Goal: Task Accomplishment & Management: Complete application form

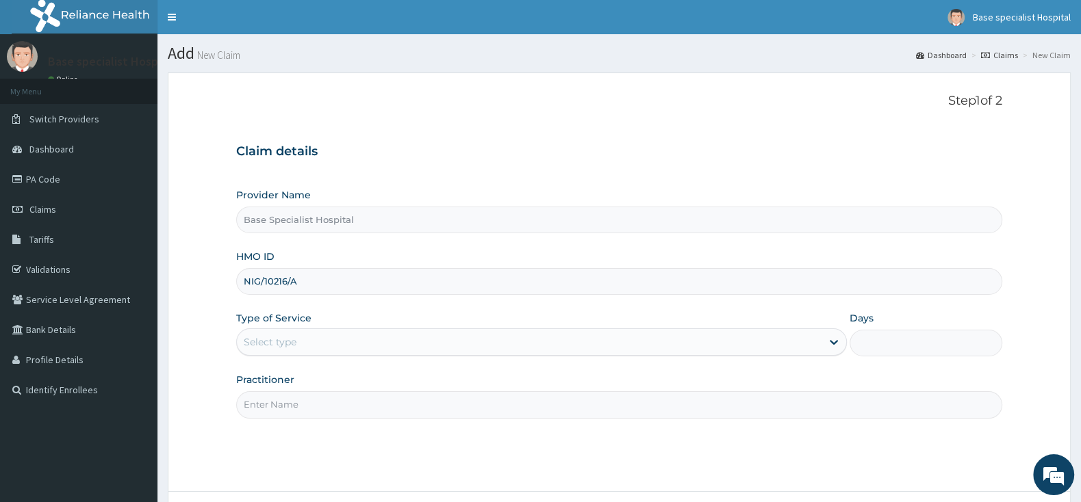
click at [325, 400] on input "Practitioner" at bounding box center [619, 404] width 766 height 27
type input "ADE"
click at [285, 342] on div "Select type" at bounding box center [270, 342] width 53 height 14
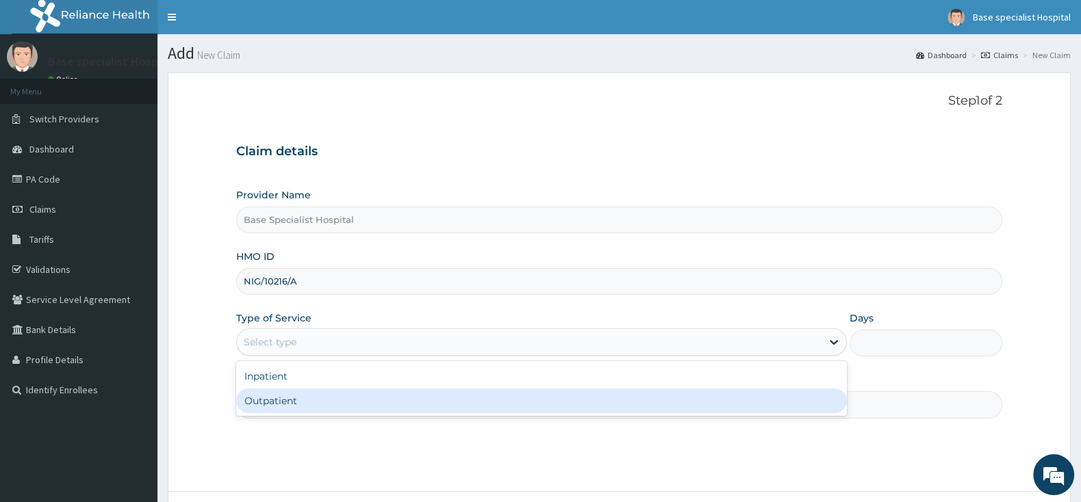
click at [285, 407] on div "Outpatient" at bounding box center [541, 401] width 611 height 25
type input "1"
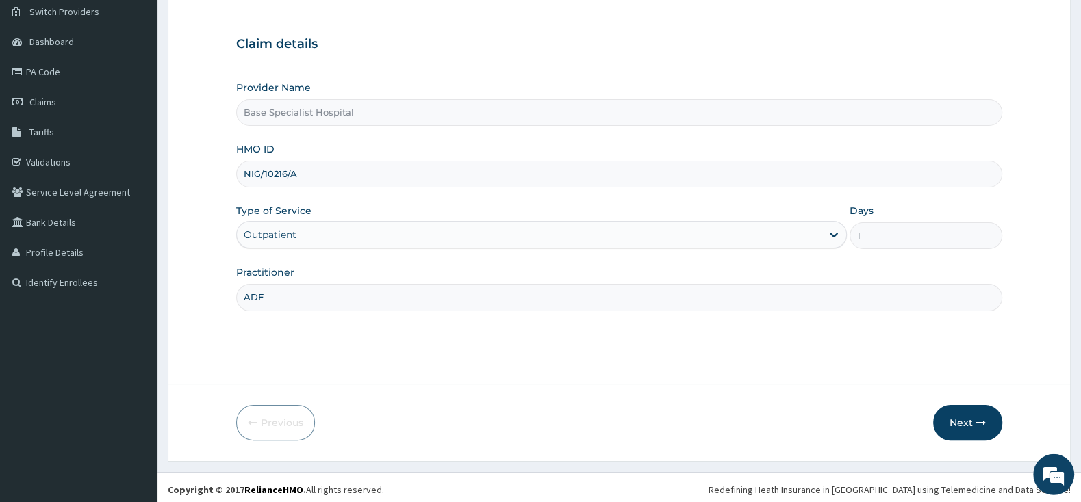
scroll to position [113, 0]
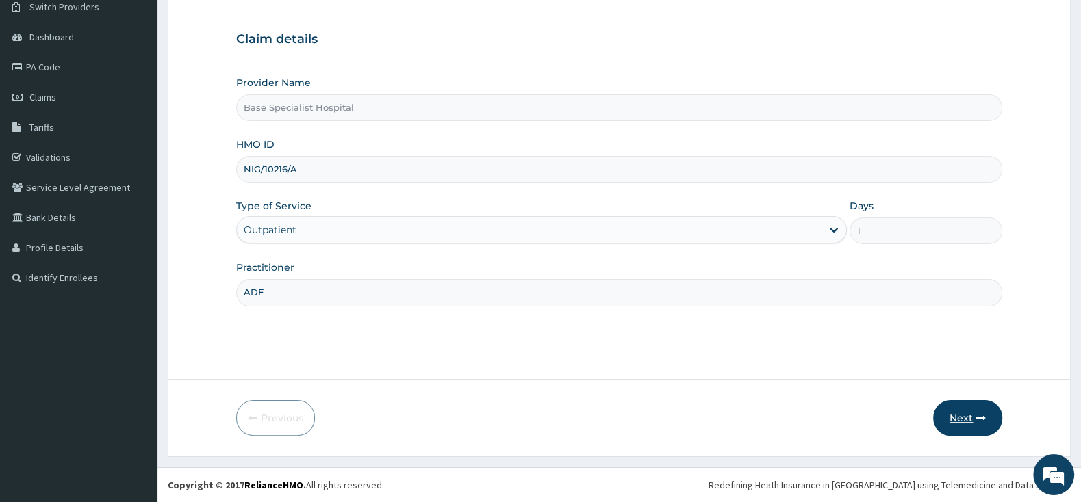
click at [954, 413] on button "Next" at bounding box center [967, 418] width 69 height 36
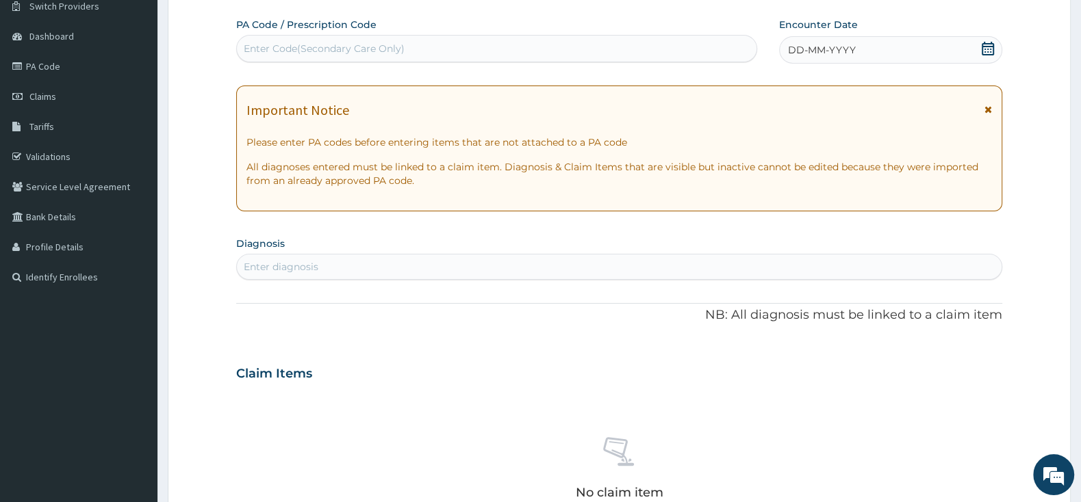
click at [992, 47] on icon at bounding box center [987, 49] width 12 height 14
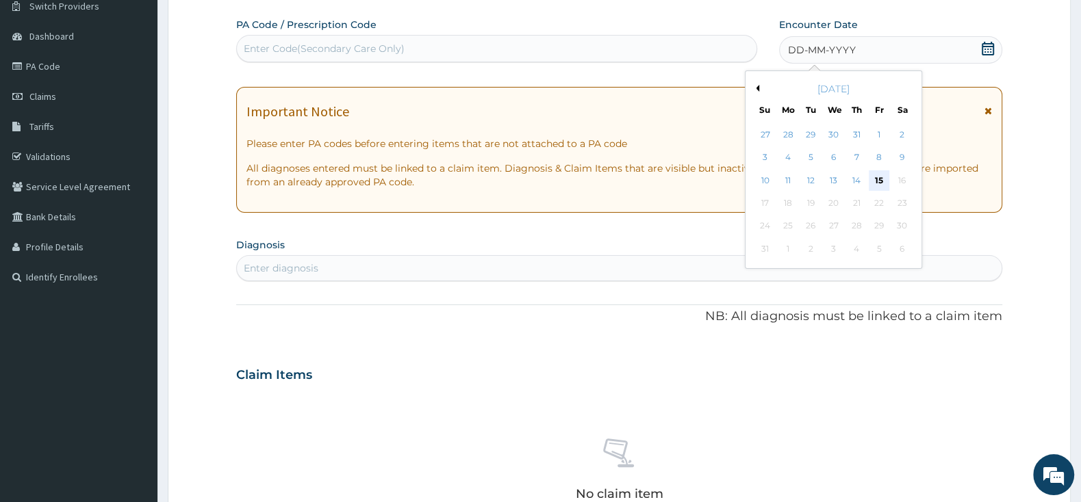
click at [884, 177] on div "15" at bounding box center [879, 180] width 21 height 21
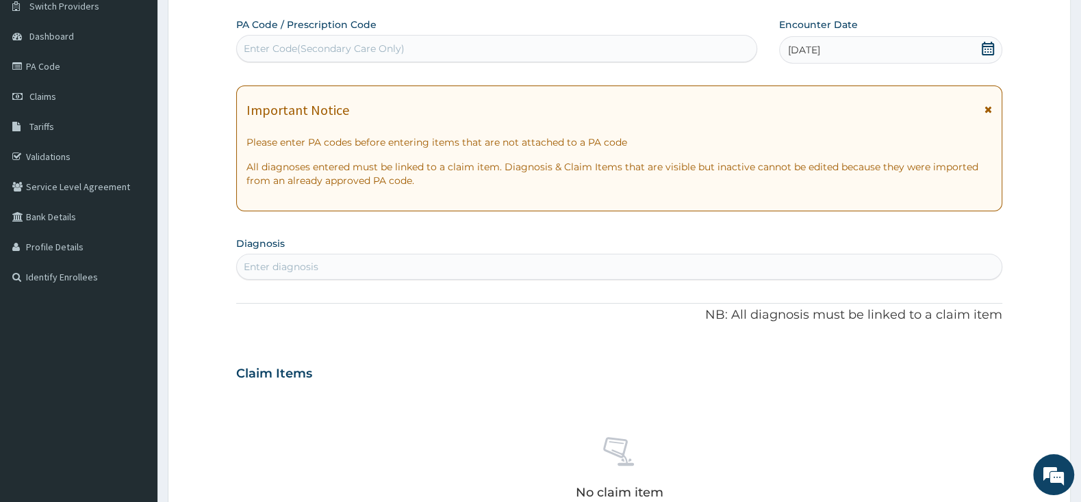
click at [402, 44] on div "Enter Code(Secondary Care Only)" at bounding box center [324, 49] width 161 height 14
click at [301, 270] on div "Enter diagnosis" at bounding box center [281, 267] width 75 height 14
type input "MALAR"
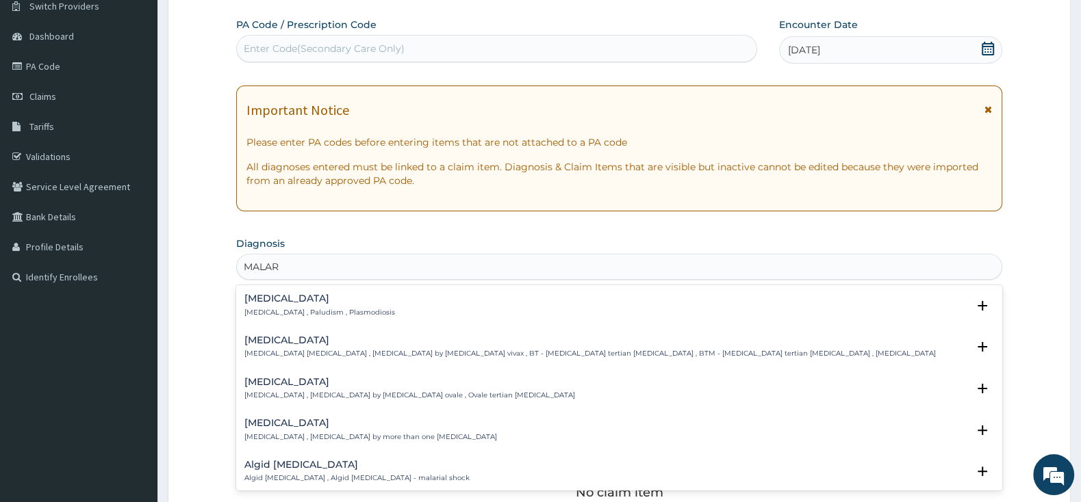
click at [279, 309] on p "[MEDICAL_DATA] , Paludism , Plasmodiosis" at bounding box center [319, 313] width 151 height 10
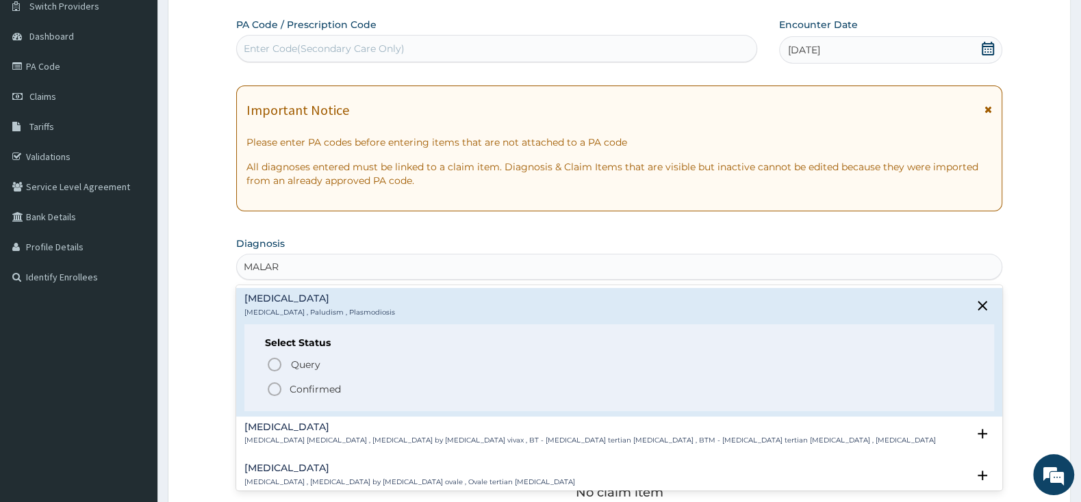
click at [278, 396] on circle "status option filled" at bounding box center [274, 389] width 12 height 12
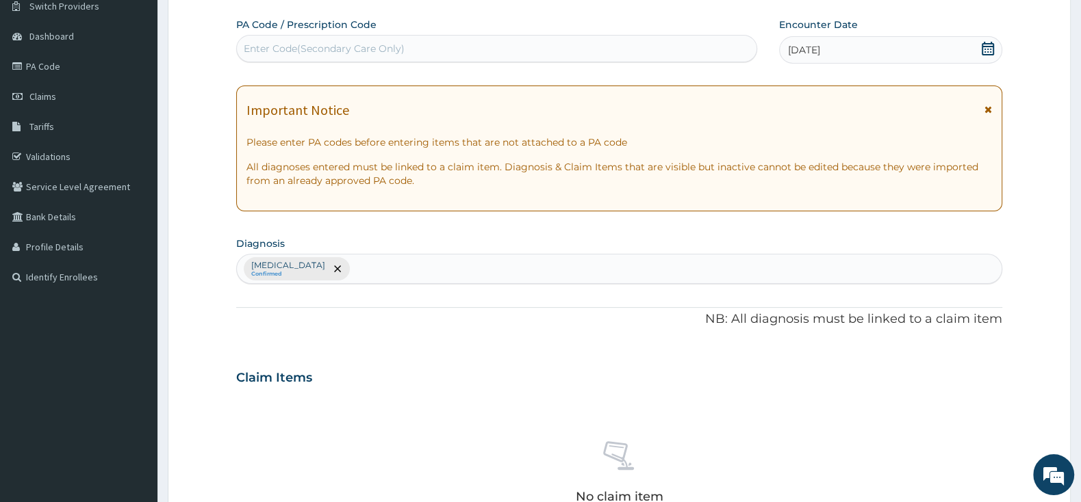
click at [363, 269] on div "Malaria Confirmed" at bounding box center [619, 269] width 765 height 29
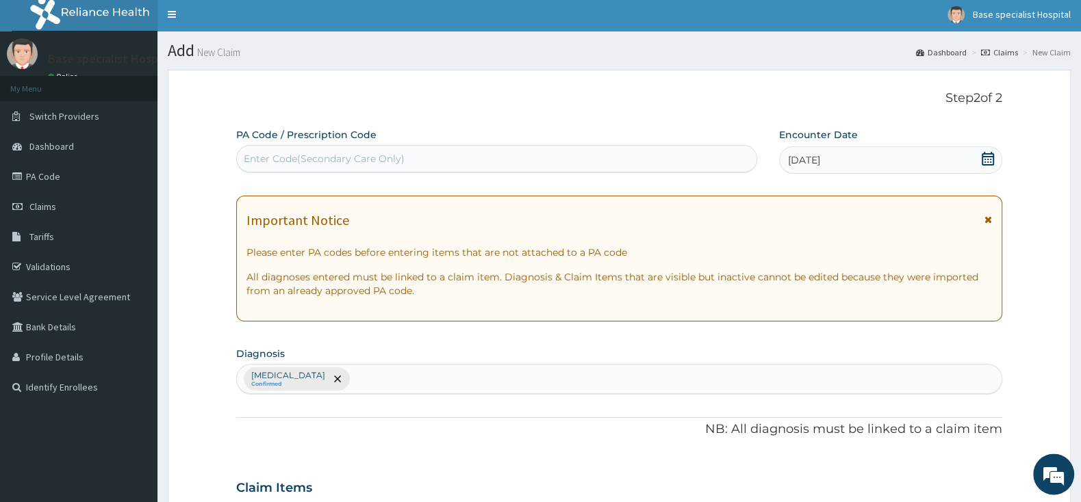
scroll to position [72, 0]
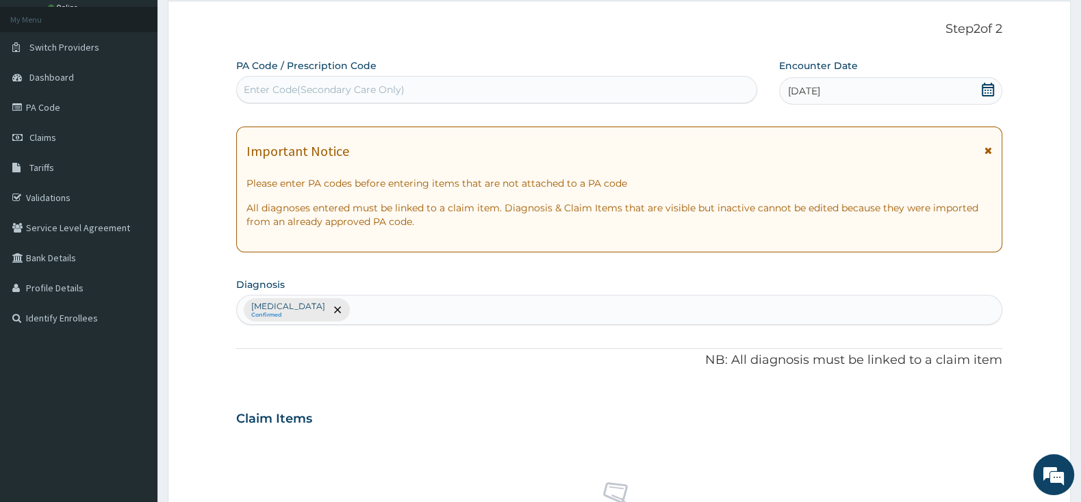
click at [373, 310] on div "Malaria Confirmed" at bounding box center [619, 310] width 765 height 29
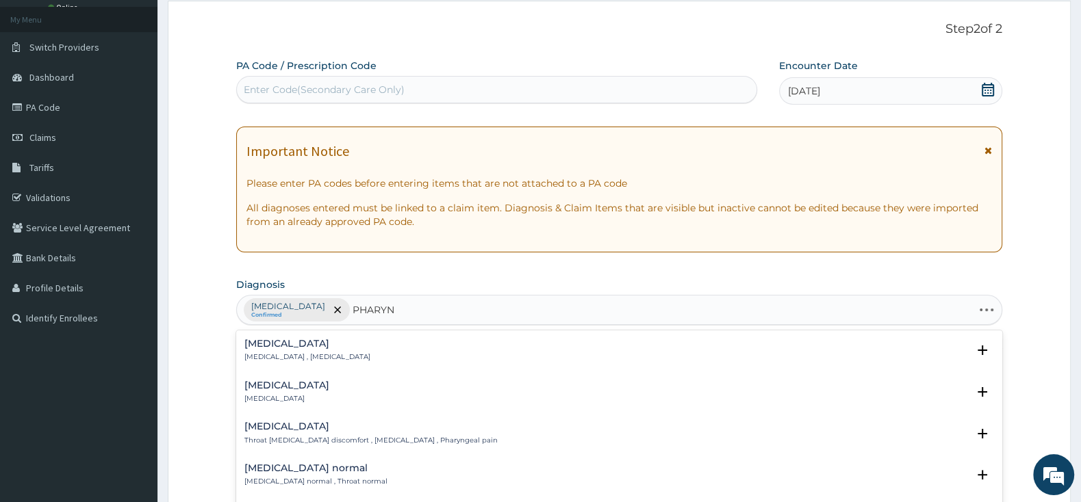
type input "PHARYNG"
click at [277, 399] on p "[MEDICAL_DATA]" at bounding box center [286, 399] width 85 height 10
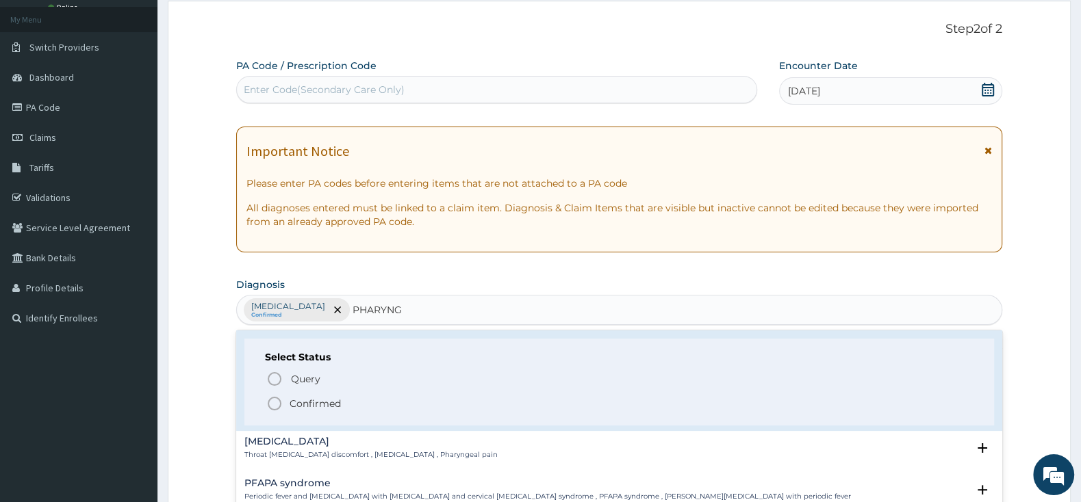
click at [274, 400] on icon "status option filled" at bounding box center [274, 404] width 16 height 16
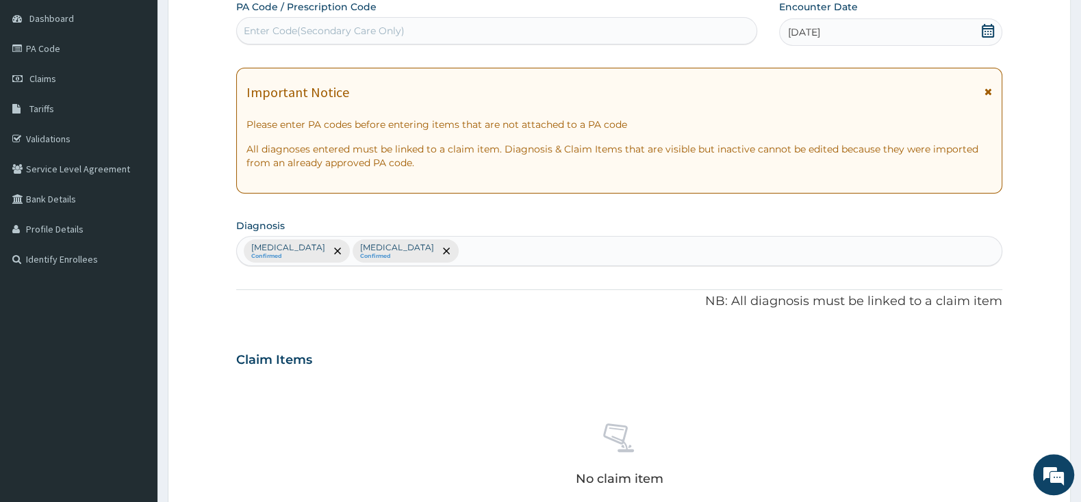
scroll to position [0, 0]
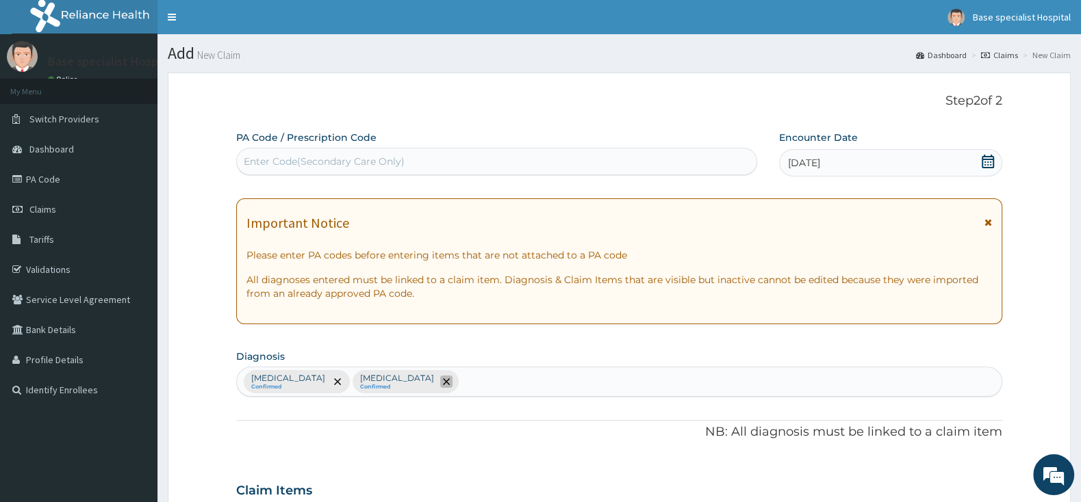
click at [440, 387] on span "remove selection option" at bounding box center [446, 382] width 12 height 12
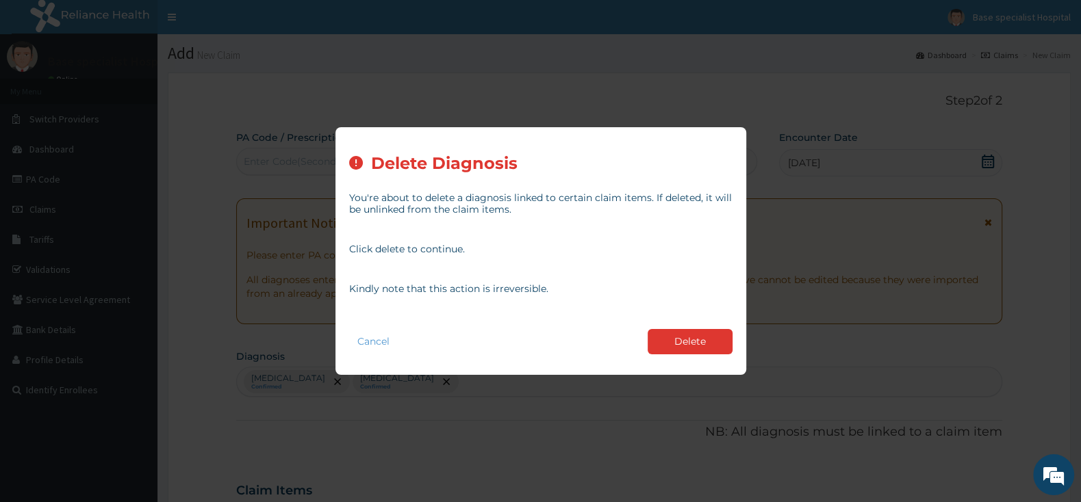
drag, startPoint x: 705, startPoint y: 342, endPoint x: 690, endPoint y: 350, distance: 17.2
click at [706, 342] on button "Delete" at bounding box center [689, 341] width 85 height 25
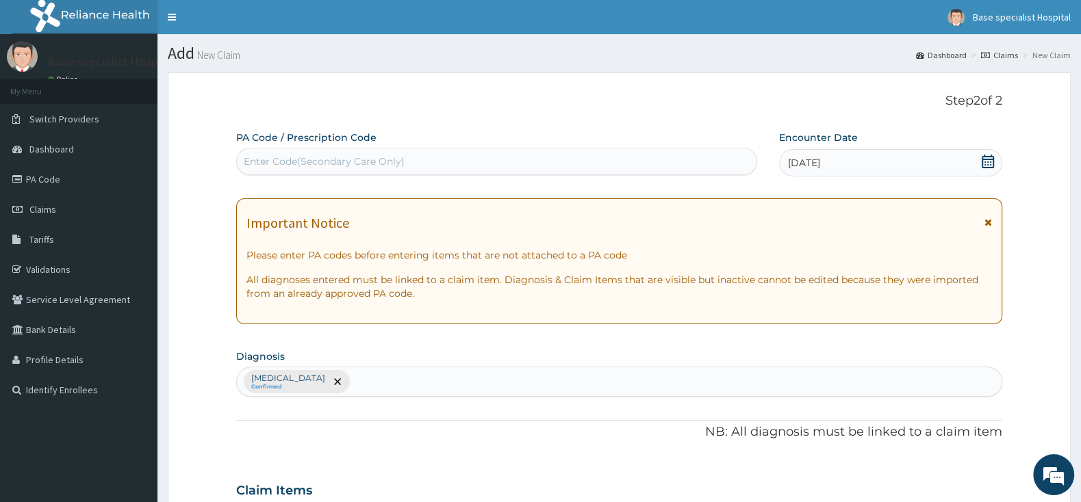
click at [402, 380] on div "Malaria Confirmed" at bounding box center [619, 382] width 765 height 29
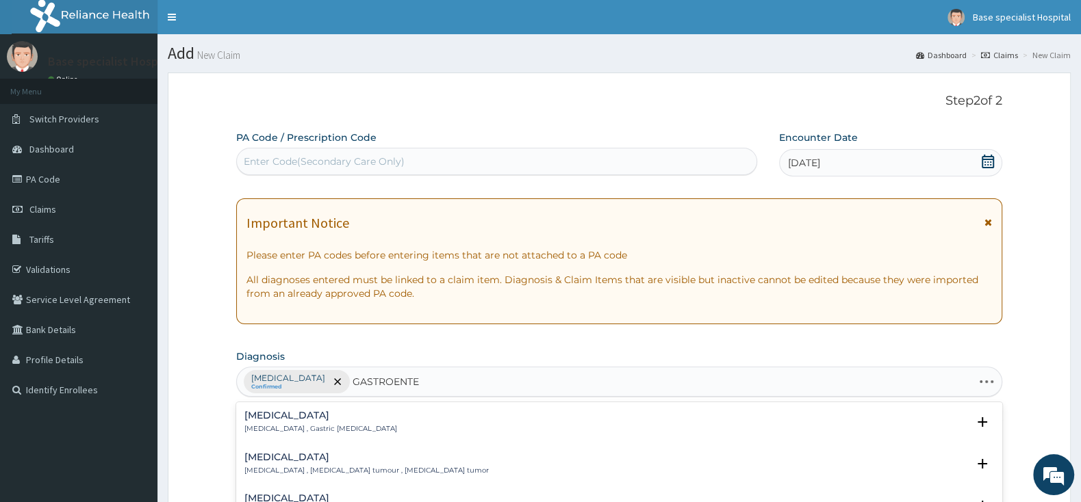
type input "GASTROENTER"
click at [288, 463] on h4 "Gastroenteritis" at bounding box center [434, 457] width 381 height 10
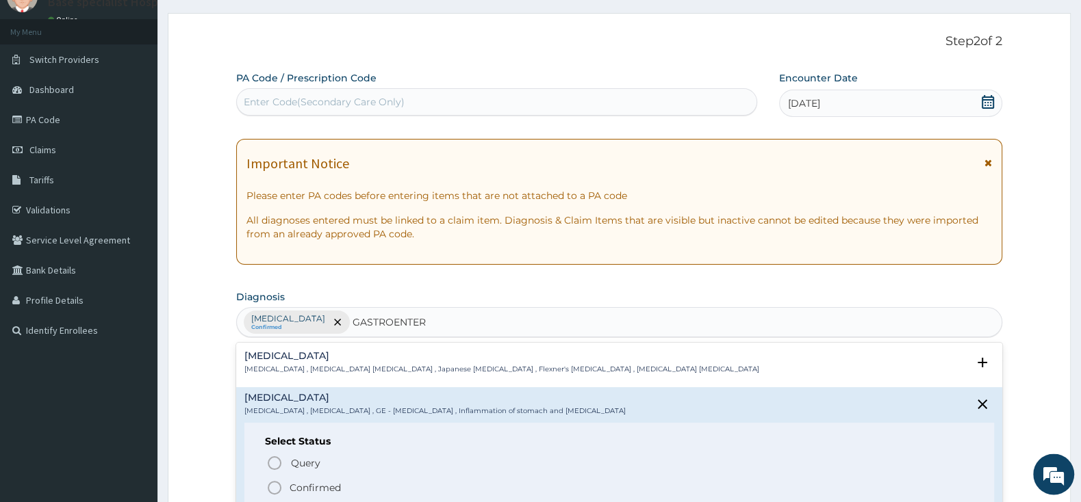
scroll to position [72, 0]
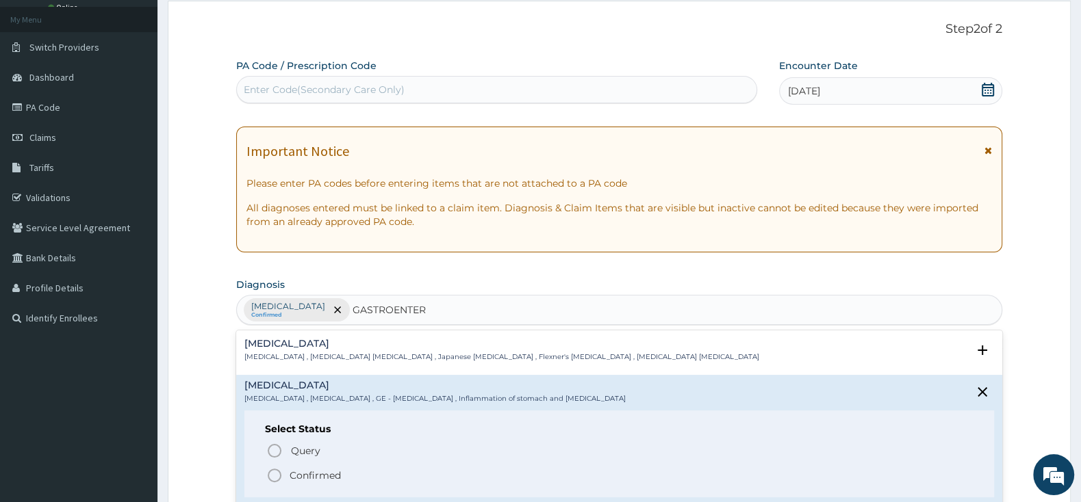
click at [279, 471] on icon "status option filled" at bounding box center [274, 475] width 16 height 16
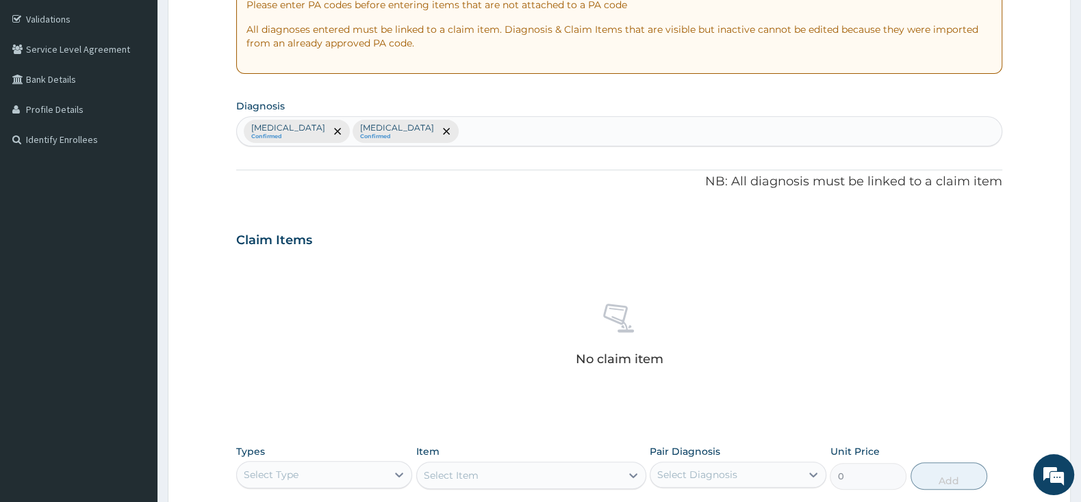
scroll to position [359, 0]
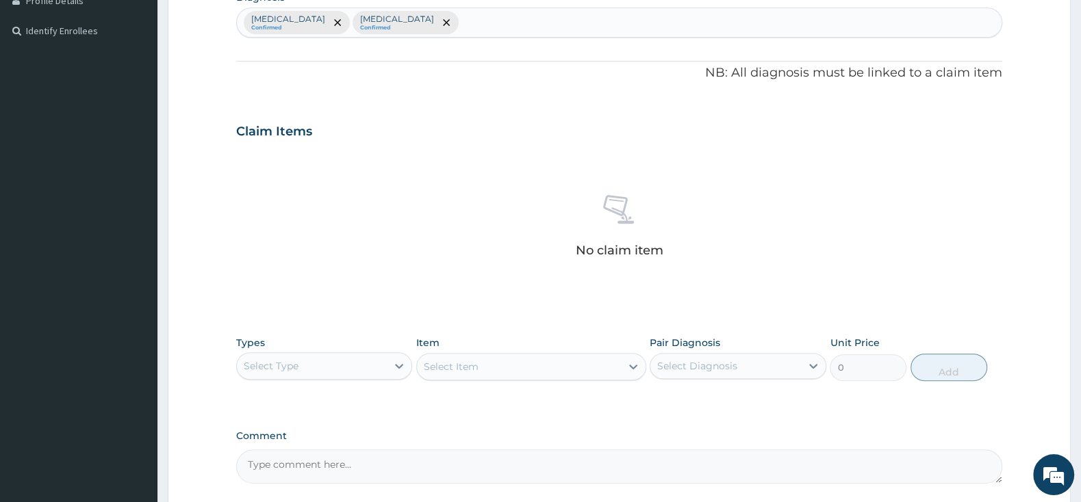
click at [386, 356] on div "Select Type" at bounding box center [312, 366] width 150 height 22
drag, startPoint x: 324, startPoint y: 448, endPoint x: 361, endPoint y: 435, distance: 39.8
click at [326, 449] on div "Procedures" at bounding box center [324, 449] width 176 height 25
click at [478, 370] on div "Select Item" at bounding box center [531, 366] width 230 height 27
click at [522, 367] on div "Select Item" at bounding box center [519, 367] width 204 height 22
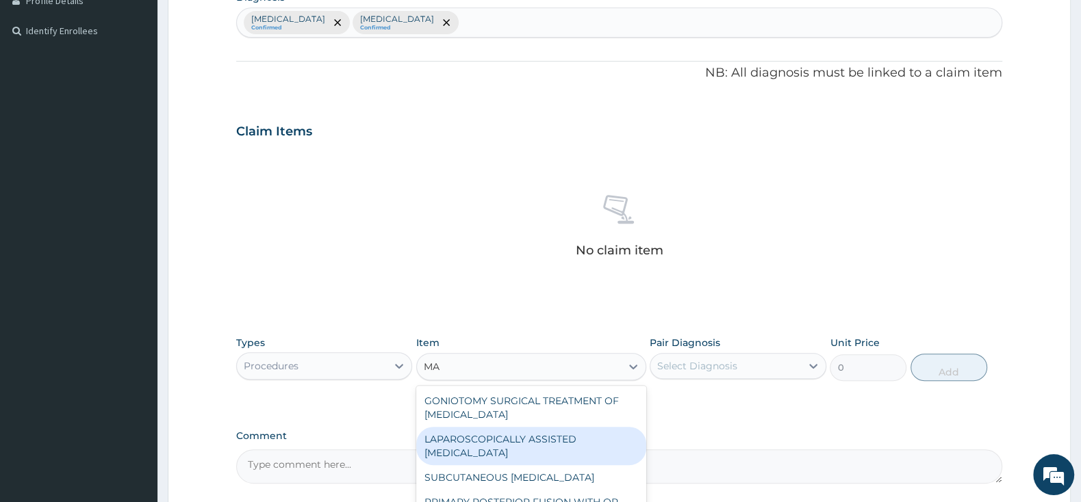
type input "M"
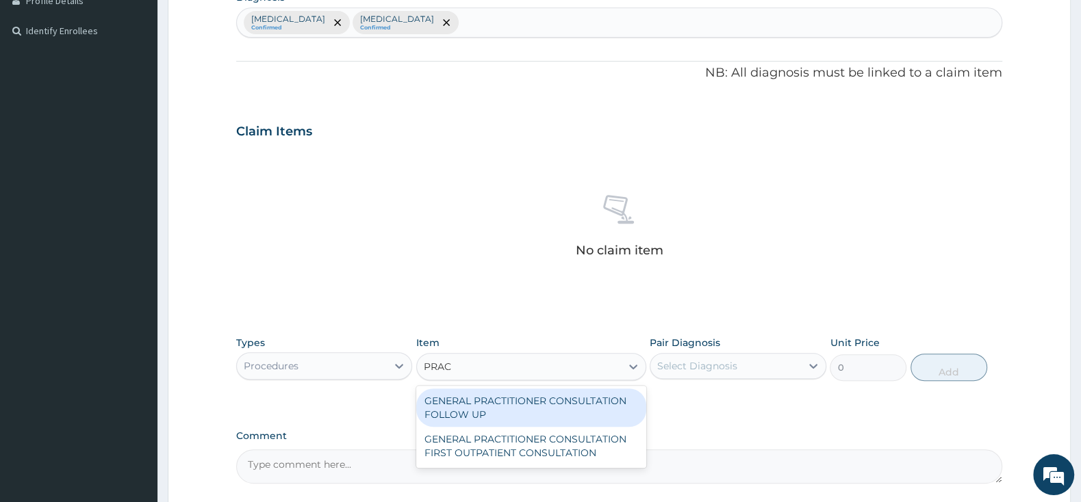
type input "PRACT"
click at [604, 417] on div "GENERAL PRACTITIONER CONSULTATION FOLLOW UP" at bounding box center [531, 408] width 230 height 38
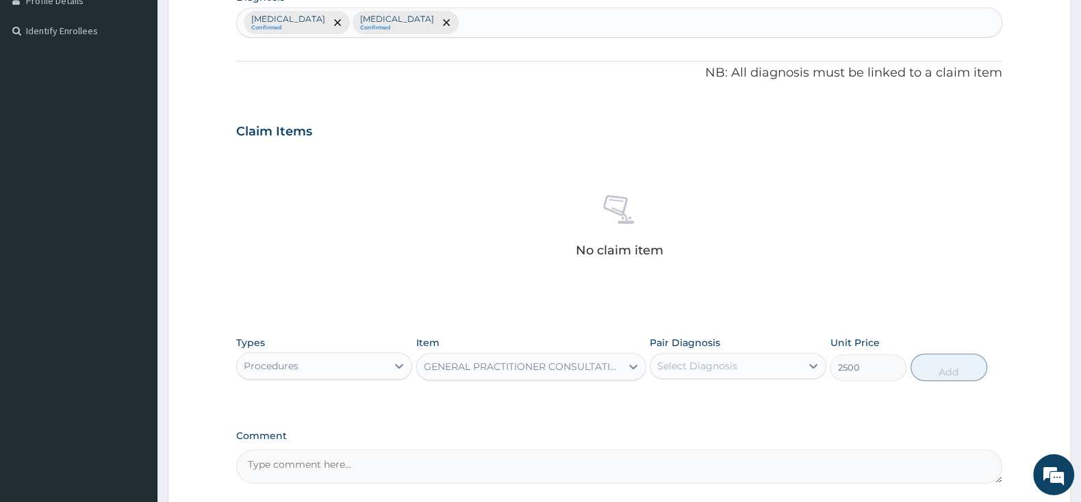
type input "2500"
click at [674, 375] on div "Select Diagnosis" at bounding box center [725, 366] width 150 height 22
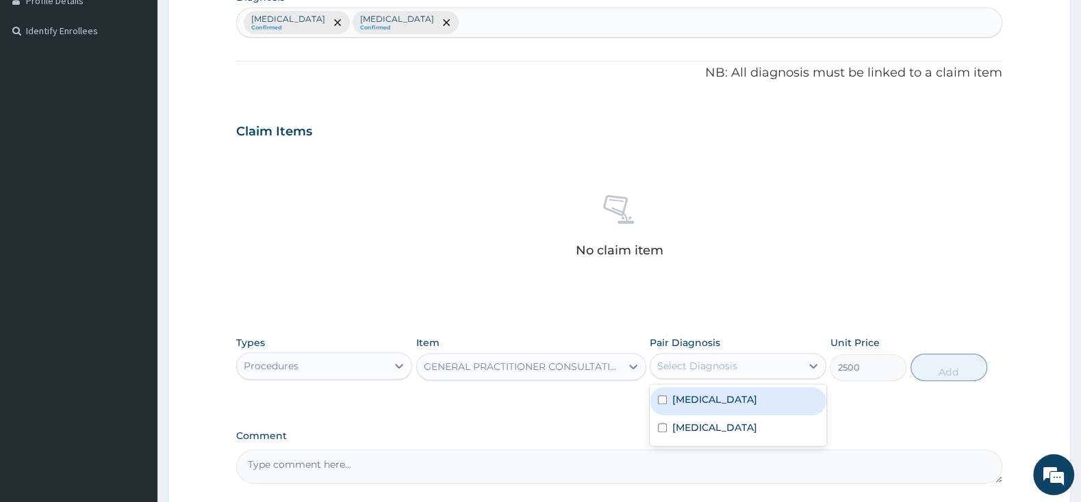
click at [659, 398] on input "checkbox" at bounding box center [662, 400] width 9 height 9
checkbox input "true"
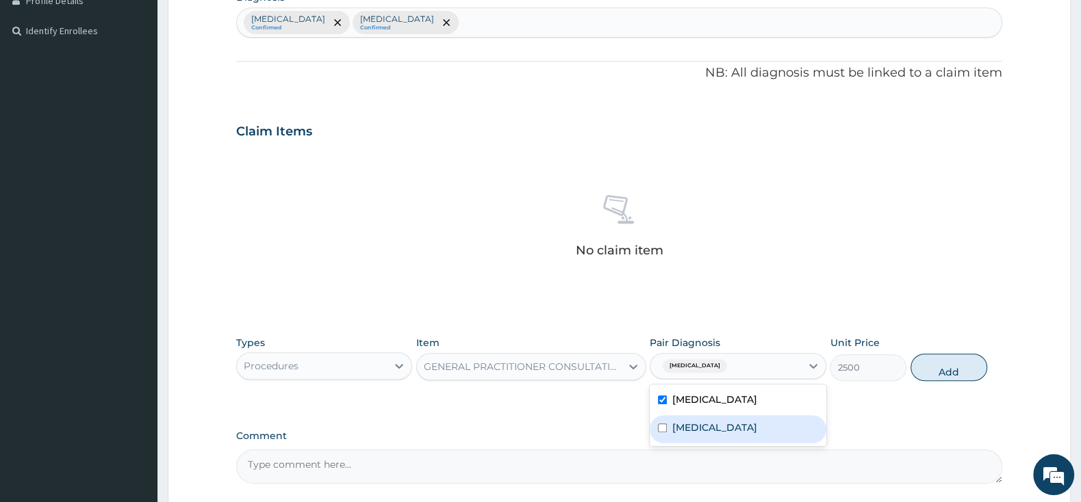
click at [661, 425] on input "checkbox" at bounding box center [662, 428] width 9 height 9
checkbox input "true"
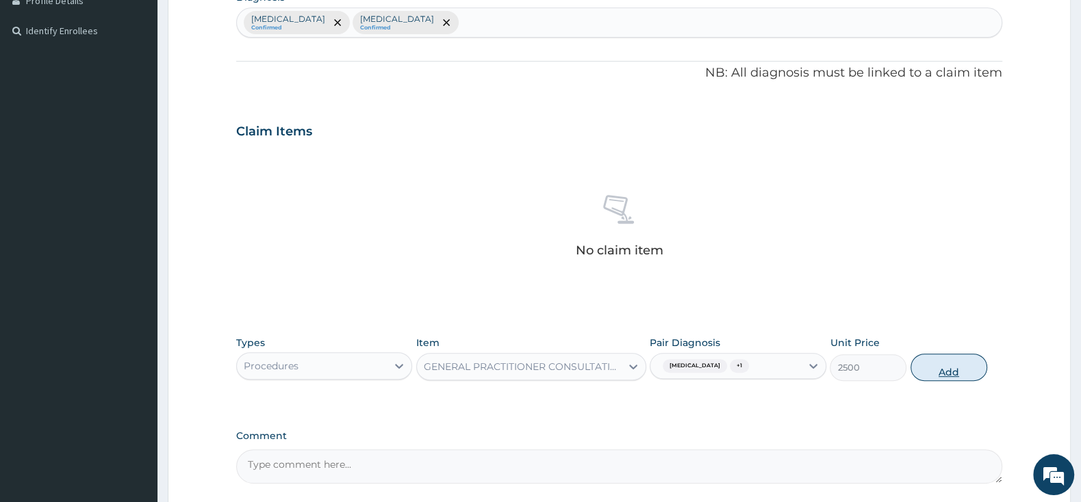
click at [935, 369] on button "Add" at bounding box center [948, 367] width 77 height 27
type input "0"
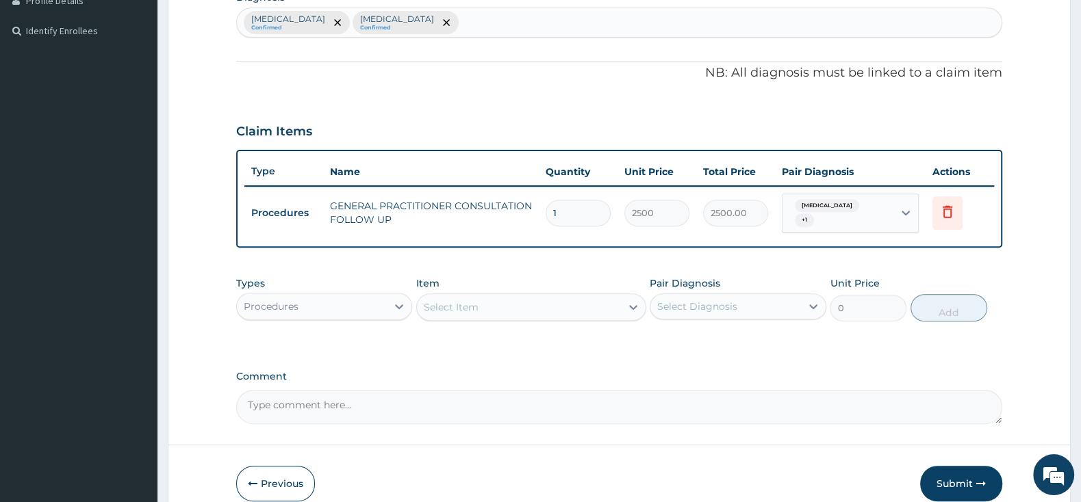
click at [441, 300] on div "Select Item" at bounding box center [451, 307] width 55 height 14
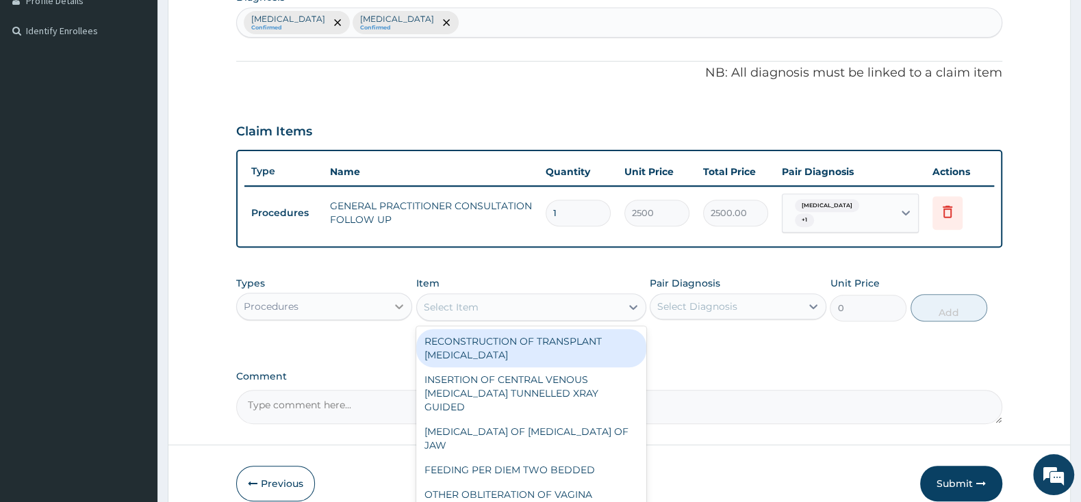
click at [393, 300] on icon at bounding box center [399, 307] width 14 height 14
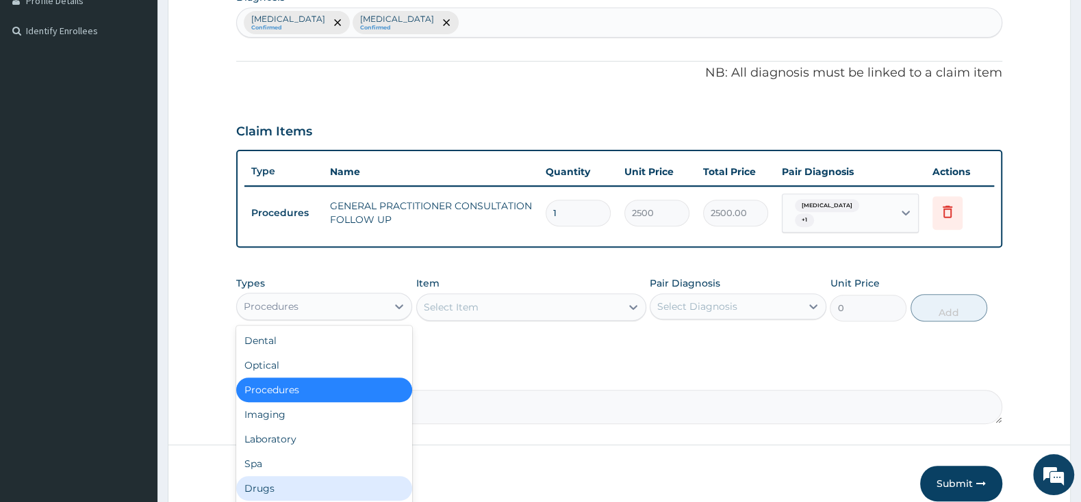
click at [284, 476] on div "Drugs" at bounding box center [324, 488] width 176 height 25
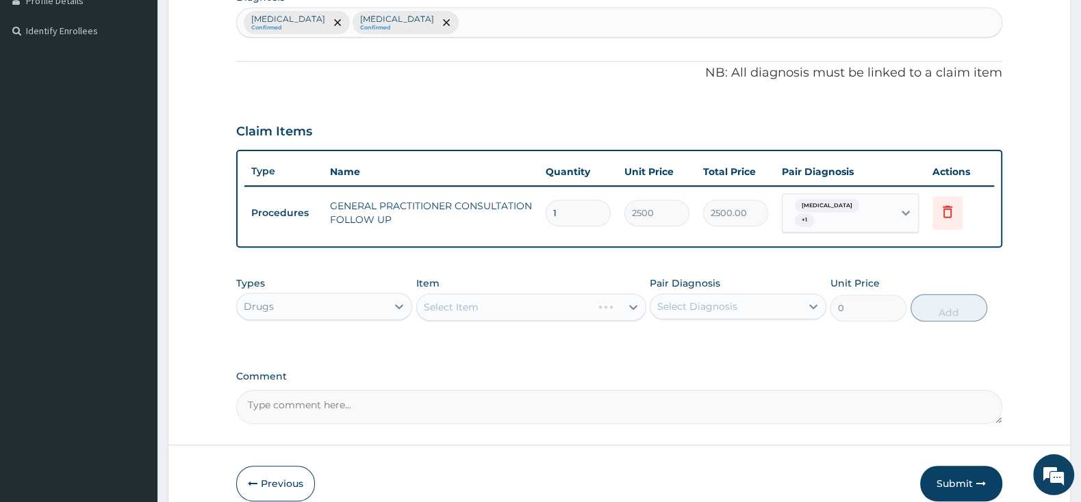
drag, startPoint x: 502, startPoint y: 302, endPoint x: 1094, endPoint y: 257, distance: 593.7
click at [524, 298] on div "Select Item" at bounding box center [531, 307] width 230 height 27
click at [519, 303] on div "Select Item" at bounding box center [531, 307] width 230 height 27
click at [519, 303] on div "Select Item" at bounding box center [519, 307] width 204 height 22
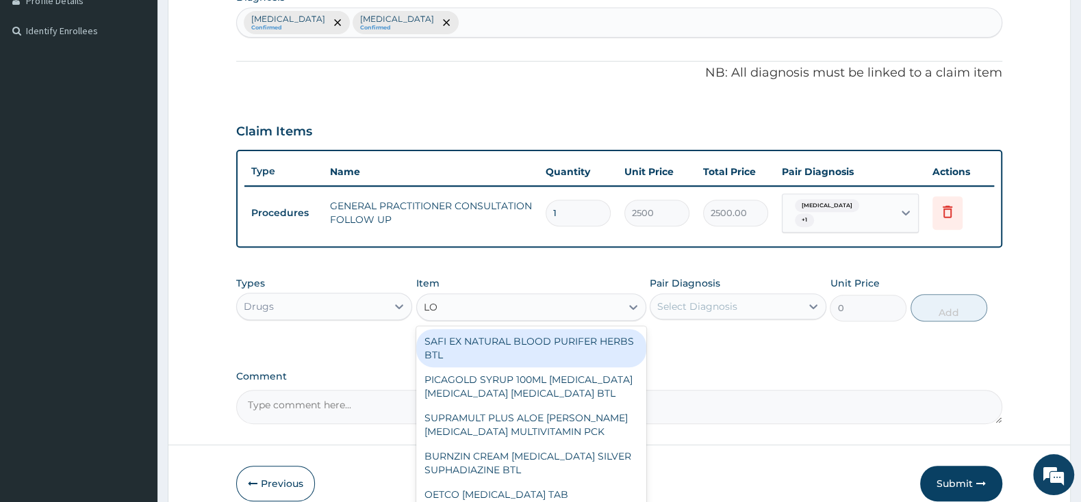
type input "L"
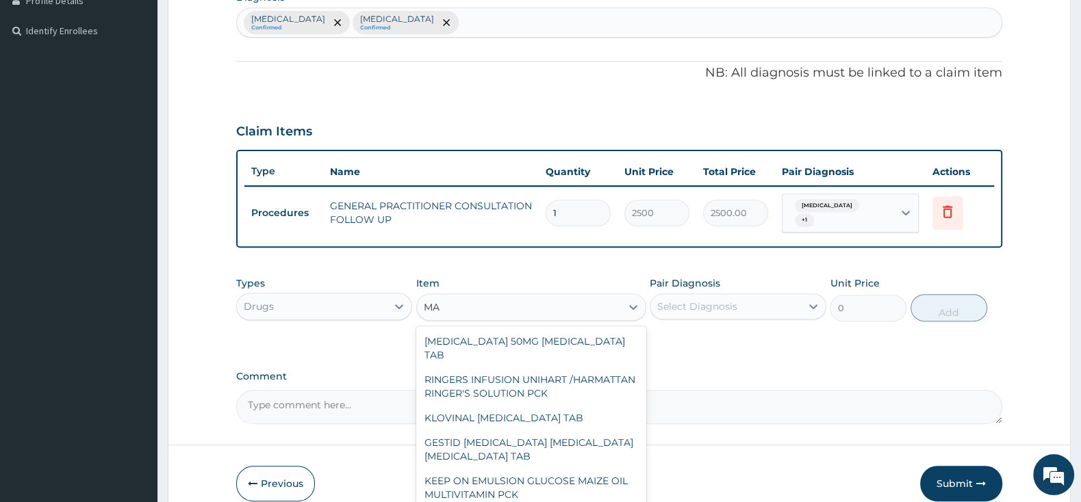
type input "M"
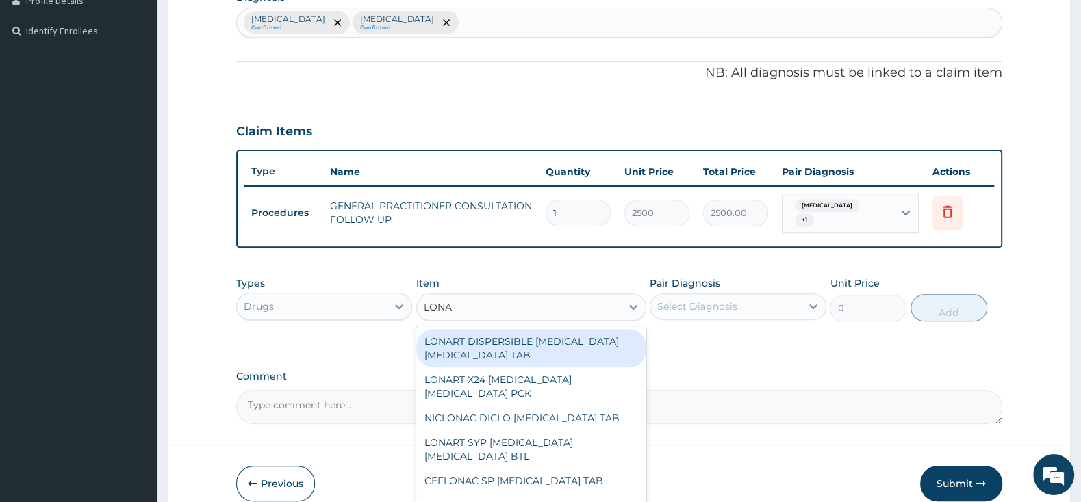
type input "LONART"
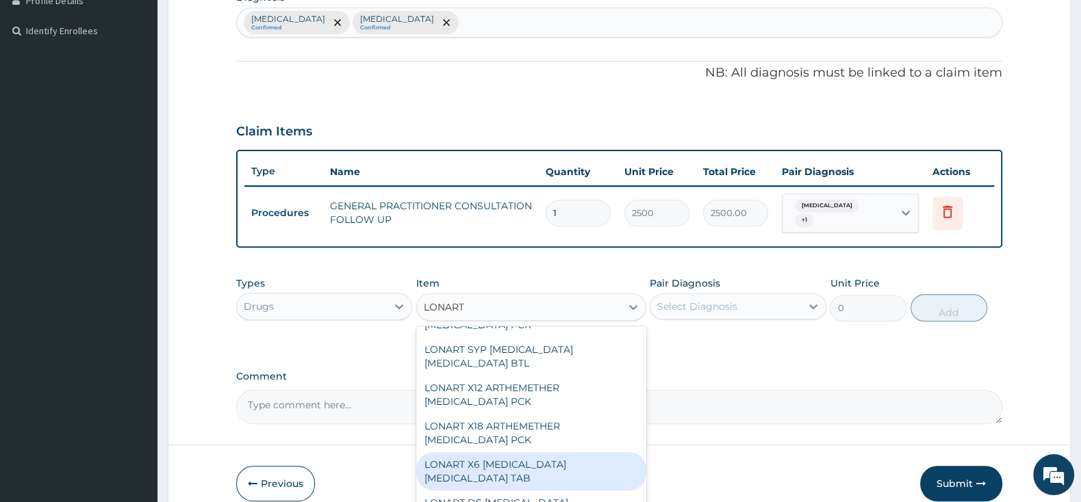
scroll to position [0, 0]
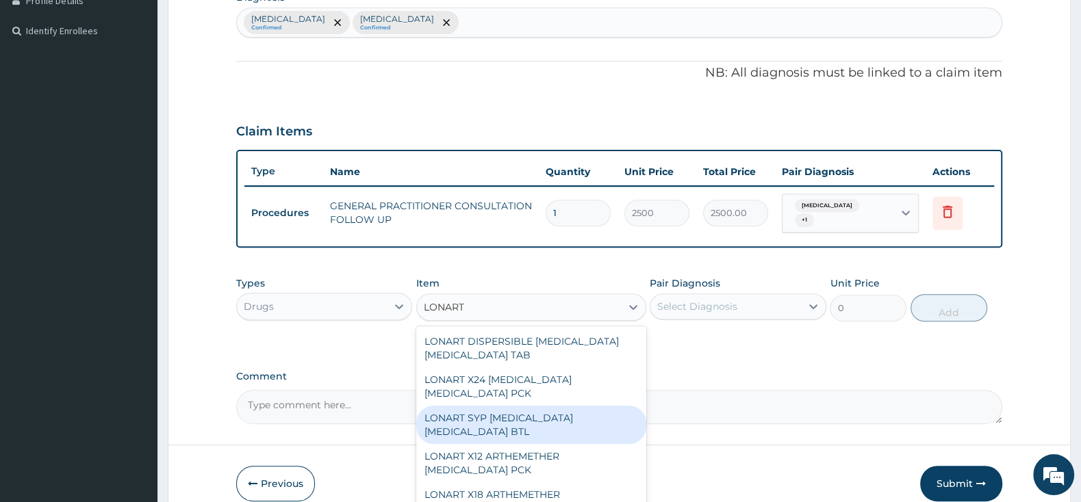
click at [519, 416] on div "LONART SYP [MEDICAL_DATA] [MEDICAL_DATA] BTL" at bounding box center [531, 425] width 230 height 38
type input "1460.5"
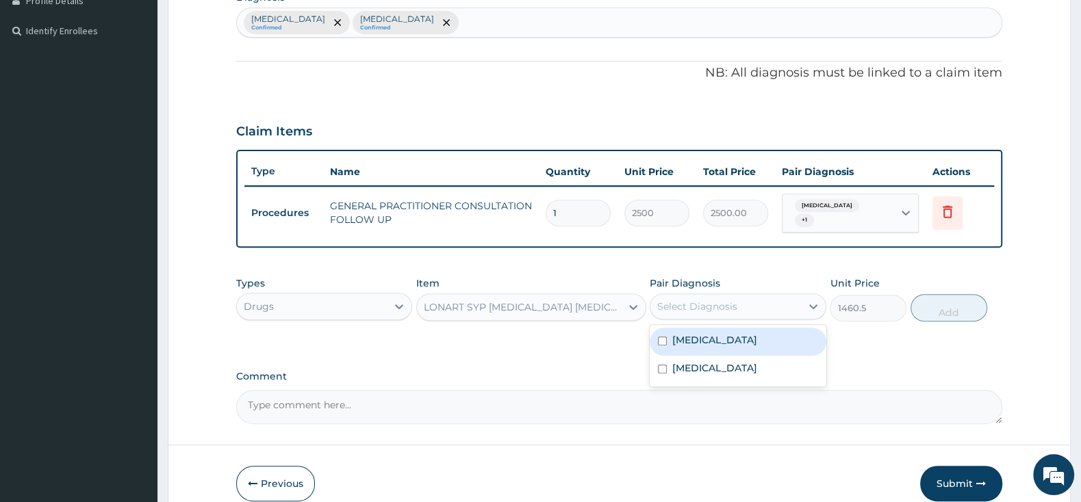
click at [695, 300] on div "Select Diagnosis" at bounding box center [697, 307] width 80 height 14
click at [657, 336] on div "[MEDICAL_DATA]" at bounding box center [738, 342] width 176 height 28
checkbox input "true"
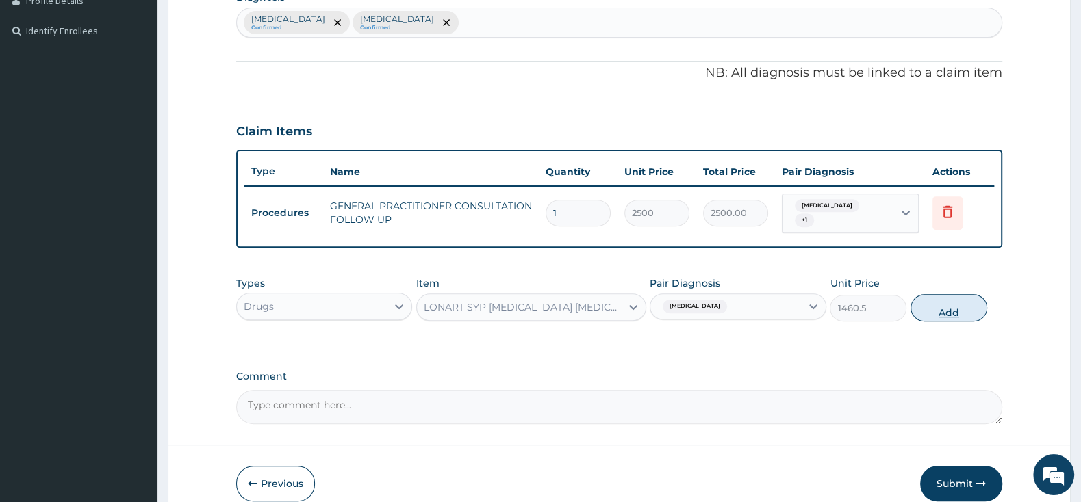
click at [962, 305] on button "Add" at bounding box center [948, 307] width 77 height 27
type input "0"
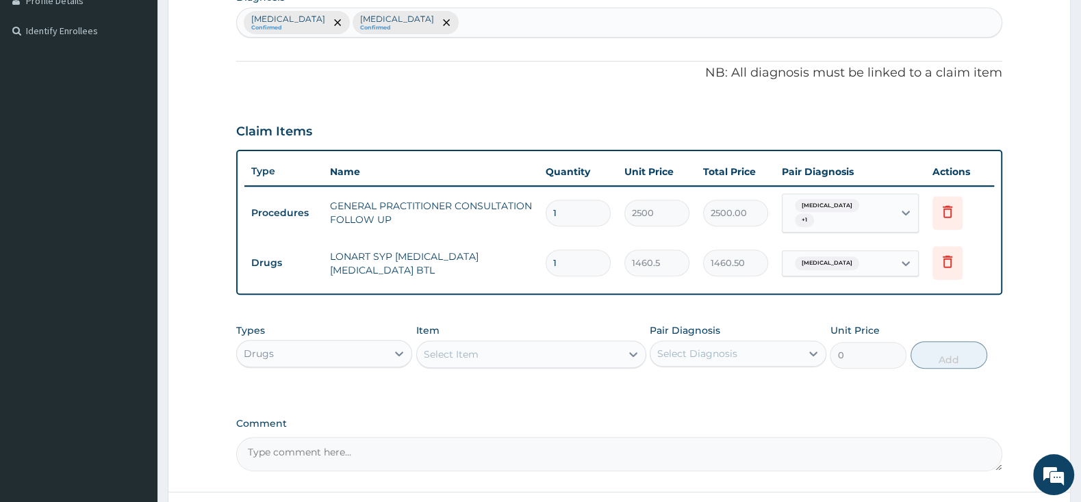
click at [555, 344] on div "Select Item" at bounding box center [519, 355] width 204 height 22
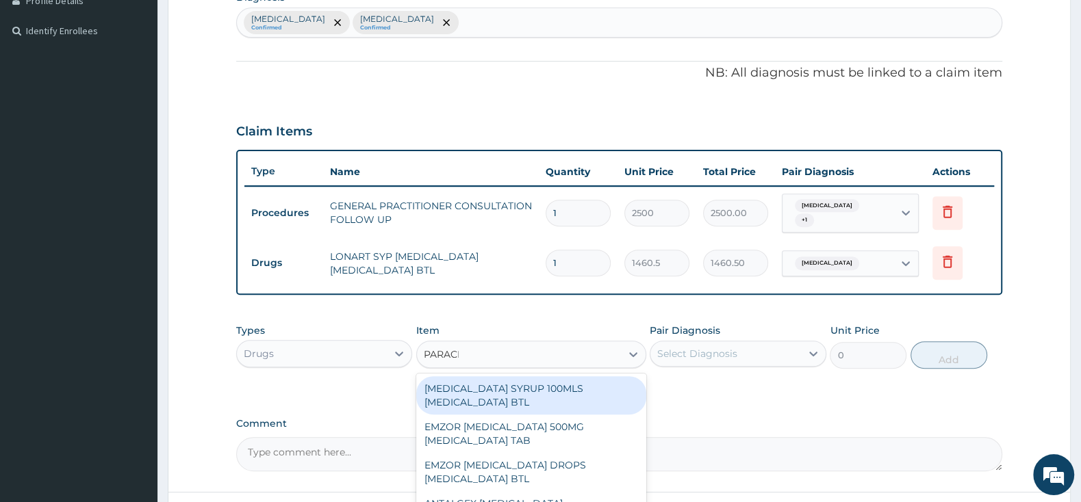
type input "PARACET"
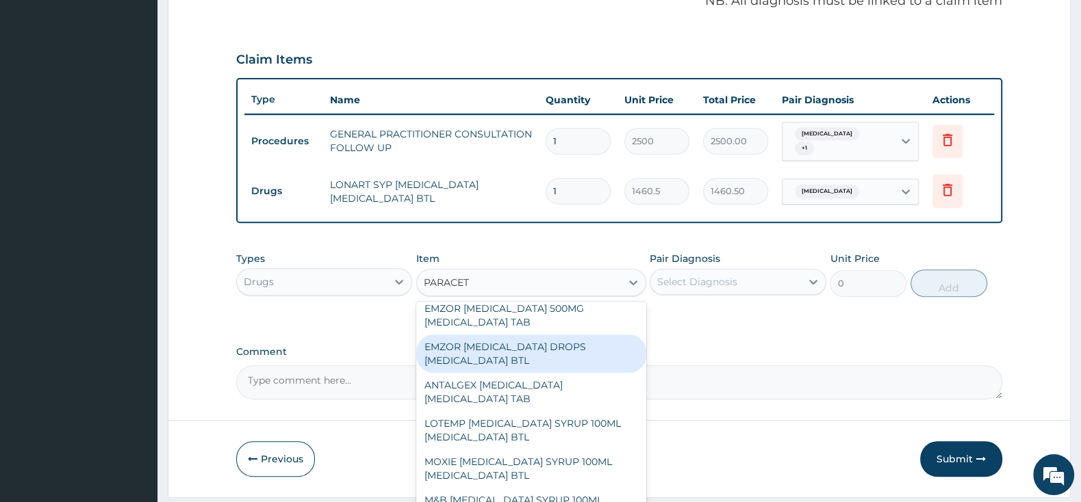
scroll to position [72, 0]
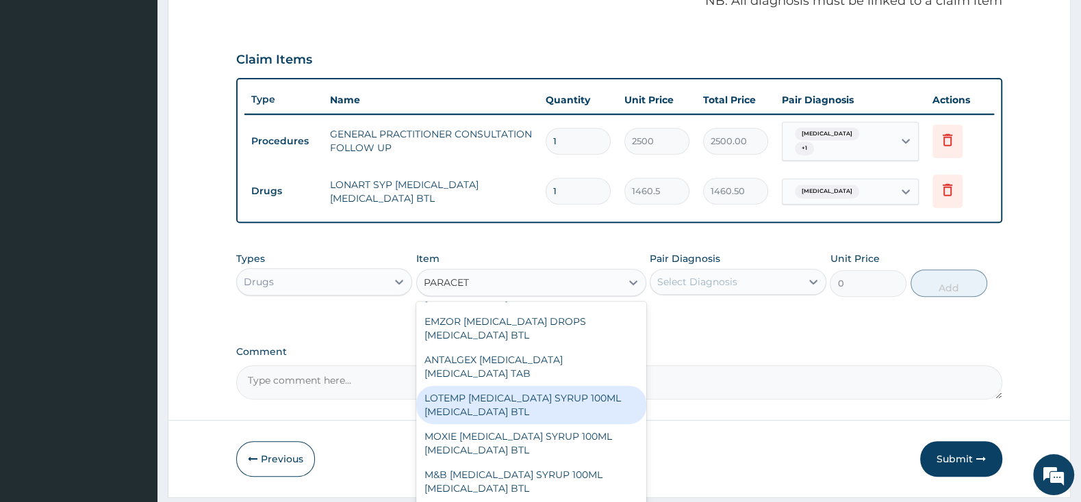
click at [565, 396] on div "LOTEMP [MEDICAL_DATA] SYRUP 100ML [MEDICAL_DATA] BTL" at bounding box center [531, 405] width 230 height 38
type input "460"
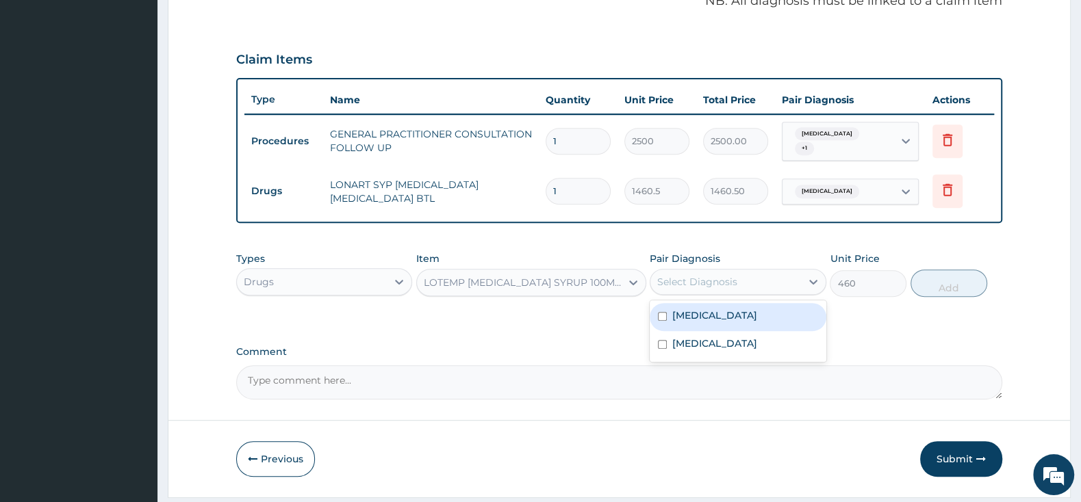
click at [668, 281] on div "Select Diagnosis" at bounding box center [697, 282] width 80 height 14
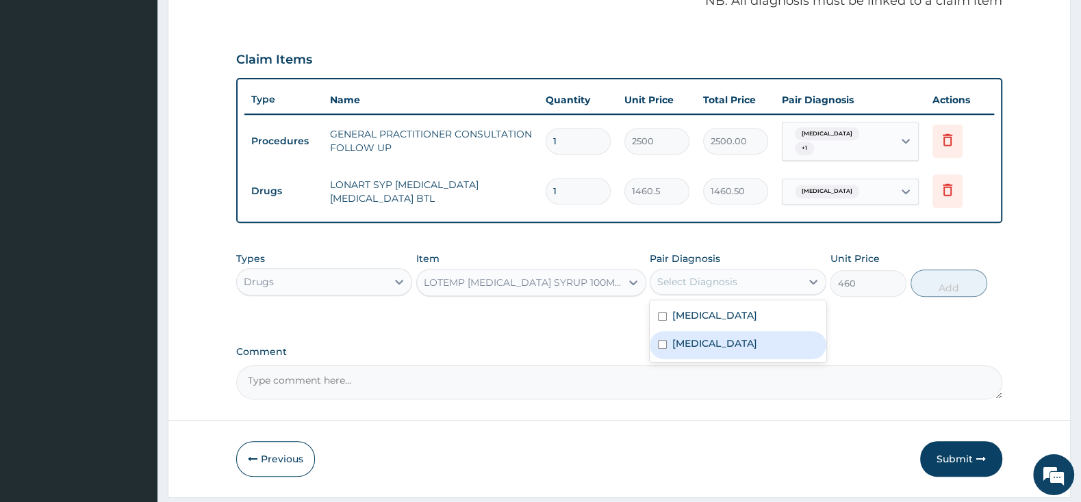
drag, startPoint x: 665, startPoint y: 336, endPoint x: 652, endPoint y: 316, distance: 23.9
click at [660, 340] on input "checkbox" at bounding box center [662, 344] width 9 height 9
checkbox input "true"
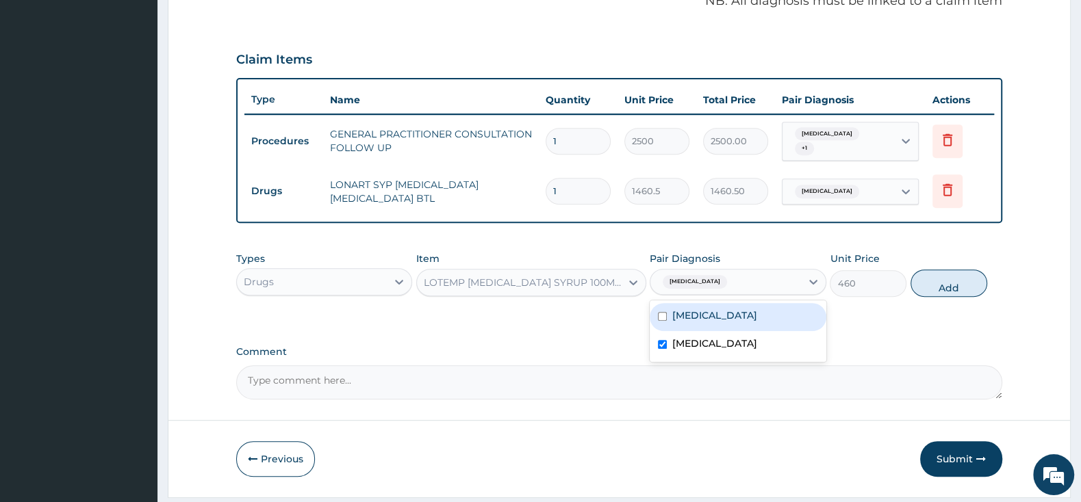
click at [659, 312] on input "checkbox" at bounding box center [662, 316] width 9 height 9
checkbox input "true"
click at [951, 279] on button "Add" at bounding box center [948, 283] width 77 height 27
type input "0"
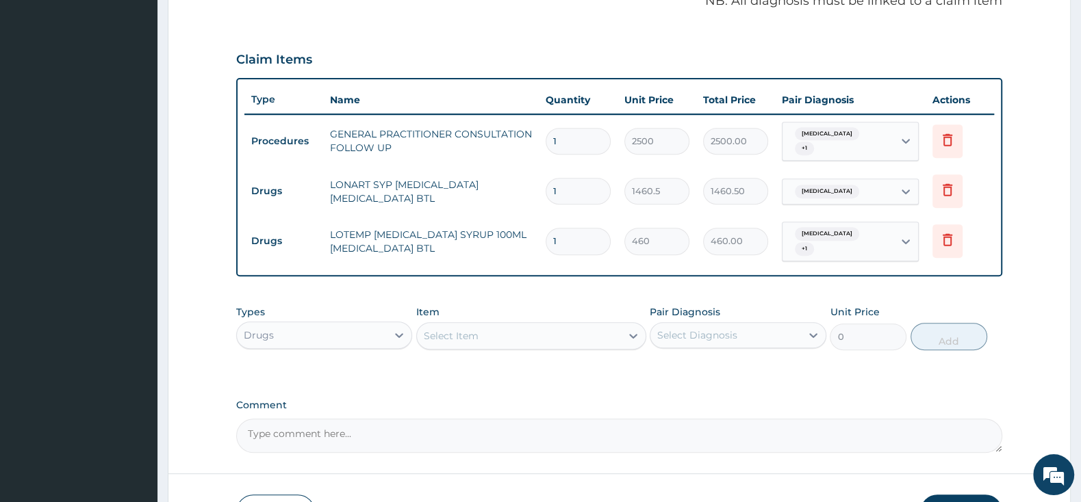
click at [513, 325] on div "Select Item" at bounding box center [519, 336] width 204 height 22
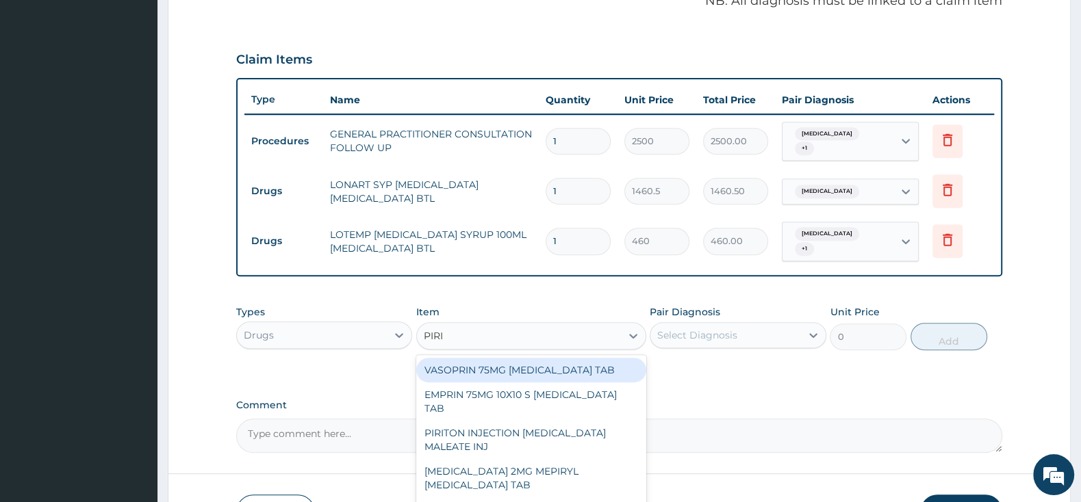
type input "PIRIT"
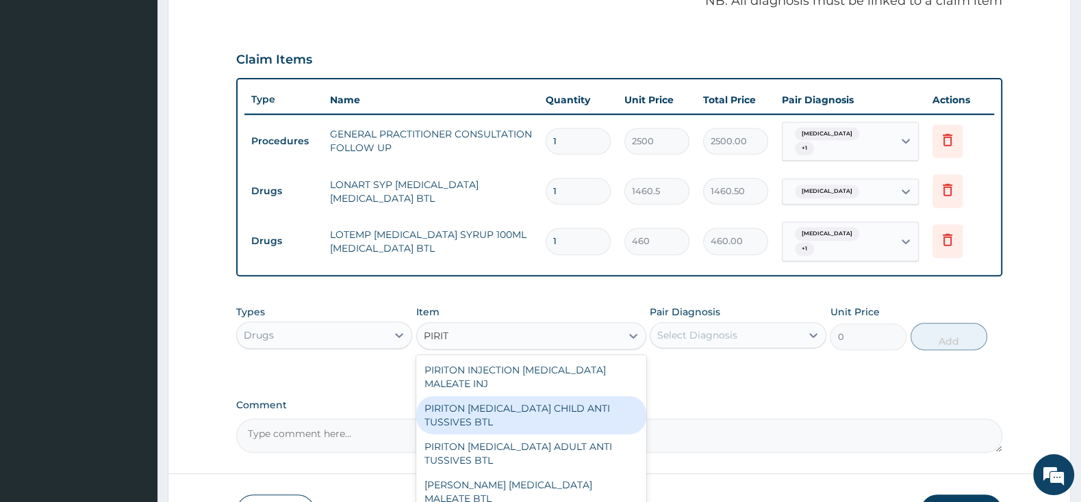
click at [539, 404] on div "PIRITON [MEDICAL_DATA] CHILD ANTI TUSSIVES BTL" at bounding box center [531, 415] width 230 height 38
type input "402.5"
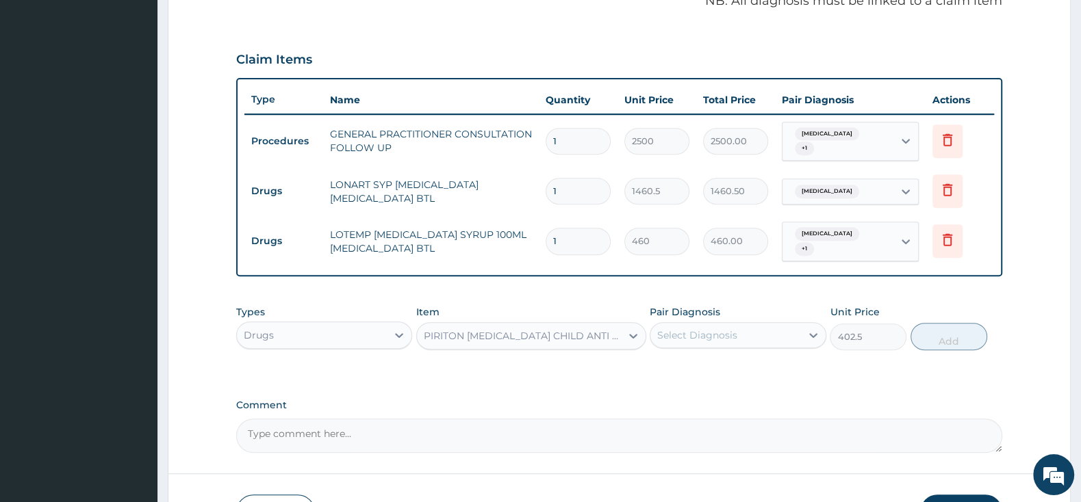
click at [591, 329] on div "PIRITON [MEDICAL_DATA] CHILD ANTI TUSSIVES BTL" at bounding box center [523, 336] width 198 height 14
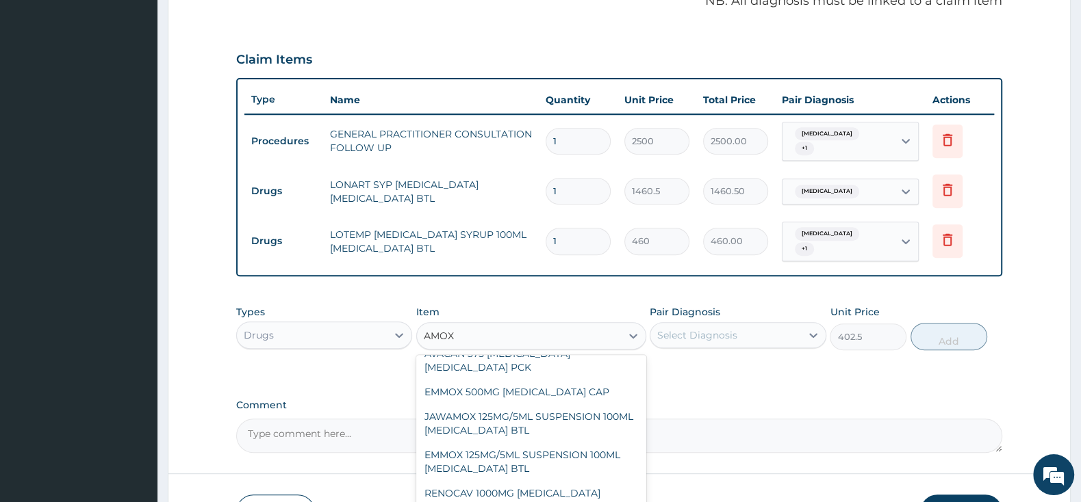
scroll to position [1821, 0]
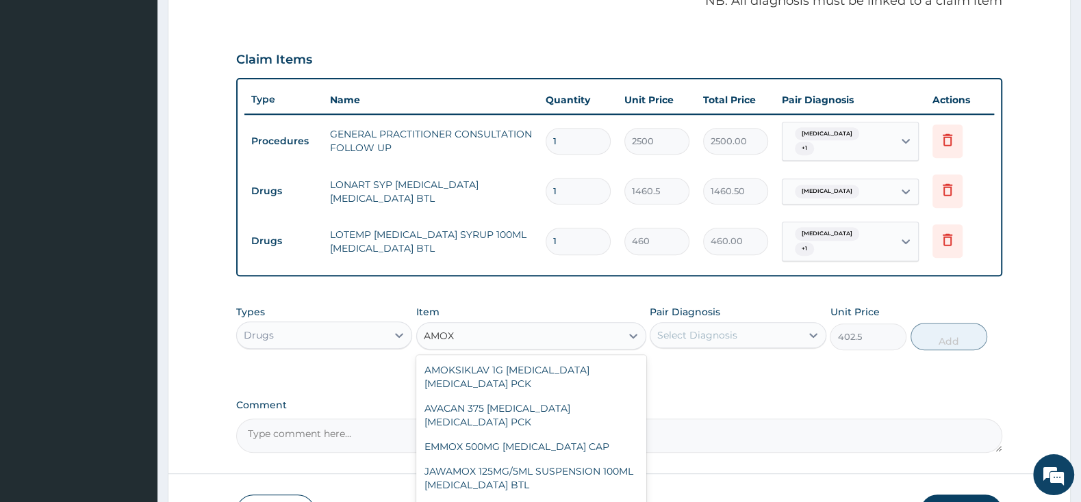
type input "AMOXI"
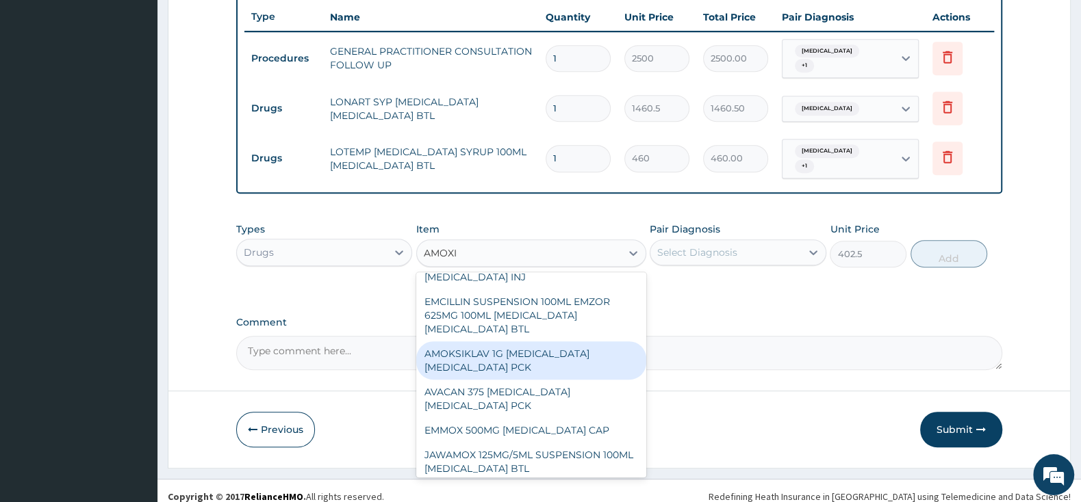
scroll to position [1779, 0]
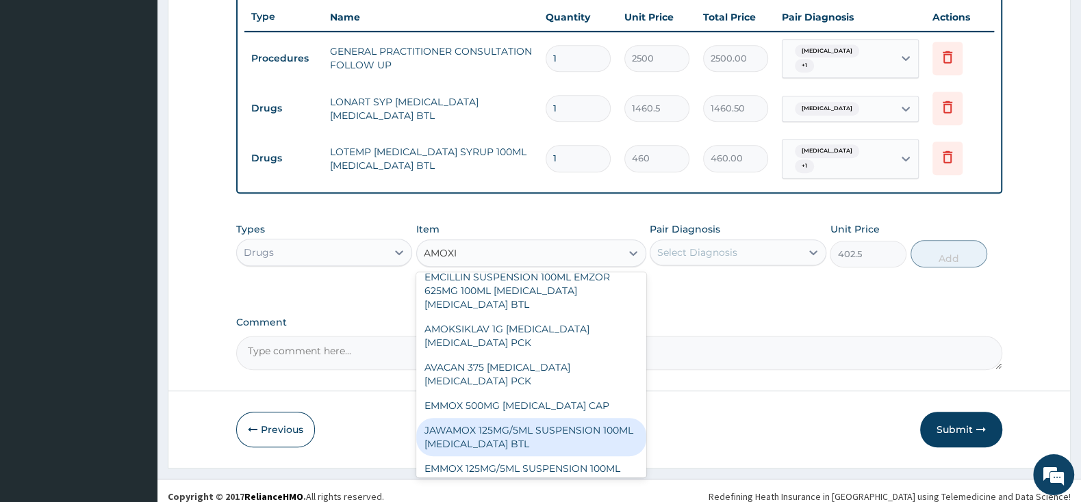
click at [565, 418] on div "JAWAMOX 125MG/5ML SUSPENSION 100ML [MEDICAL_DATA] BTL" at bounding box center [531, 437] width 230 height 38
type input "1150"
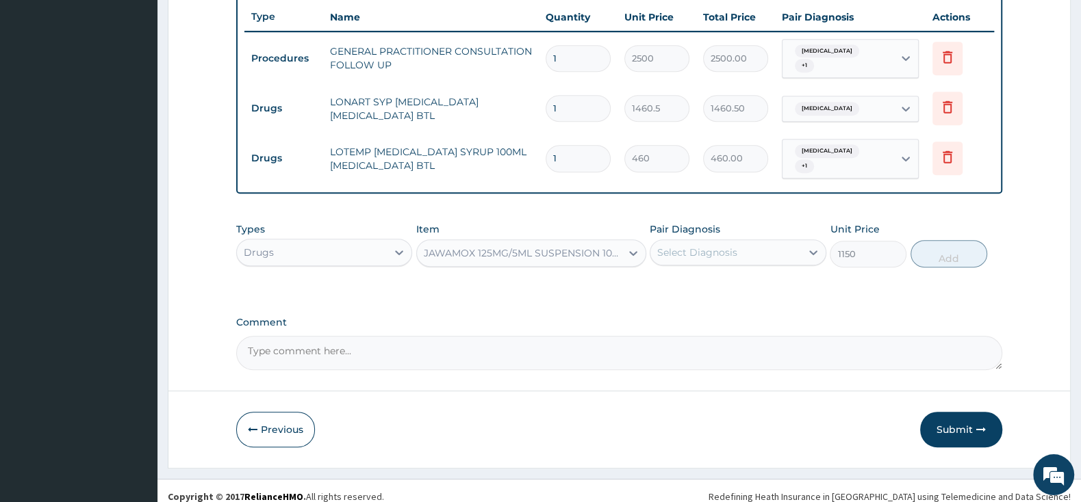
click at [671, 246] on div "Select Diagnosis" at bounding box center [697, 253] width 80 height 14
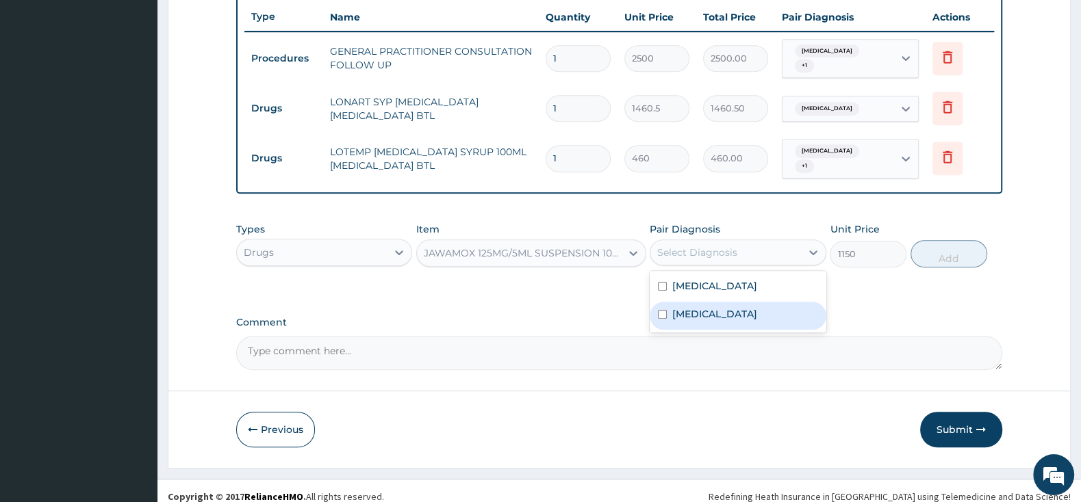
click at [666, 310] on input "checkbox" at bounding box center [662, 314] width 9 height 9
checkbox input "true"
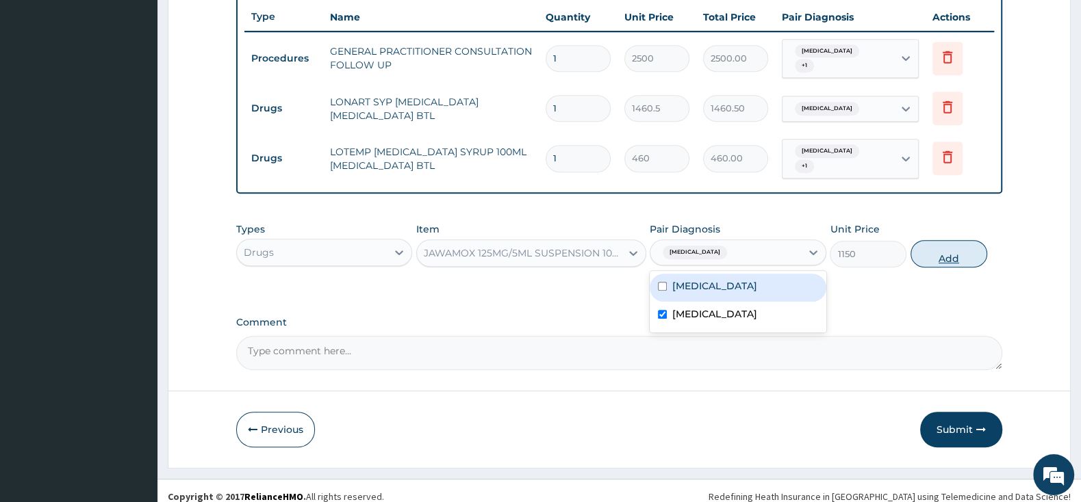
click at [952, 243] on button "Add" at bounding box center [948, 253] width 77 height 27
type input "0"
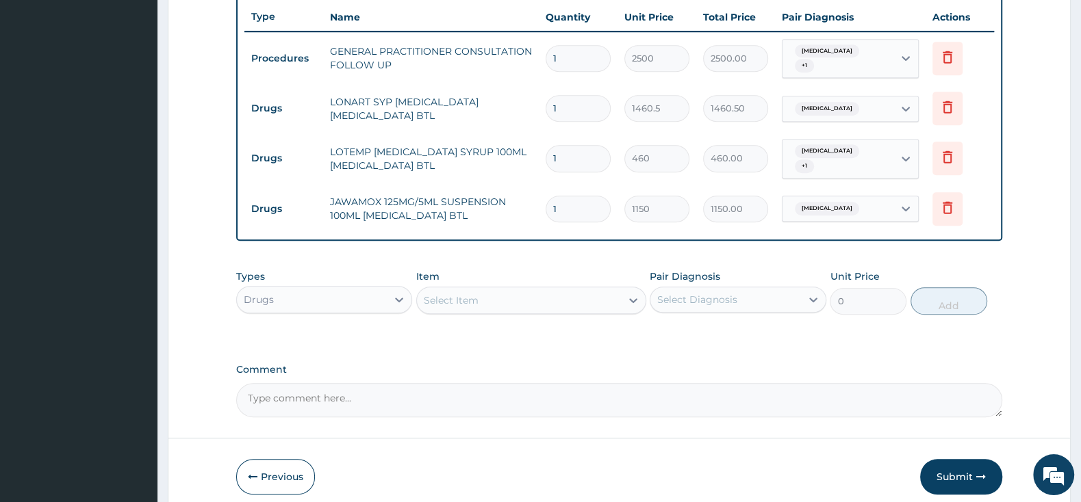
click at [588, 287] on div "Select Item" at bounding box center [531, 300] width 230 height 27
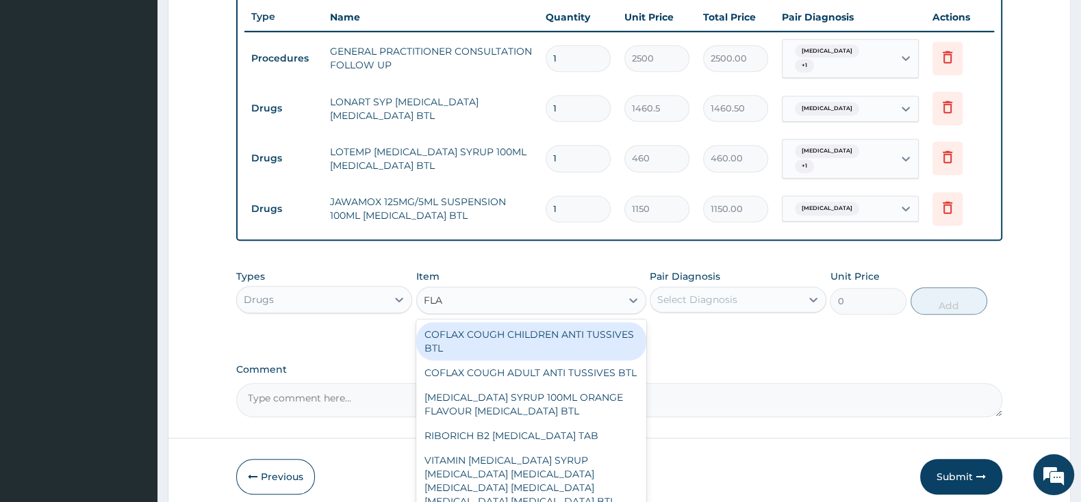
type input "FLAG"
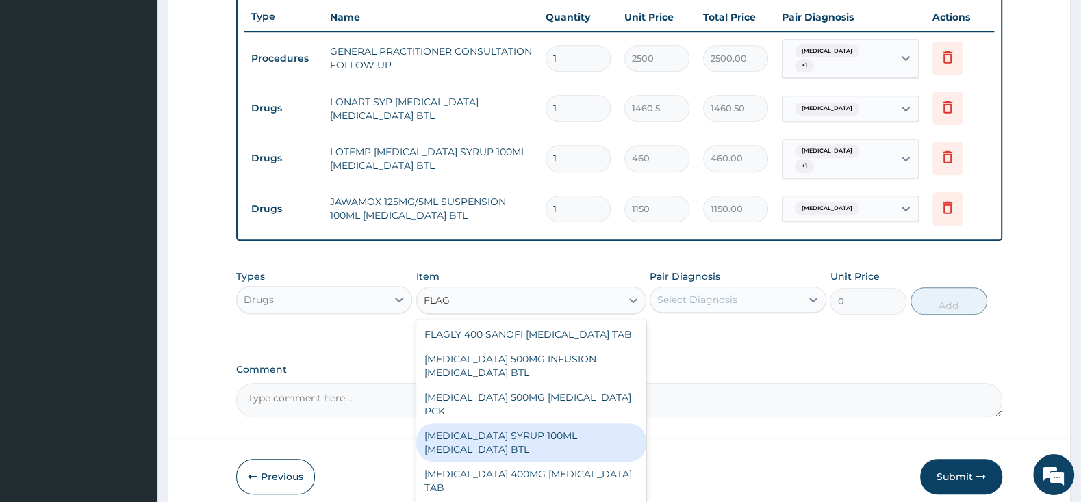
click at [540, 424] on div "[MEDICAL_DATA] SYRUP 100ML [MEDICAL_DATA] BTL" at bounding box center [531, 443] width 230 height 38
type input "345"
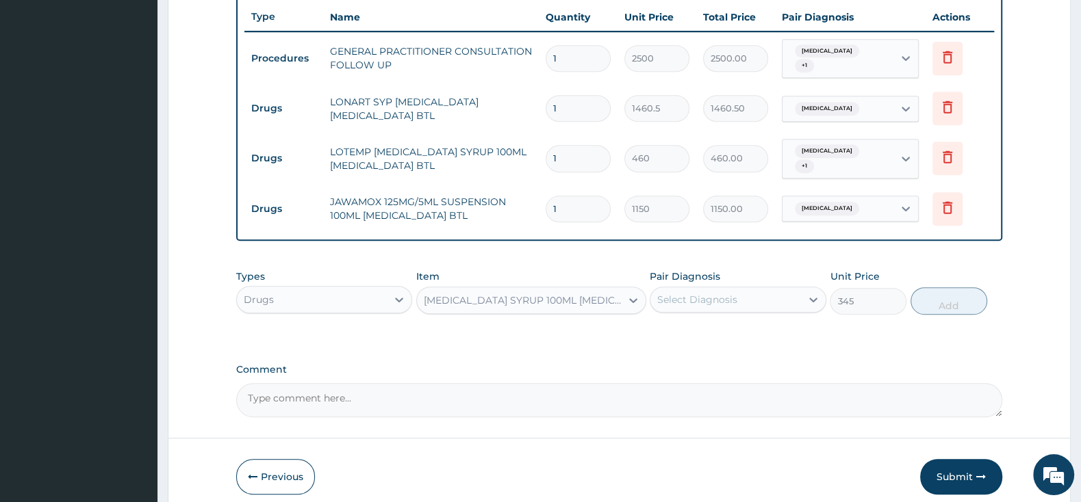
click at [681, 293] on div "Select Diagnosis" at bounding box center [697, 300] width 80 height 14
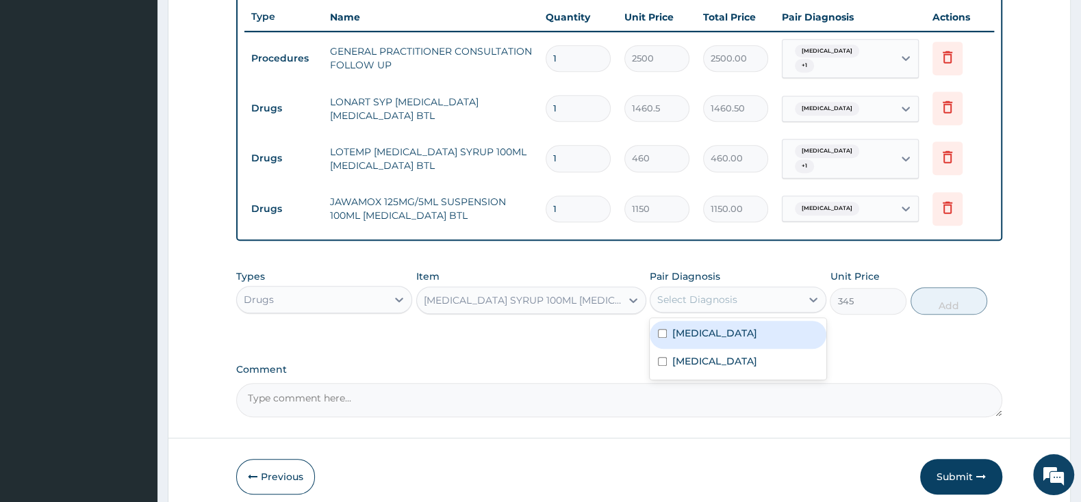
click at [661, 329] on input "checkbox" at bounding box center [662, 333] width 9 height 9
checkbox input "true"
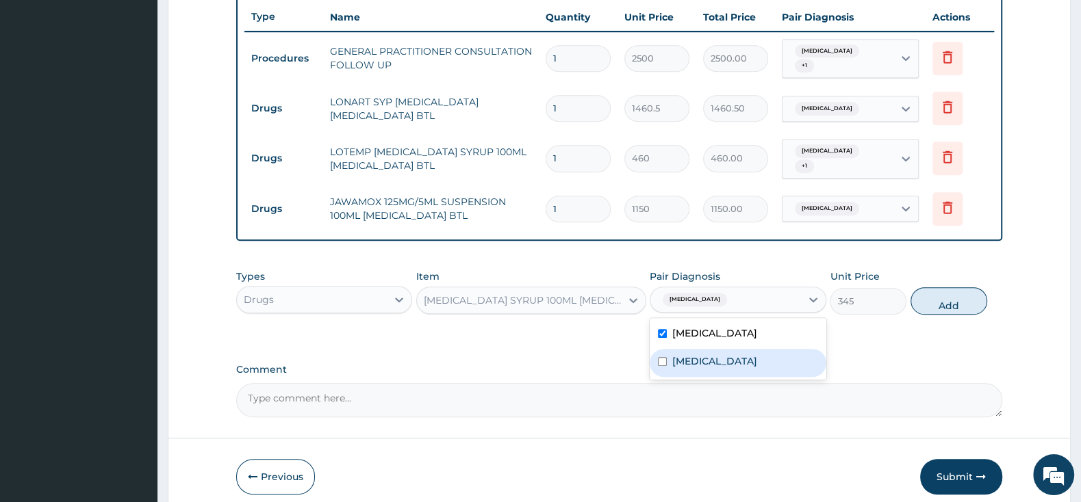
click at [663, 357] on input "checkbox" at bounding box center [662, 361] width 9 height 9
checkbox input "true"
click at [663, 329] on input "checkbox" at bounding box center [662, 333] width 9 height 9
checkbox input "false"
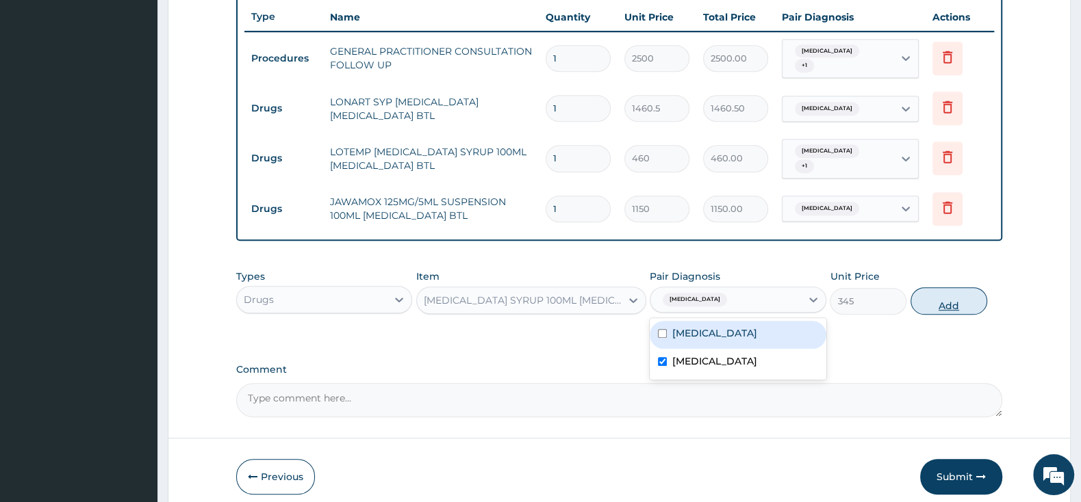
click at [953, 293] on button "Add" at bounding box center [948, 300] width 77 height 27
type input "0"
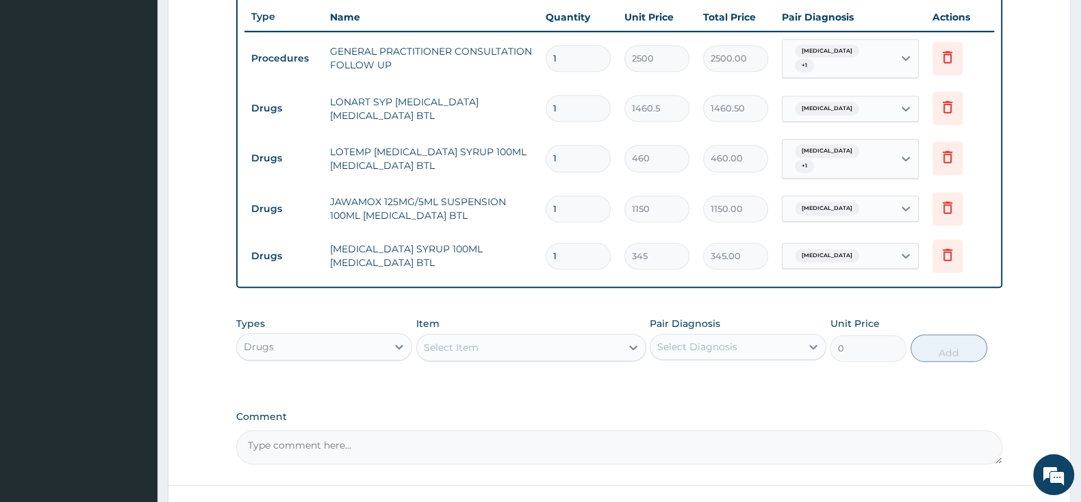
scroll to position [608, 0]
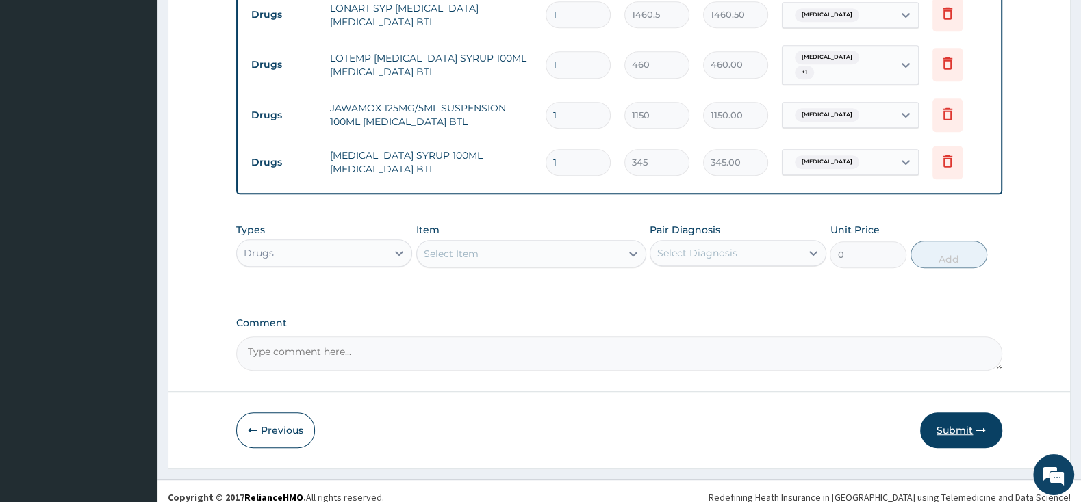
click at [949, 413] on button "Submit" at bounding box center [961, 431] width 82 height 36
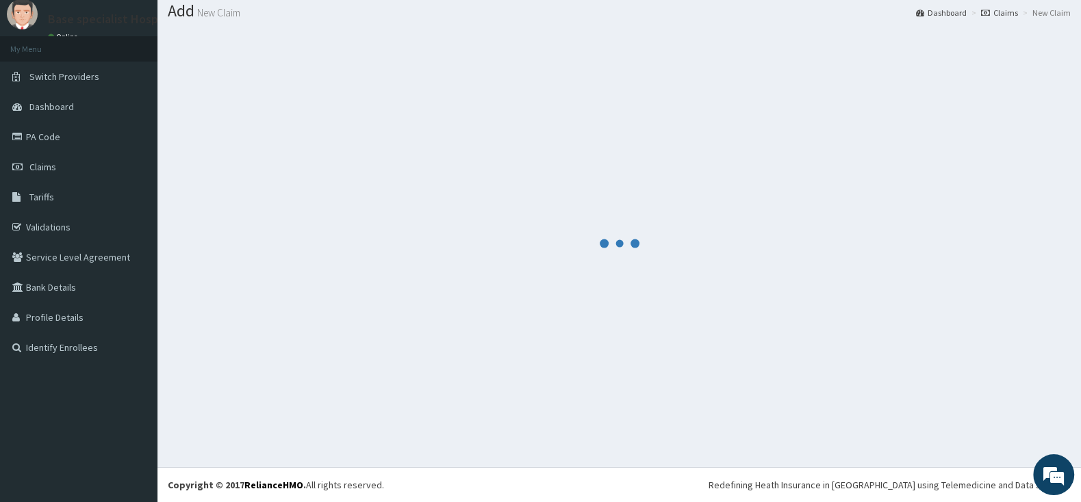
scroll to position [42, 0]
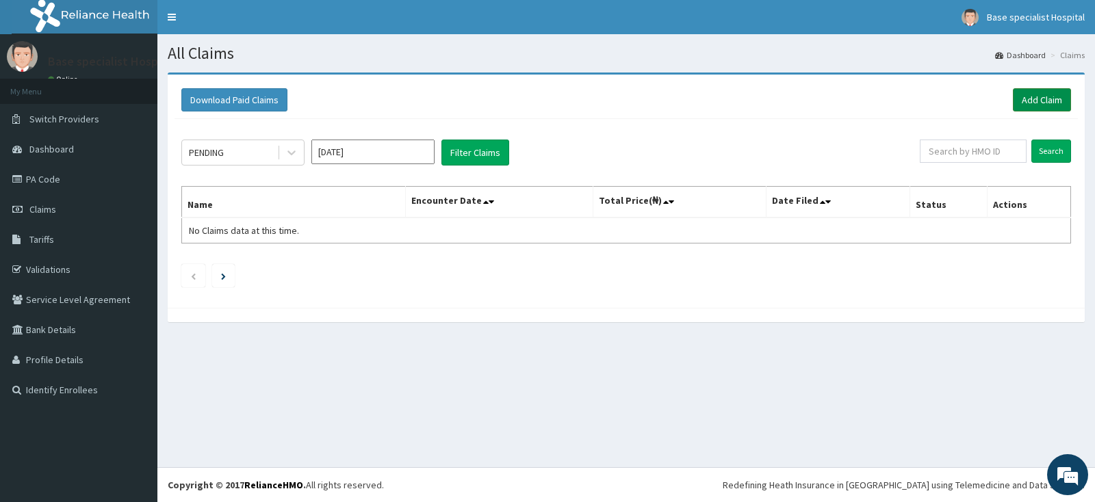
click at [1044, 96] on link "Add Claim" at bounding box center [1042, 99] width 58 height 23
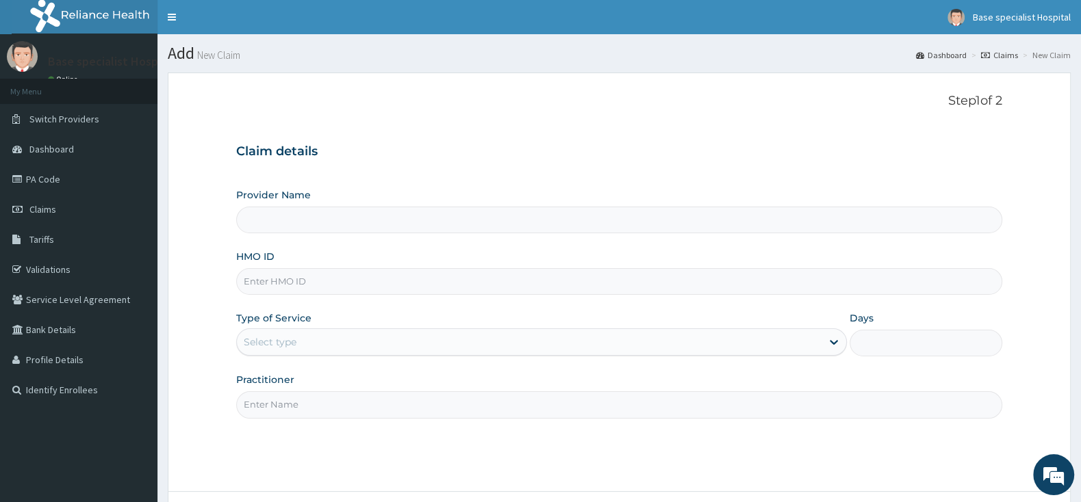
drag, startPoint x: 0, startPoint y: 0, endPoint x: 266, endPoint y: 273, distance: 380.9
type input "Base Specialist Hospital"
paste input "PNG/10044/A"
type input "PNG/10044/A"
click at [322, 344] on div "Select type" at bounding box center [529, 342] width 585 height 22
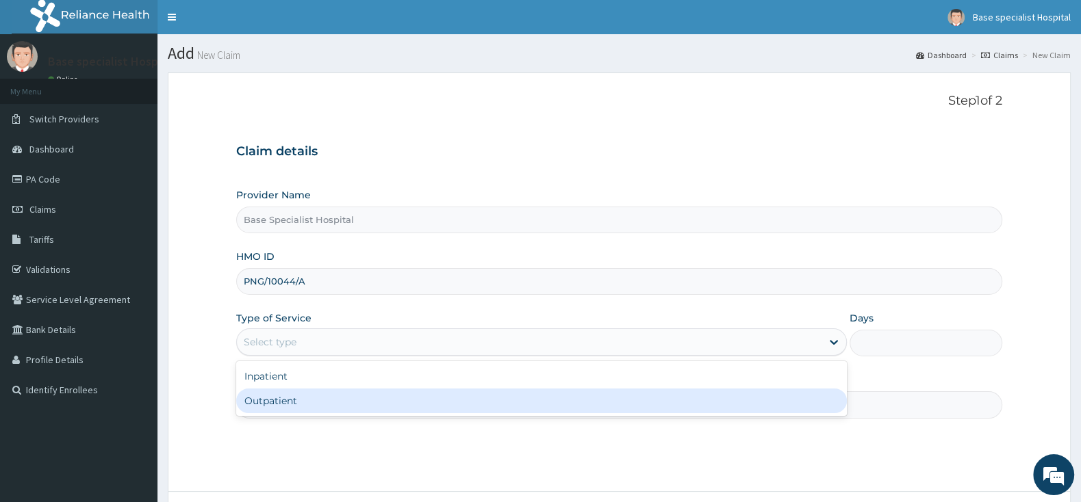
click at [325, 398] on div "Outpatient" at bounding box center [541, 401] width 611 height 25
type input "1"
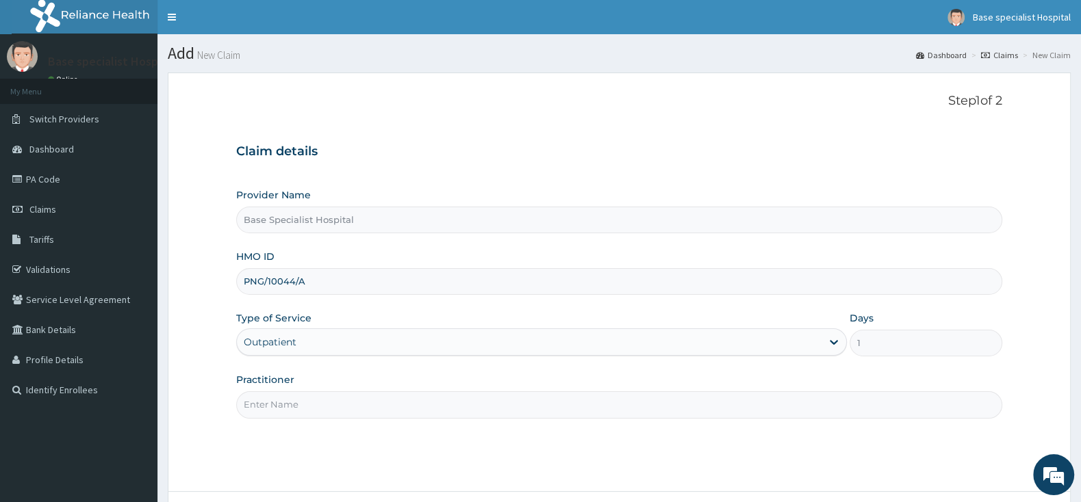
click at [327, 406] on input "Practitioner" at bounding box center [619, 404] width 766 height 27
type input "ADE"
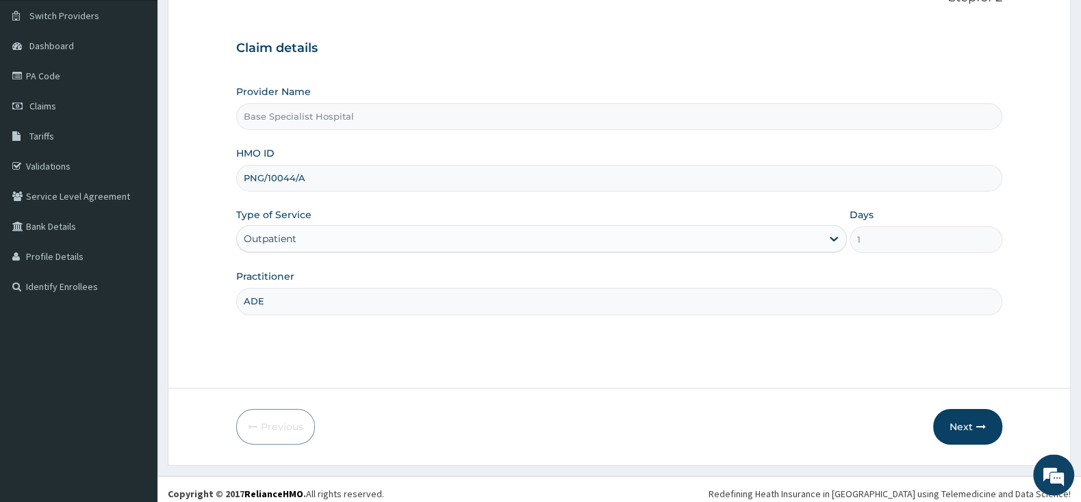
scroll to position [113, 0]
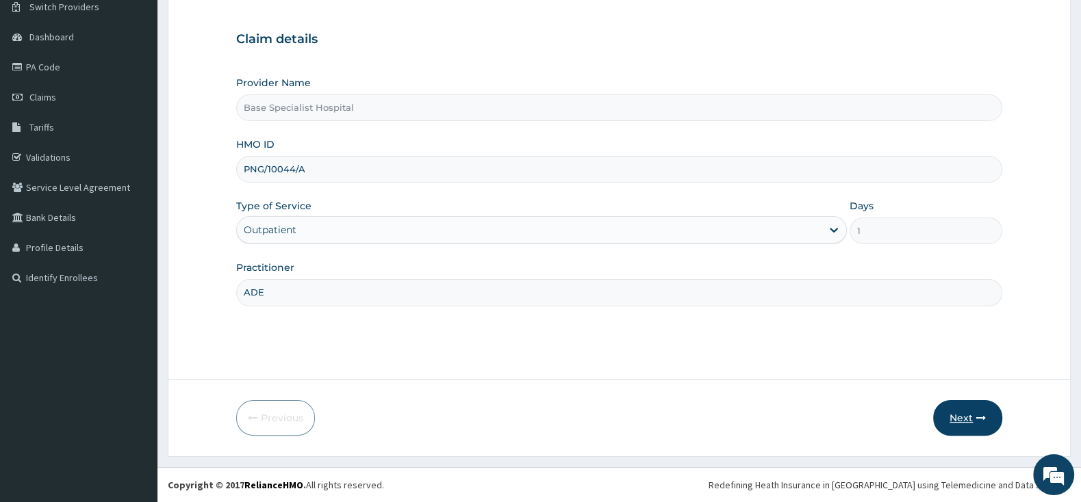
click at [954, 420] on button "Next" at bounding box center [967, 418] width 69 height 36
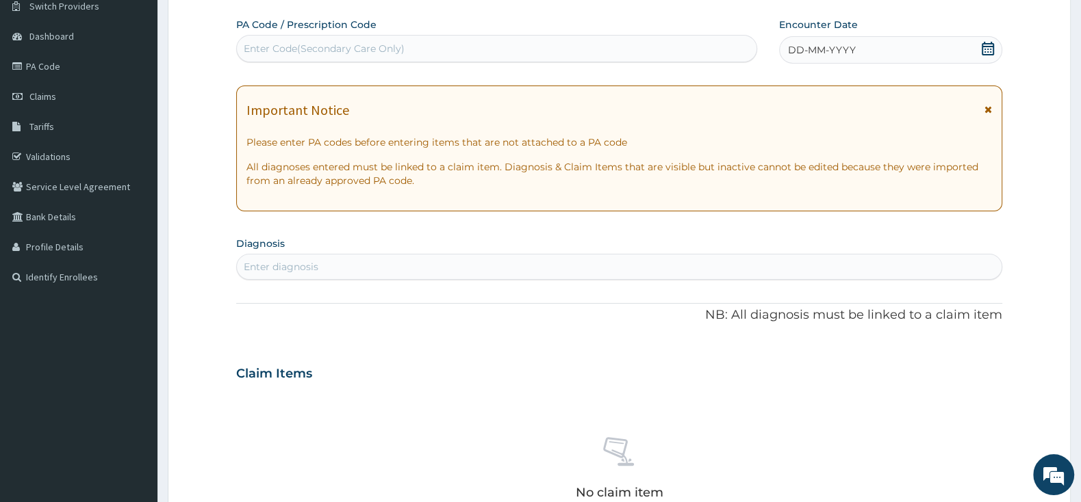
click at [989, 48] on icon at bounding box center [988, 49] width 14 height 14
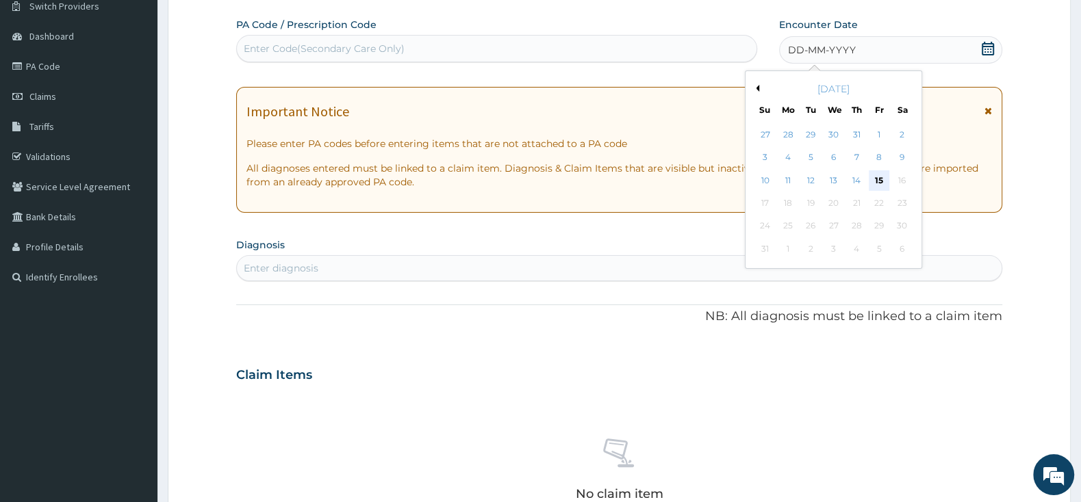
click at [887, 175] on div "15" at bounding box center [879, 180] width 21 height 21
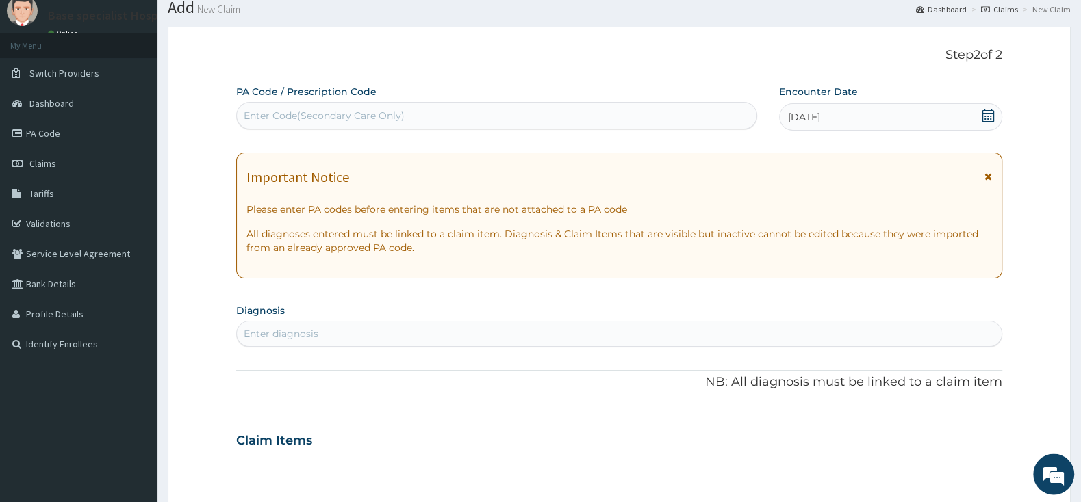
scroll to position [41, 0]
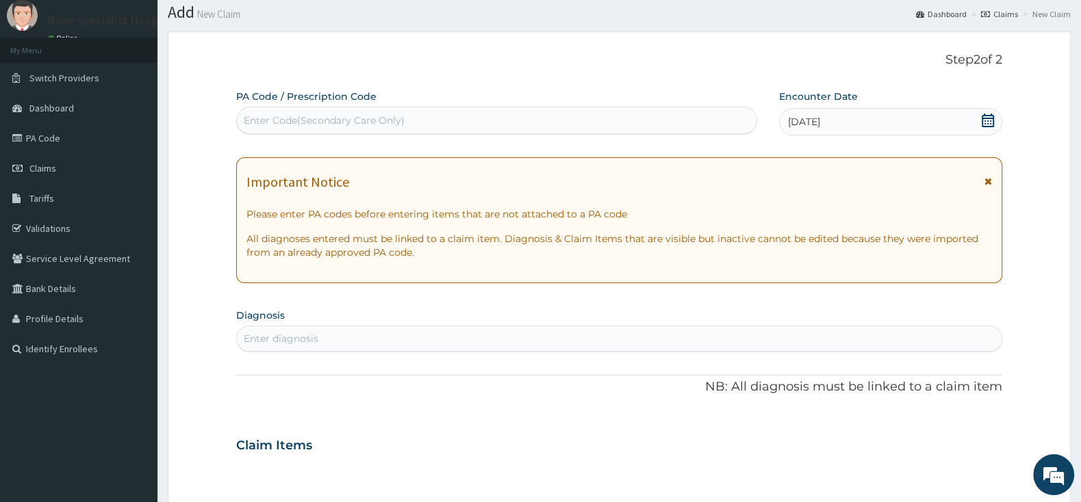
click at [383, 336] on div "Enter diagnosis" at bounding box center [619, 339] width 765 height 22
type input "[MEDICAL_DATA]"
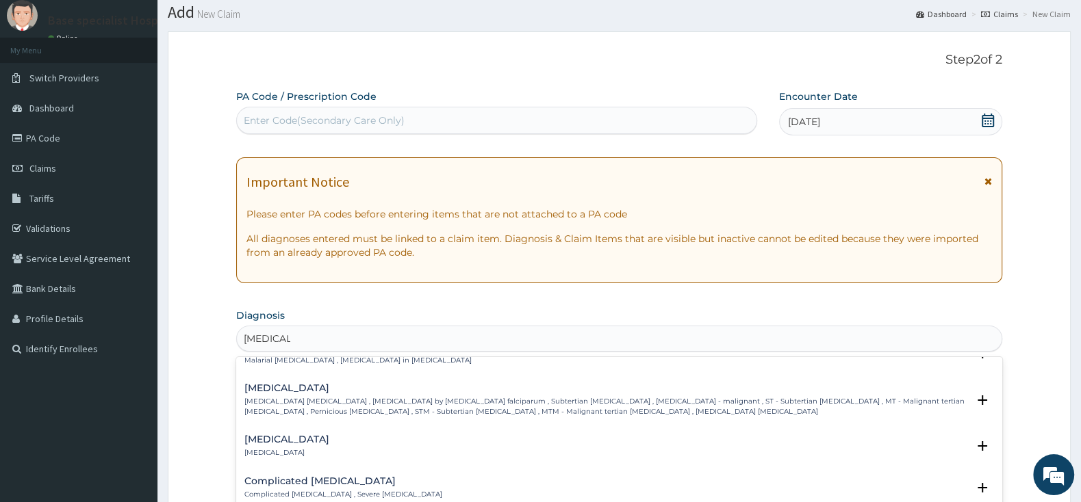
scroll to position [503, 0]
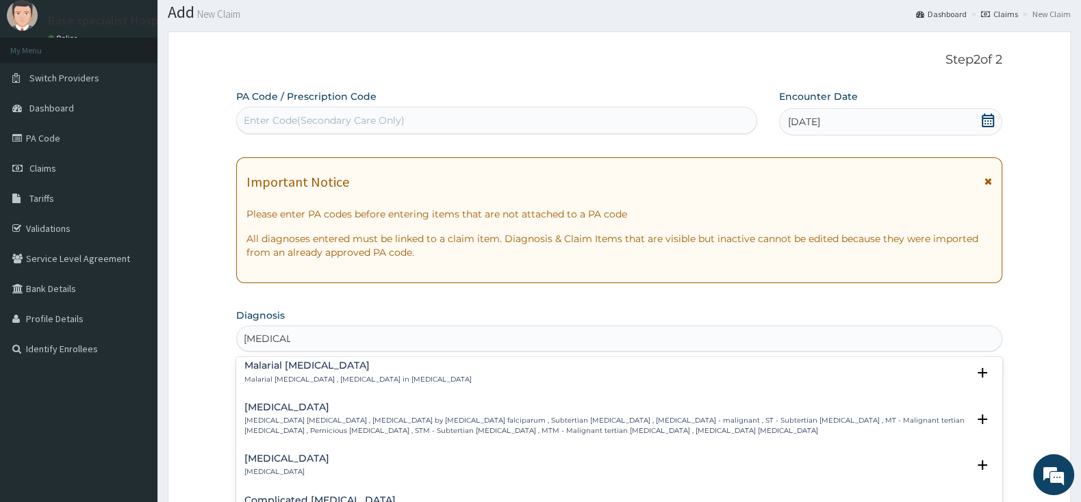
click at [307, 426] on p "[MEDICAL_DATA] [MEDICAL_DATA] , [MEDICAL_DATA] by [MEDICAL_DATA] falciparum , S…" at bounding box center [605, 426] width 723 height 20
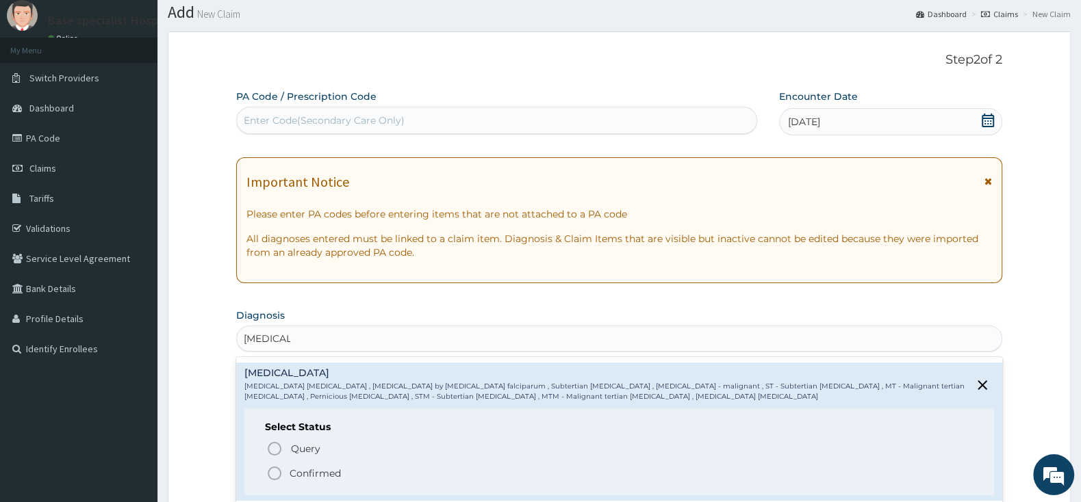
scroll to position [575, 0]
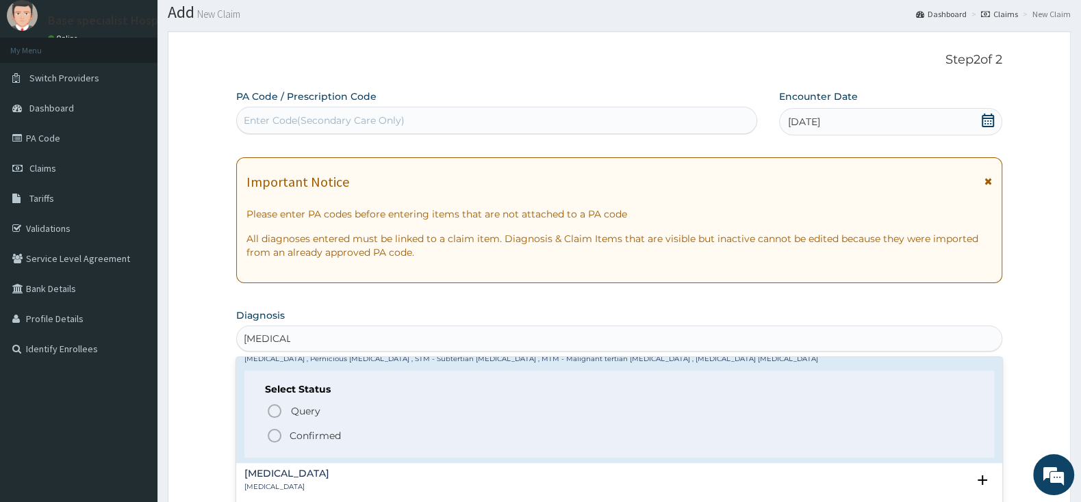
click at [270, 437] on icon "status option filled" at bounding box center [274, 436] width 16 height 16
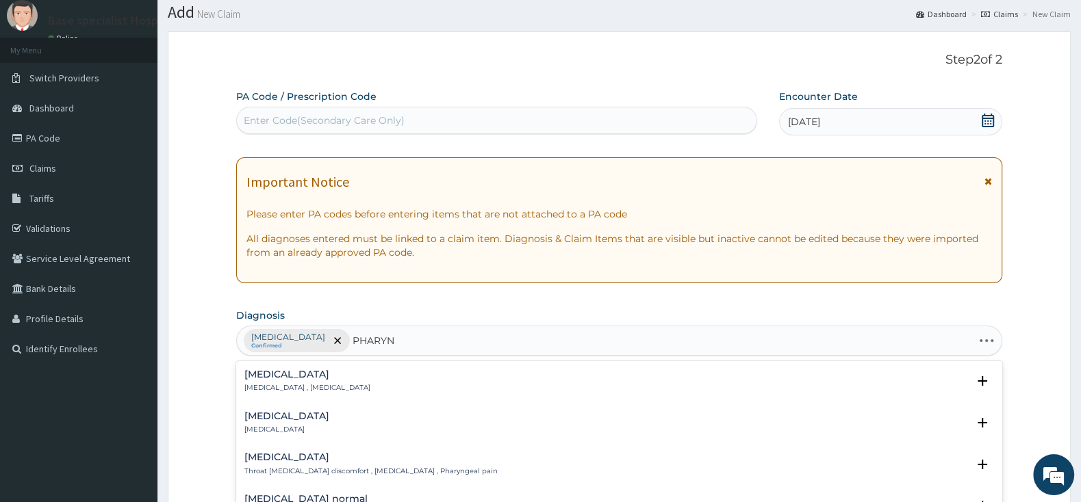
type input "PHARYNG"
click at [266, 422] on h4 "[MEDICAL_DATA]" at bounding box center [286, 416] width 85 height 10
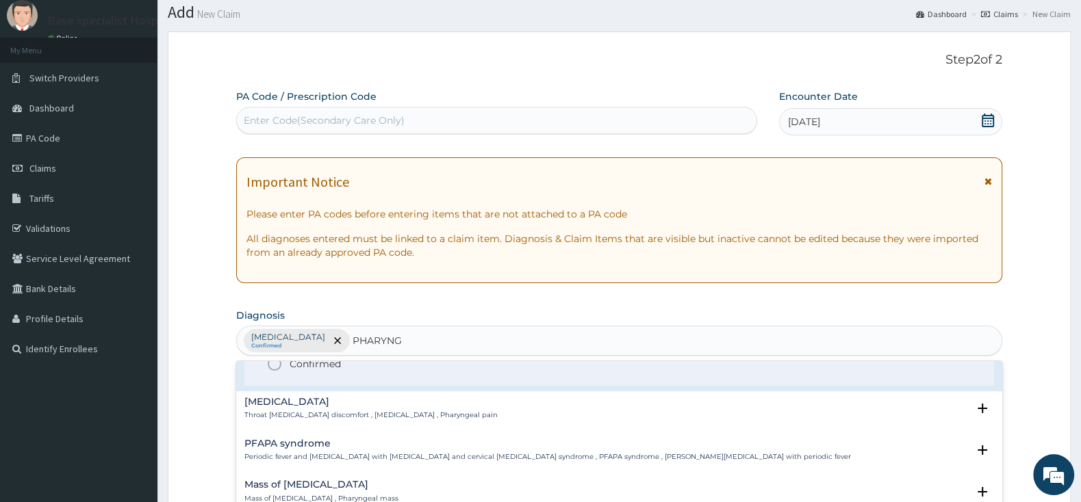
scroll to position [144, 0]
click at [276, 369] on circle "status option filled" at bounding box center [274, 363] width 12 height 12
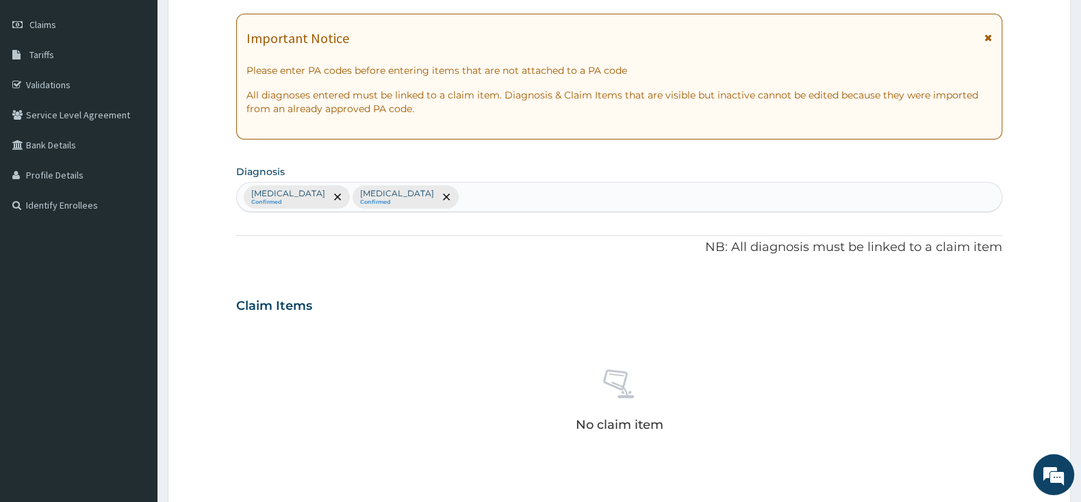
scroll to position [400, 0]
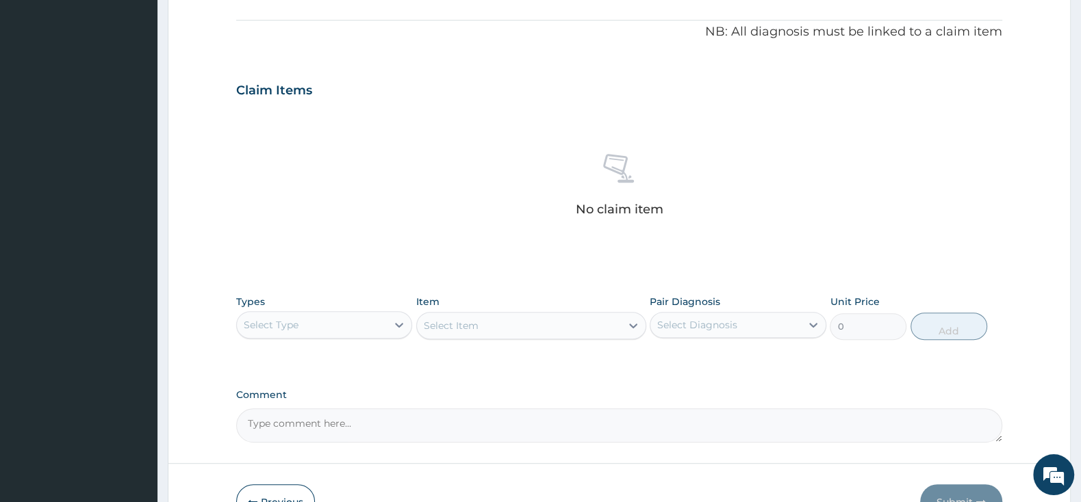
click at [344, 324] on div "Select Type" at bounding box center [312, 325] width 150 height 22
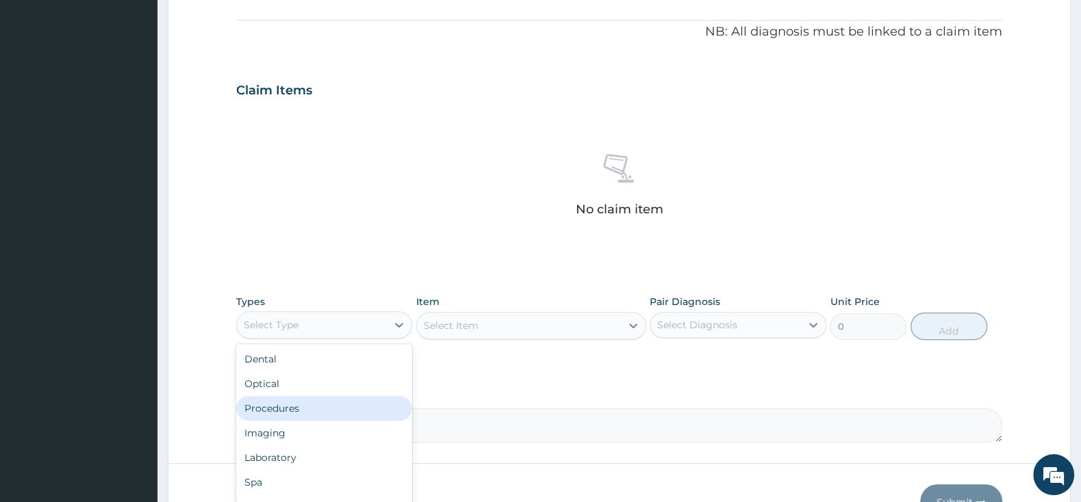
click at [307, 410] on div "Procedures" at bounding box center [324, 408] width 176 height 25
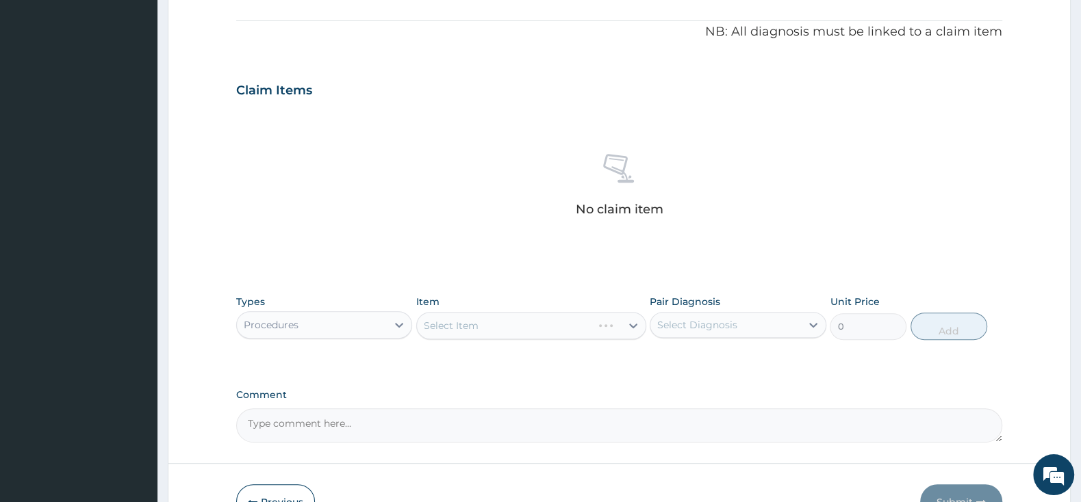
click at [466, 331] on div "Select Item" at bounding box center [531, 325] width 230 height 27
click at [565, 324] on div "Select Item" at bounding box center [519, 326] width 204 height 22
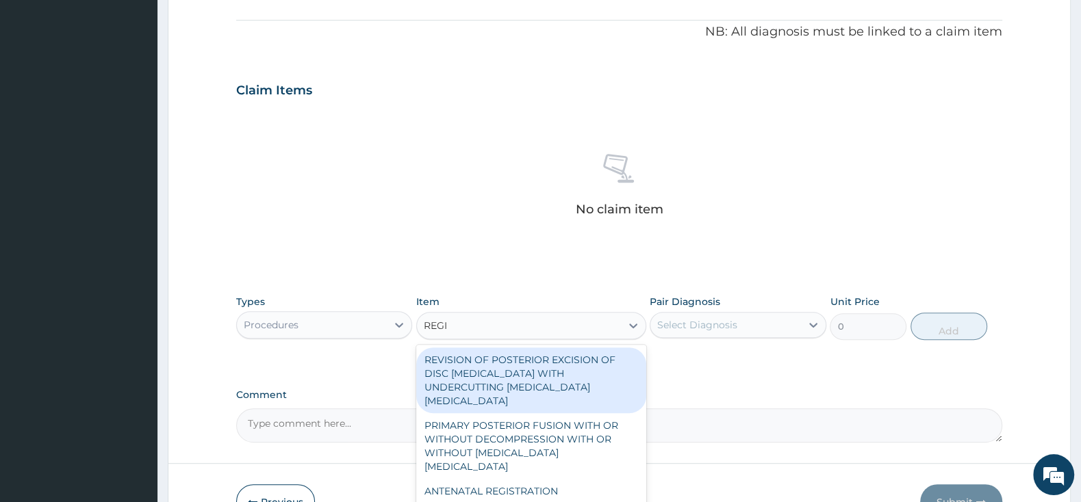
type input "REGIS"
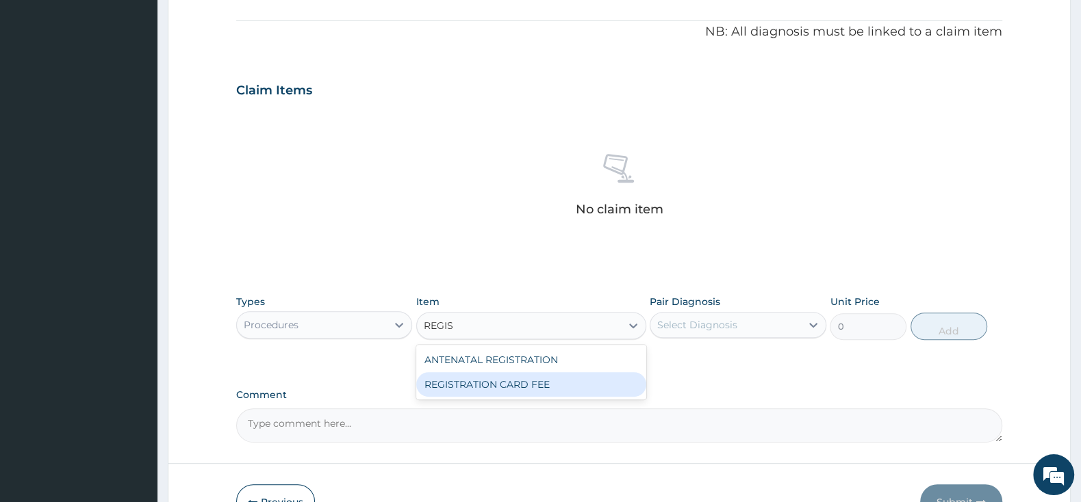
click at [619, 382] on div "REGISTRATION CARD FEE" at bounding box center [531, 384] width 230 height 25
type input "2000"
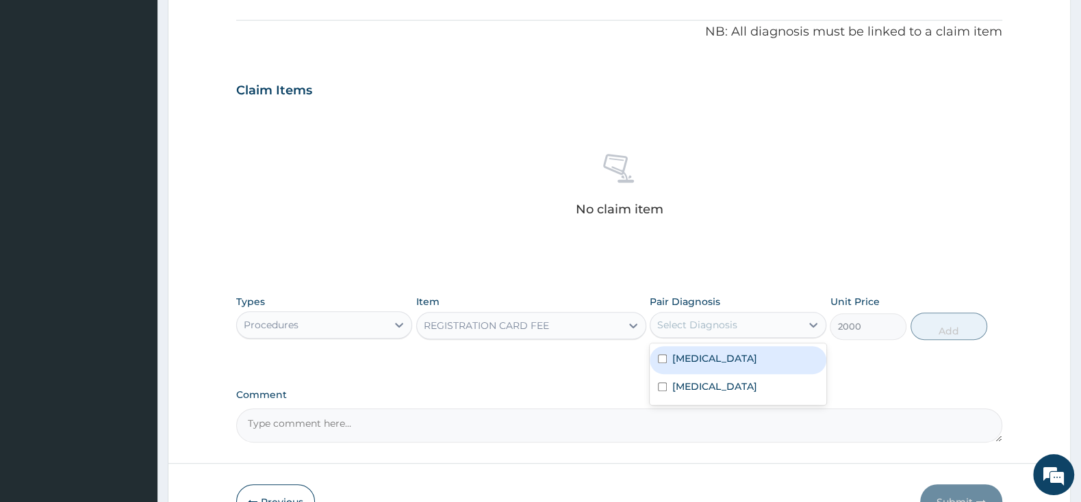
click at [668, 319] on div "Select Diagnosis" at bounding box center [697, 325] width 80 height 14
click at [660, 357] on input "checkbox" at bounding box center [662, 359] width 9 height 9
checkbox input "true"
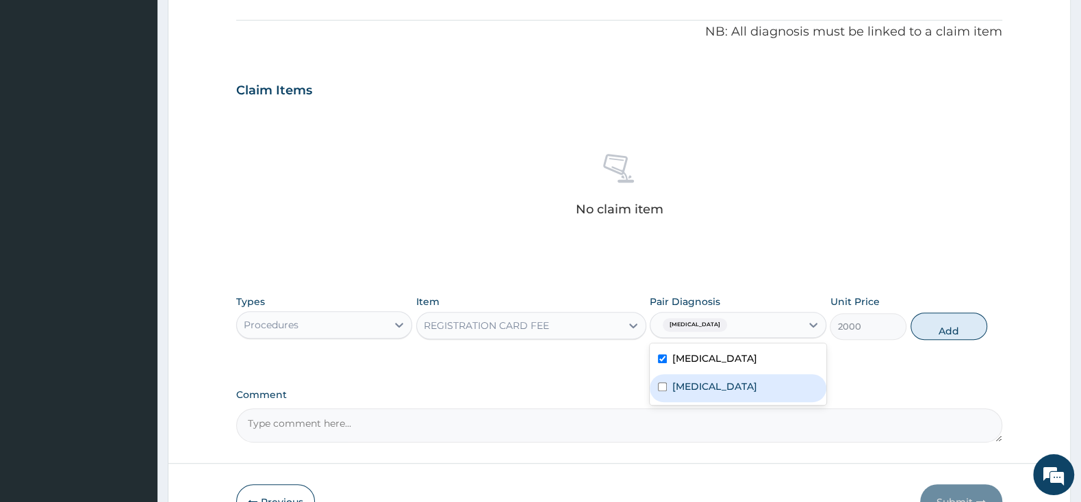
drag, startPoint x: 663, startPoint y: 385, endPoint x: 773, endPoint y: 382, distance: 110.2
click at [663, 385] on input "checkbox" at bounding box center [662, 387] width 9 height 9
checkbox input "true"
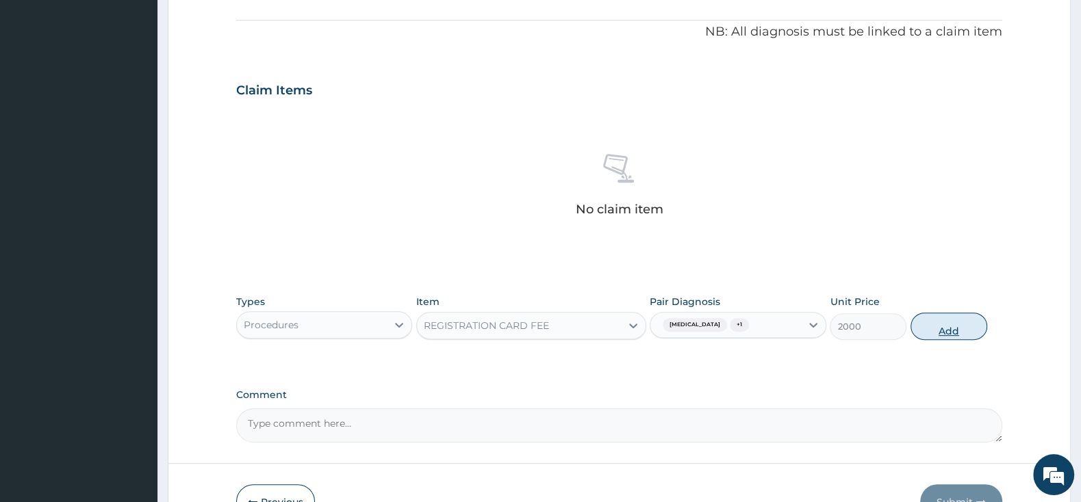
click at [959, 329] on button "Add" at bounding box center [948, 326] width 77 height 27
type input "0"
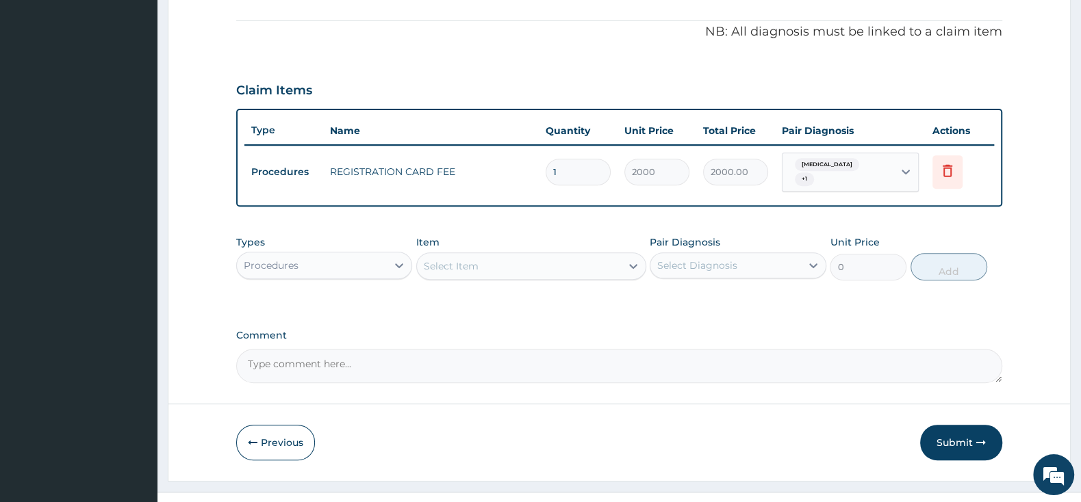
click at [461, 264] on div "Select Item" at bounding box center [451, 266] width 55 height 14
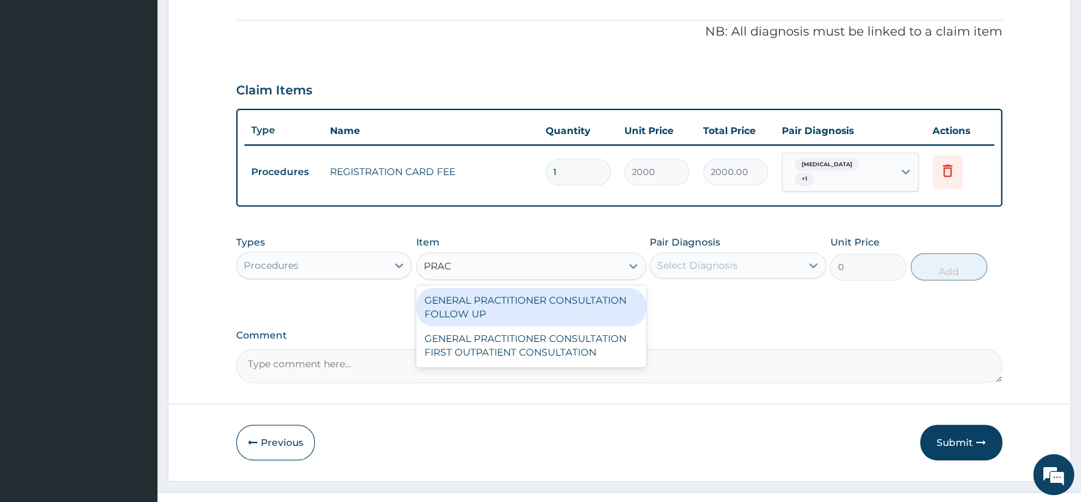
type input "PRACT"
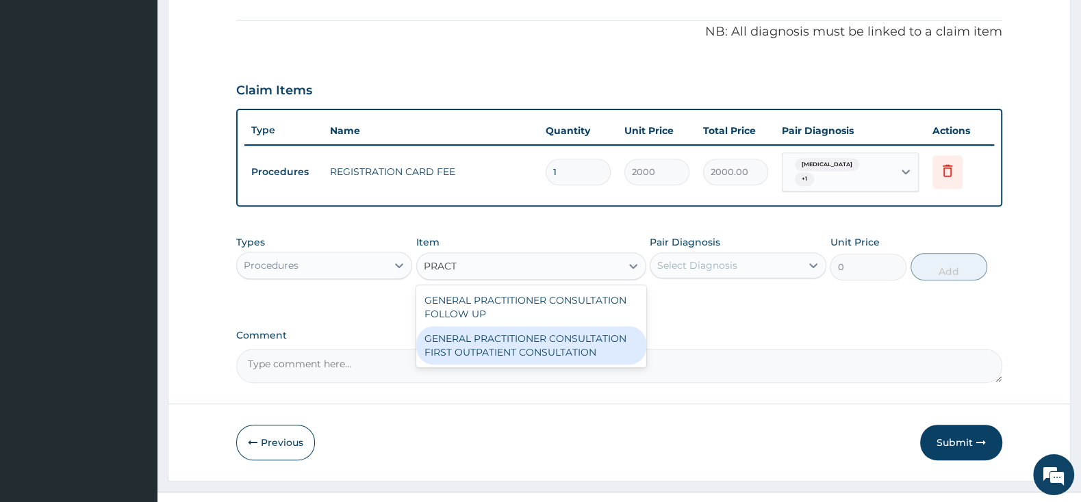
click at [475, 341] on div "GENERAL PRACTITIONER CONSULTATION FIRST OUTPATIENT CONSULTATION" at bounding box center [531, 345] width 230 height 38
type input "3000"
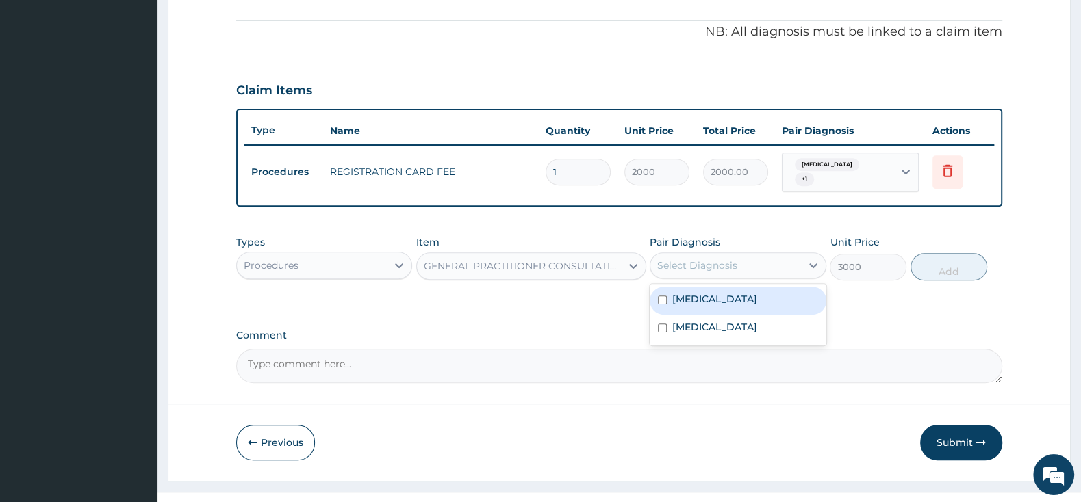
click at [693, 270] on div "Select Diagnosis" at bounding box center [697, 266] width 80 height 14
click at [660, 298] on input "checkbox" at bounding box center [662, 300] width 9 height 9
checkbox input "true"
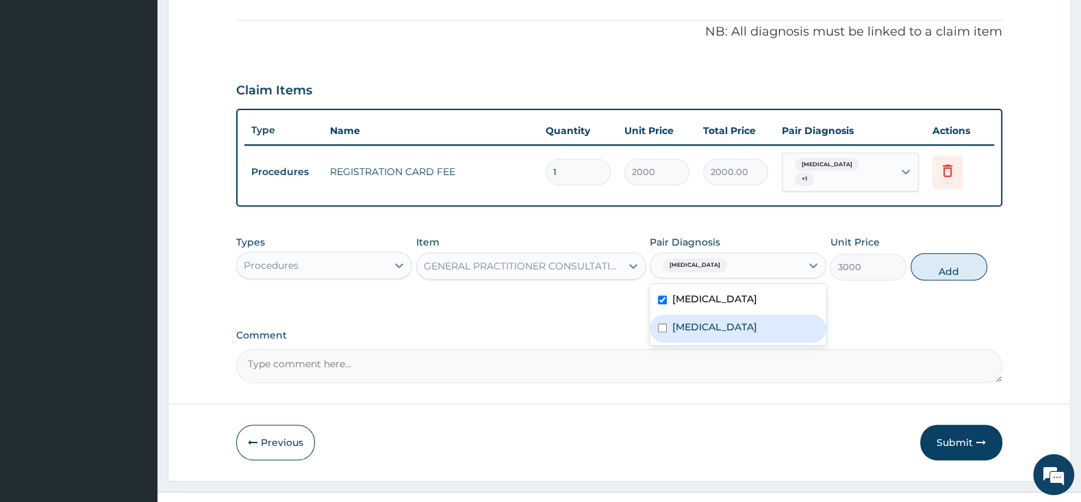
click at [657, 335] on div "[MEDICAL_DATA]" at bounding box center [738, 329] width 176 height 28
checkbox input "true"
click at [955, 273] on button "Add" at bounding box center [948, 266] width 77 height 27
type input "0"
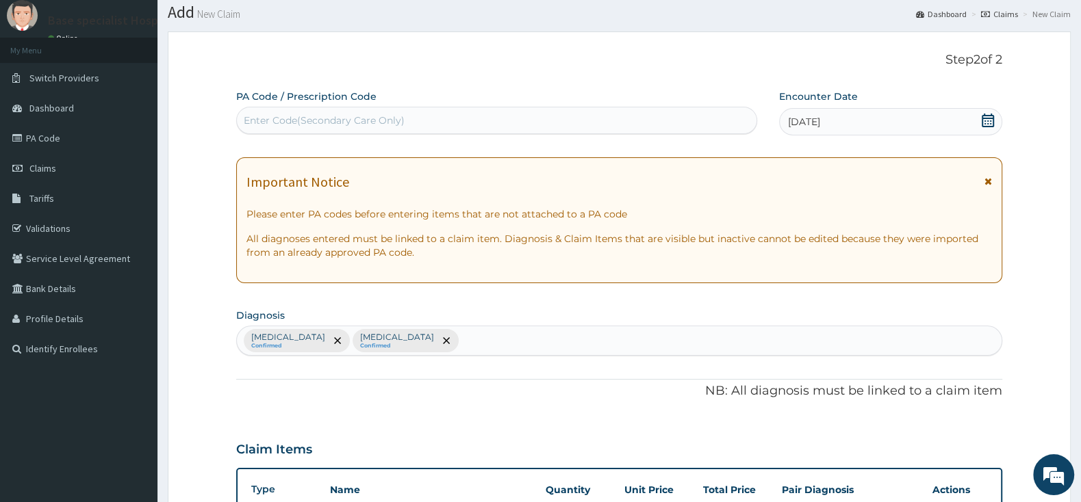
scroll to position [329, 0]
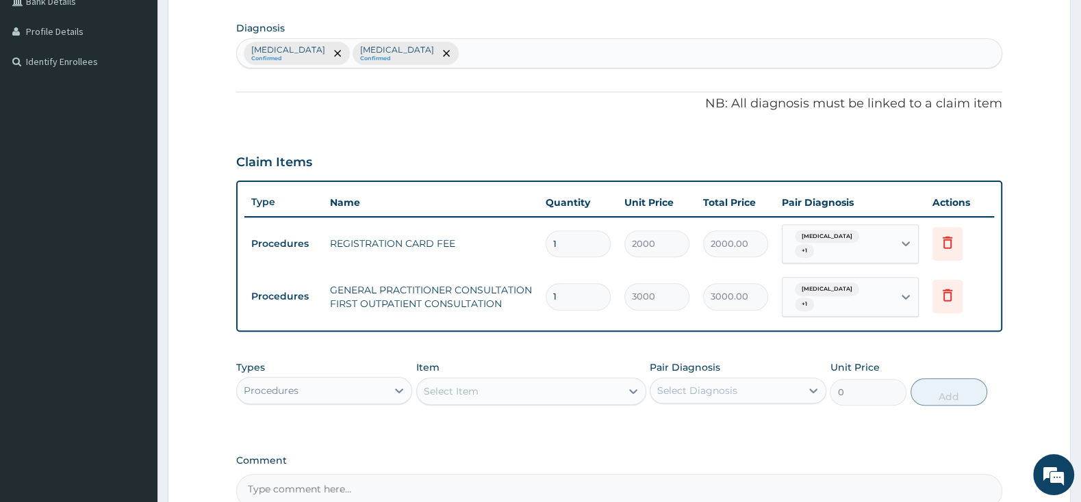
click at [368, 386] on div "Procedures" at bounding box center [312, 391] width 150 height 22
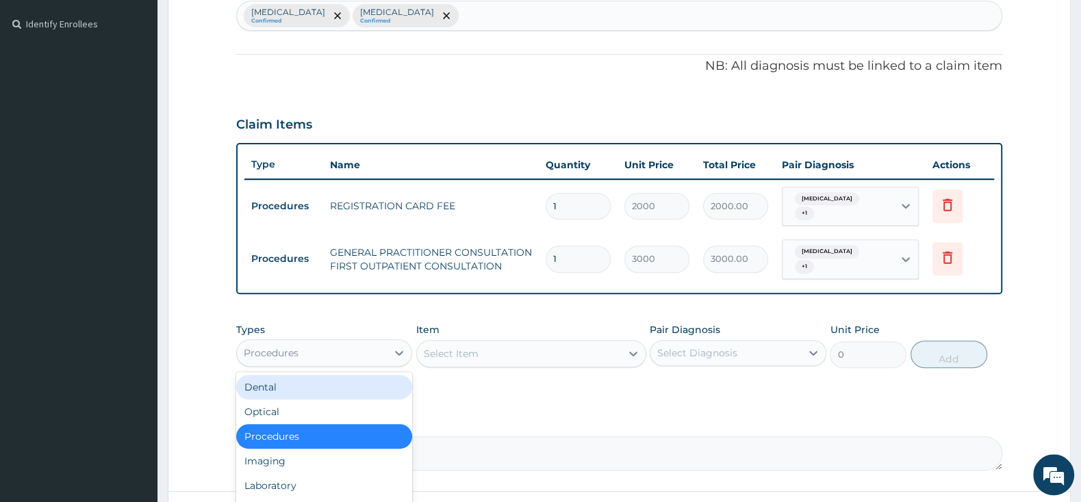
scroll to position [400, 0]
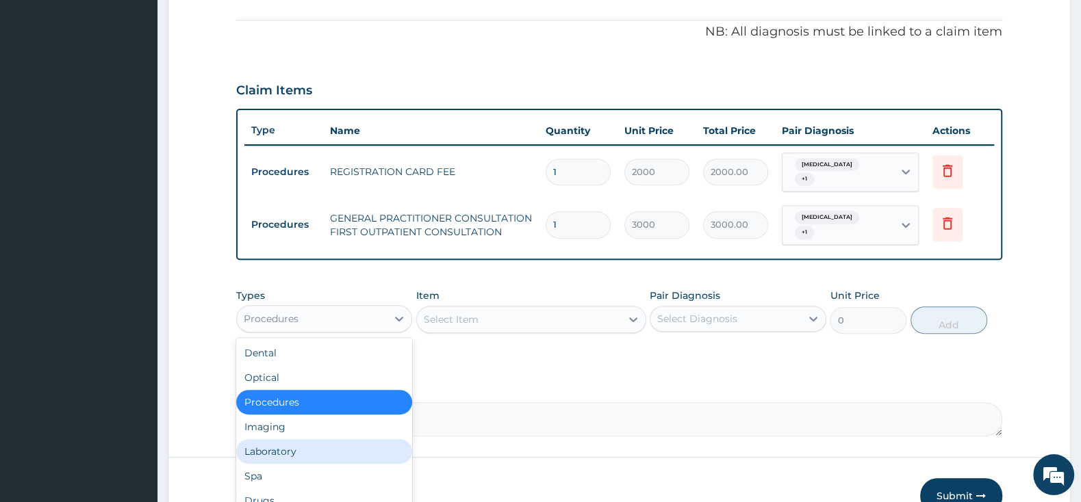
click at [329, 446] on div "Laboratory" at bounding box center [324, 451] width 176 height 25
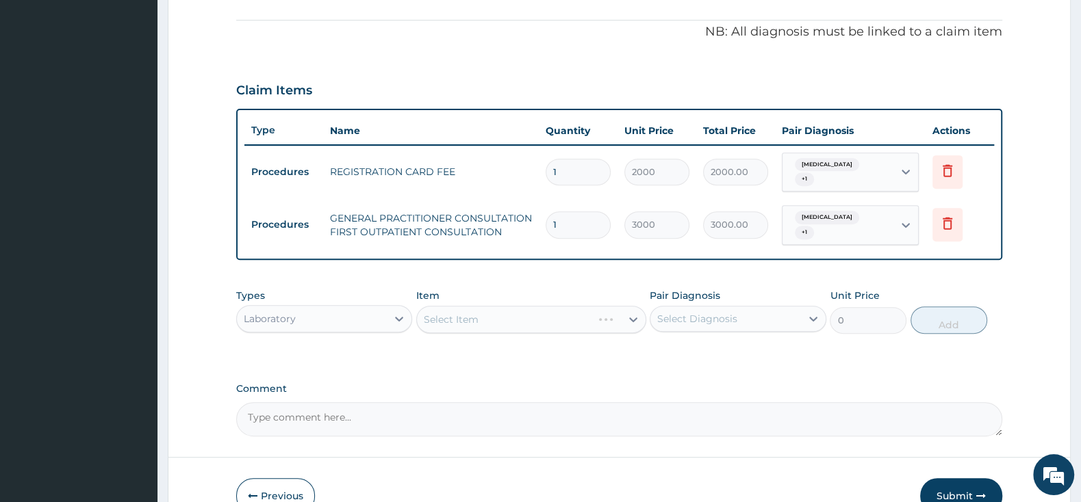
click at [467, 315] on div "Select Item" at bounding box center [531, 319] width 230 height 27
click at [510, 317] on div "Select Item" at bounding box center [531, 319] width 230 height 27
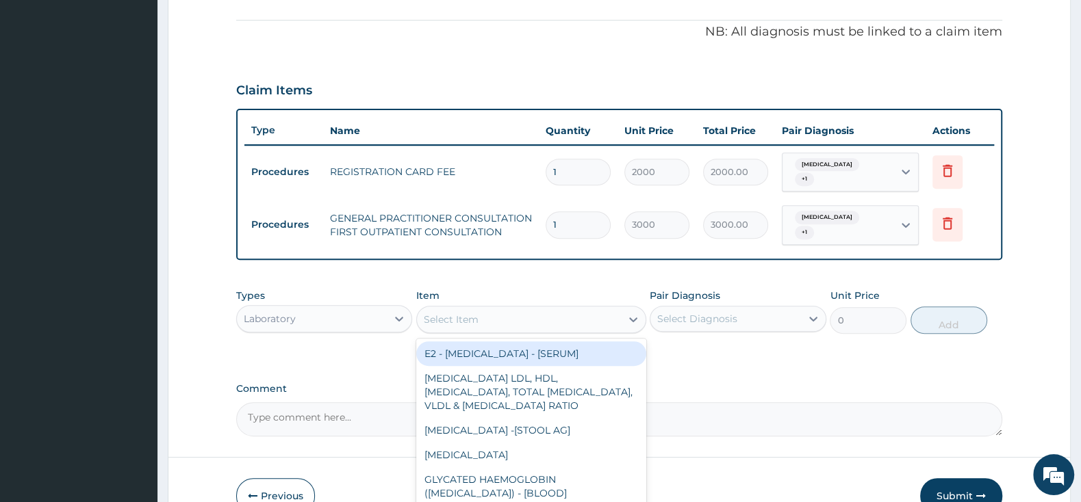
click at [510, 317] on div "Select Item" at bounding box center [519, 320] width 204 height 22
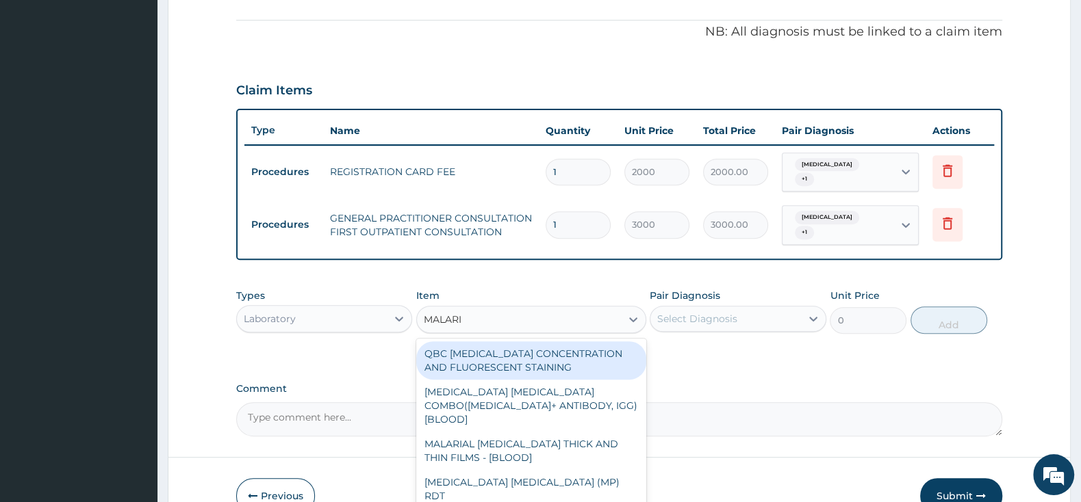
type input "[MEDICAL_DATA]"
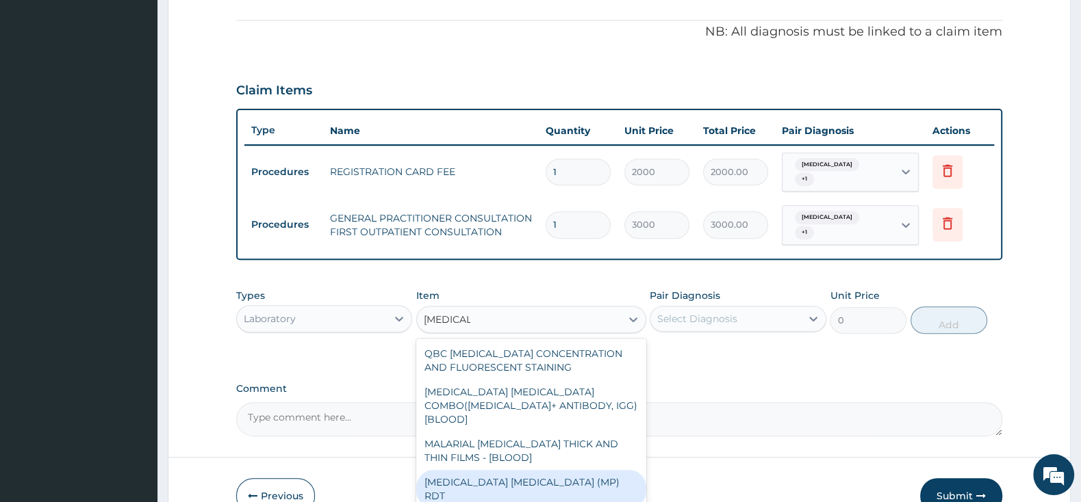
click at [572, 470] on div "[MEDICAL_DATA] [MEDICAL_DATA] (MP) RDT" at bounding box center [531, 489] width 230 height 38
type input "1500"
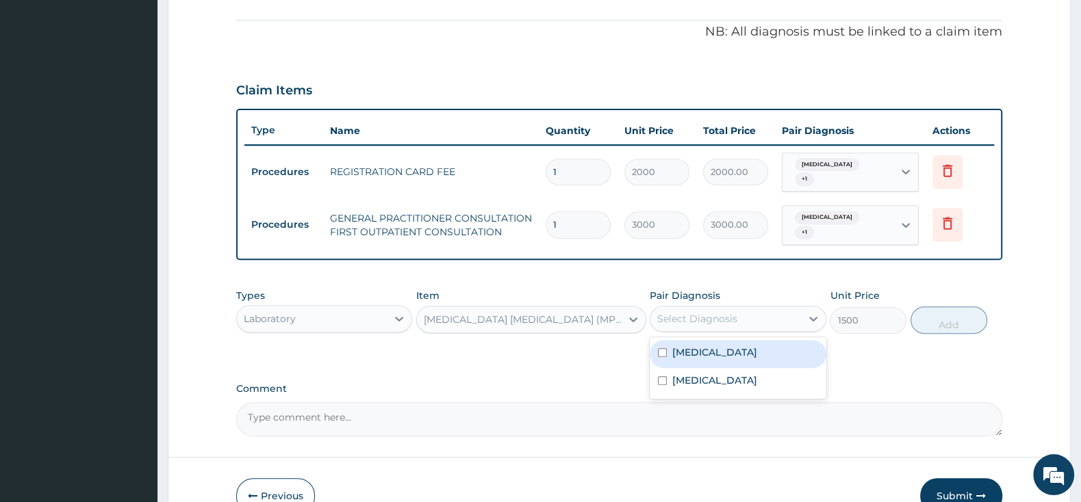
click at [671, 313] on div "Select Diagnosis" at bounding box center [697, 319] width 80 height 14
click at [658, 355] on input "checkbox" at bounding box center [662, 352] width 9 height 9
checkbox input "true"
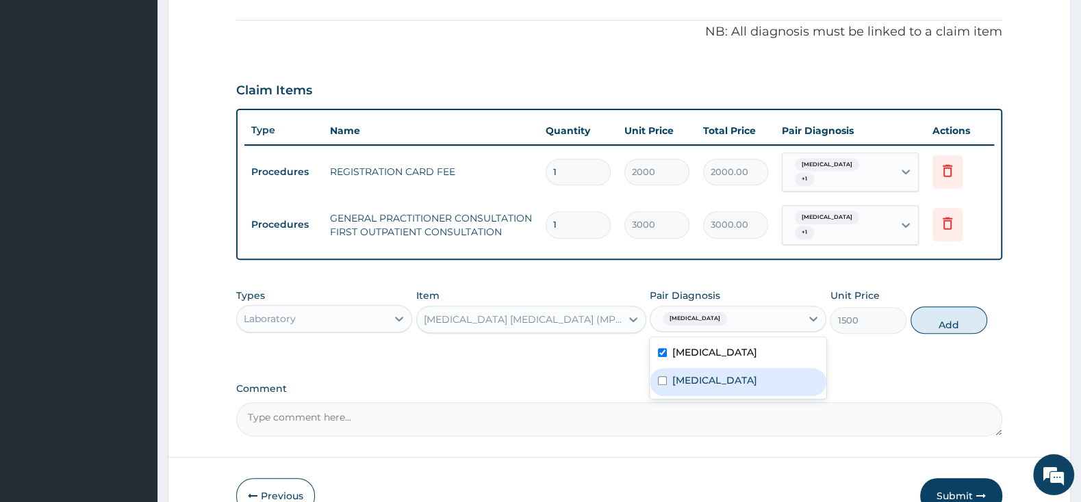
click at [660, 385] on input "checkbox" at bounding box center [662, 380] width 9 height 9
drag, startPoint x: 658, startPoint y: 384, endPoint x: 765, endPoint y: 372, distance: 108.1
click at [657, 384] on div "[MEDICAL_DATA]" at bounding box center [738, 382] width 176 height 28
checkbox input "false"
click at [960, 319] on button "Add" at bounding box center [948, 320] width 77 height 27
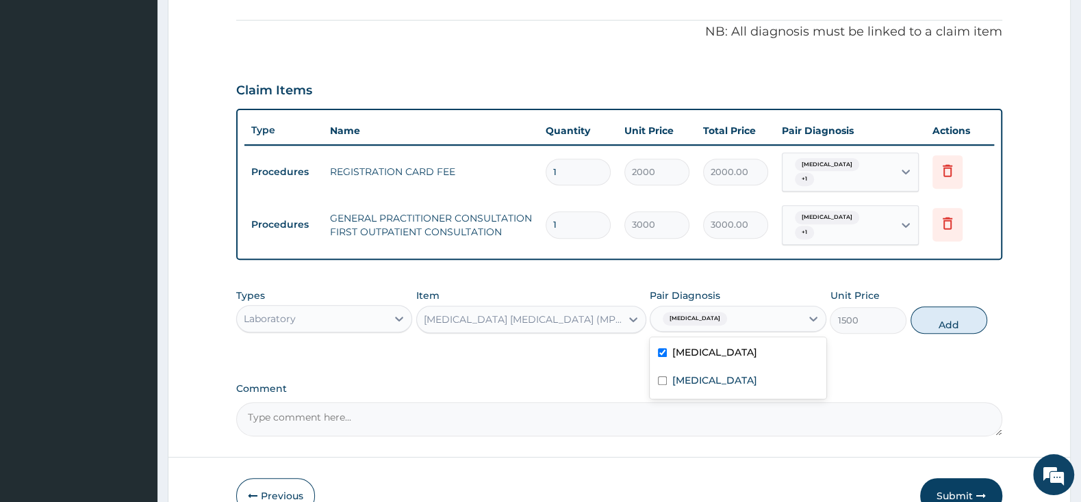
type input "0"
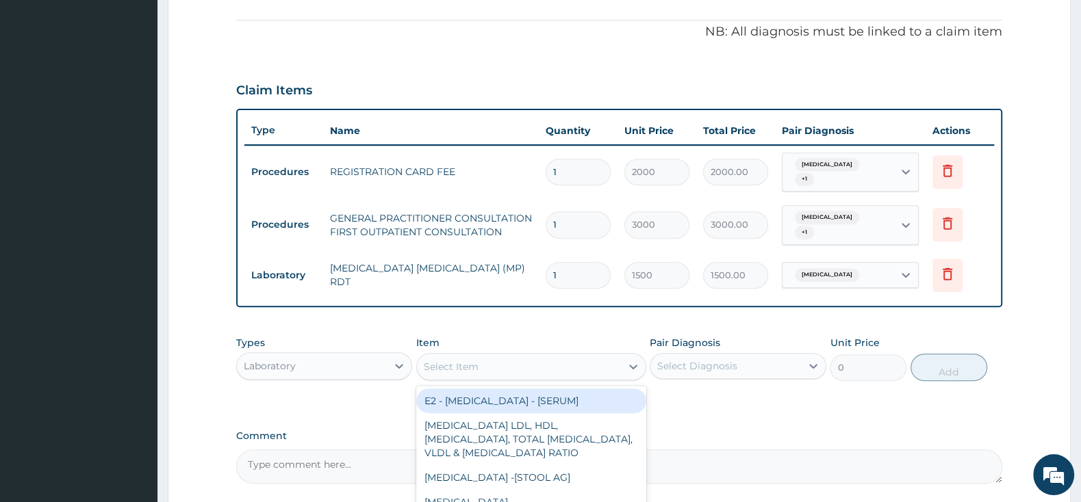
click at [481, 359] on div "Select Item" at bounding box center [519, 367] width 204 height 22
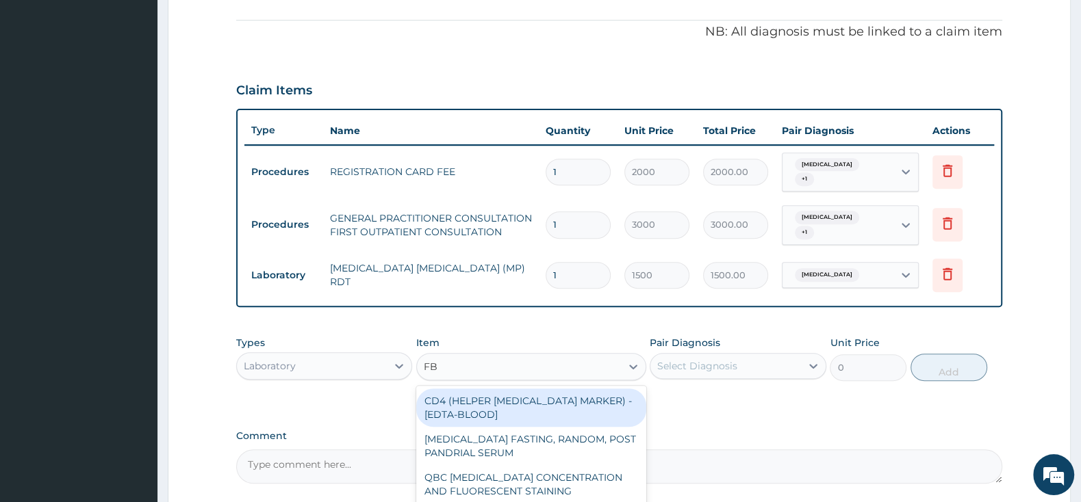
type input "FBC"
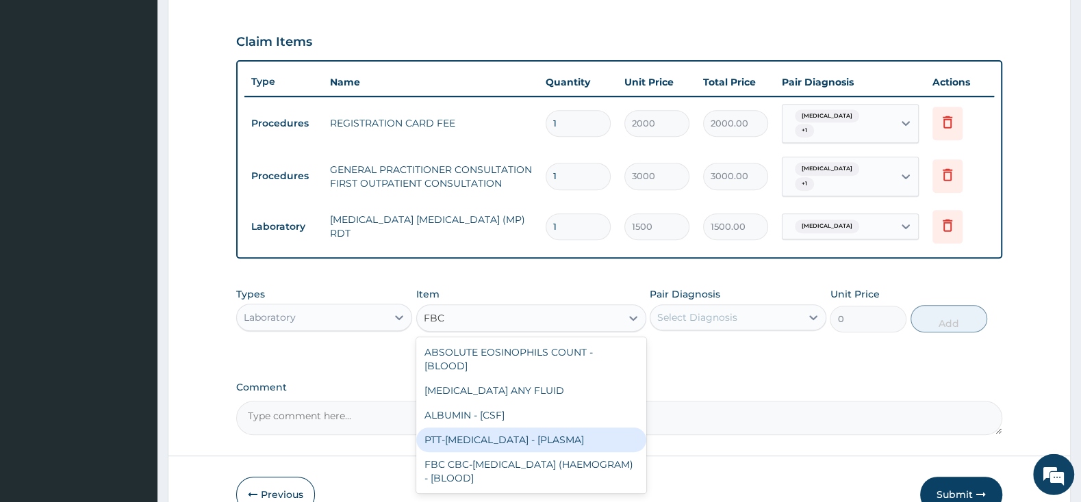
scroll to position [472, 0]
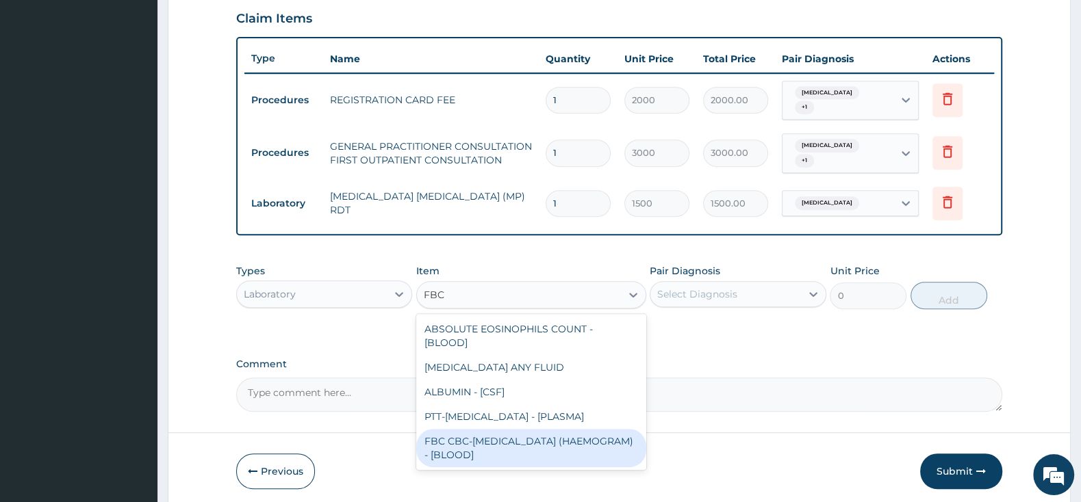
click at [471, 459] on div "FBC CBC-[MEDICAL_DATA] (HAEMOGRAM) - [BLOOD]" at bounding box center [531, 448] width 230 height 38
type input "3000"
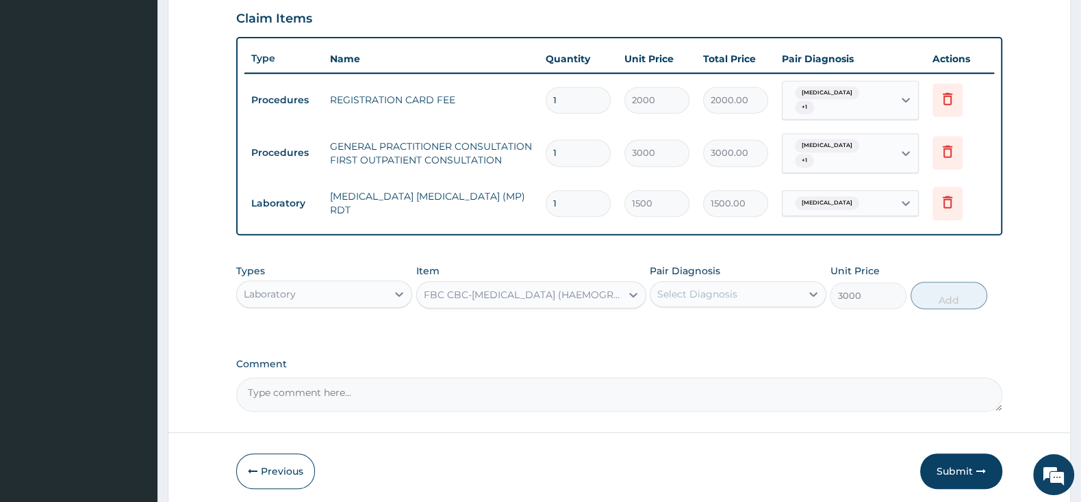
click at [731, 296] on div "Select Diagnosis" at bounding box center [697, 294] width 80 height 14
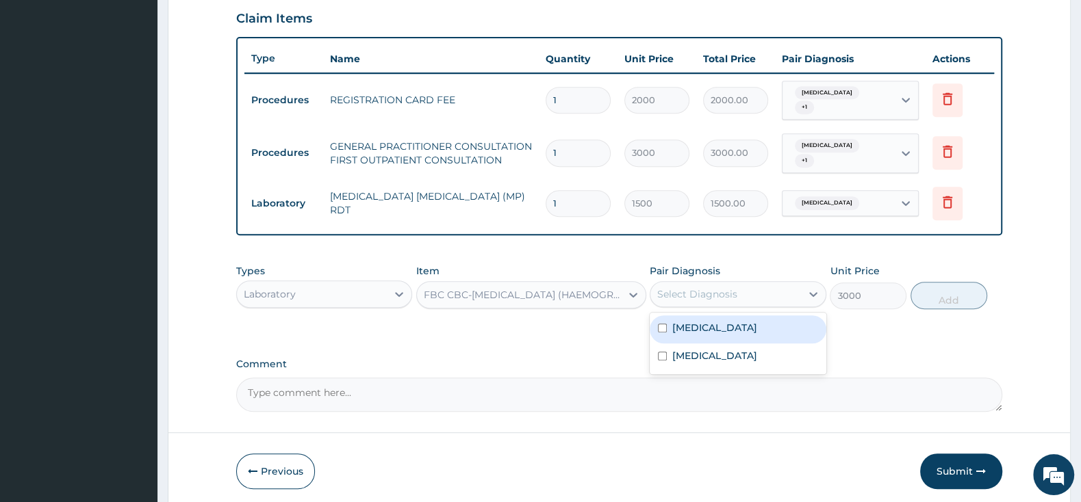
click at [667, 329] on input "checkbox" at bounding box center [662, 328] width 9 height 9
checkbox input "true"
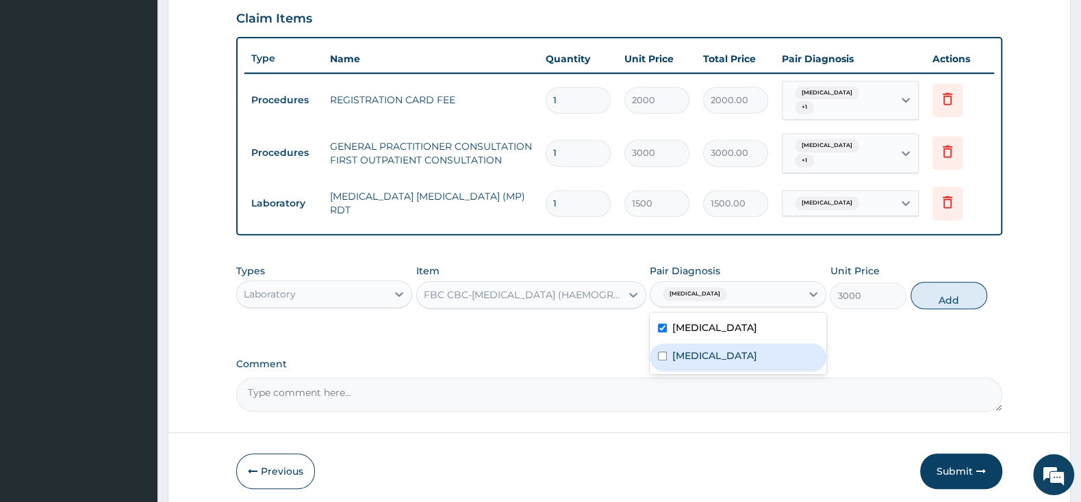
drag, startPoint x: 658, startPoint y: 357, endPoint x: 808, endPoint y: 326, distance: 153.7
click at [658, 356] on input "checkbox" at bounding box center [662, 356] width 9 height 9
checkbox input "true"
click at [957, 298] on button "Add" at bounding box center [948, 295] width 77 height 27
type input "0"
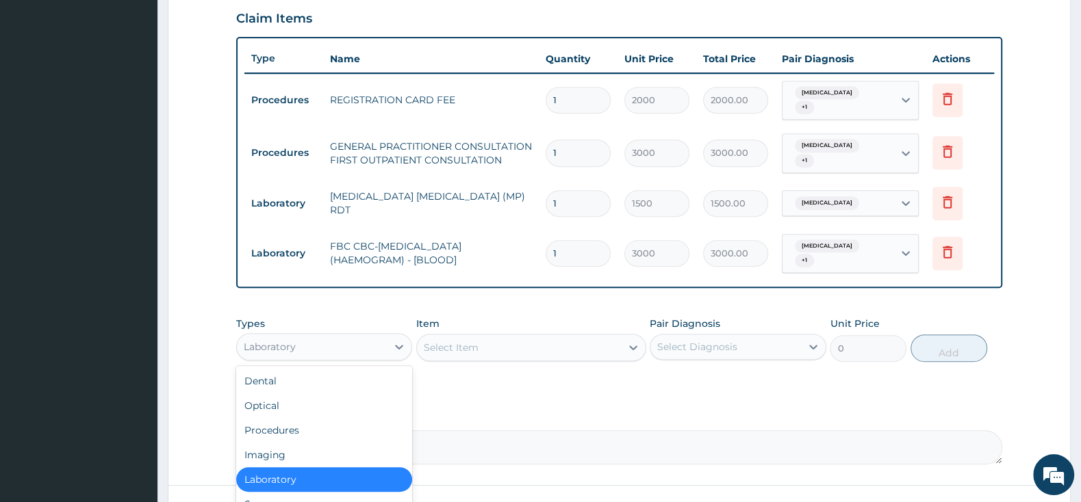
click at [342, 355] on div "Laboratory" at bounding box center [312, 347] width 150 height 22
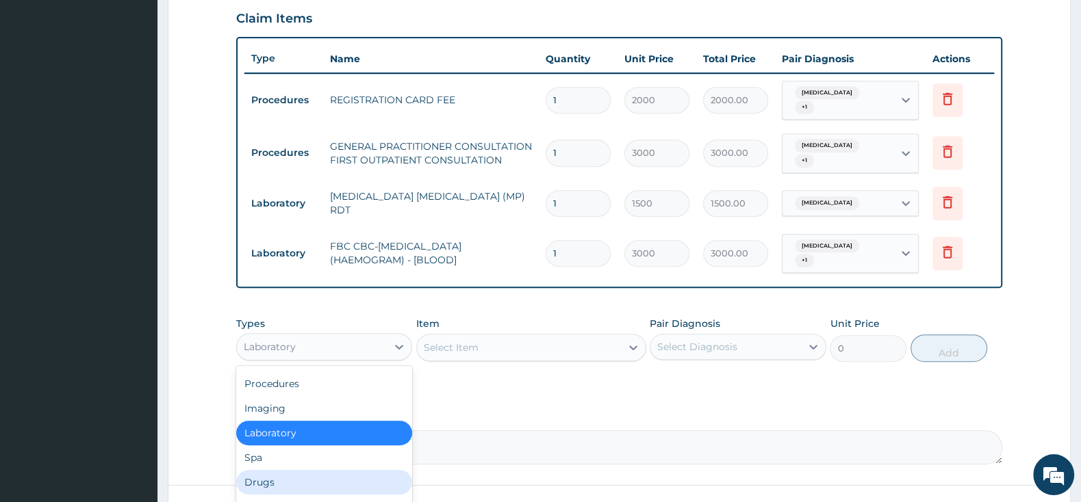
click at [287, 480] on div "Drugs" at bounding box center [324, 482] width 176 height 25
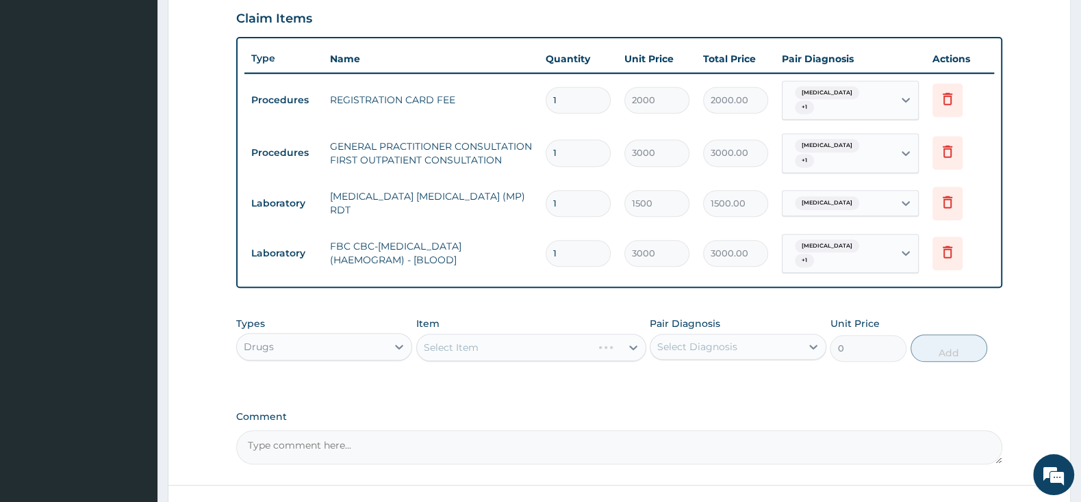
click at [448, 348] on div "Select Item" at bounding box center [531, 347] width 230 height 27
click at [449, 348] on div "Select Item" at bounding box center [531, 347] width 230 height 27
click at [480, 348] on div "Select Item" at bounding box center [519, 348] width 204 height 22
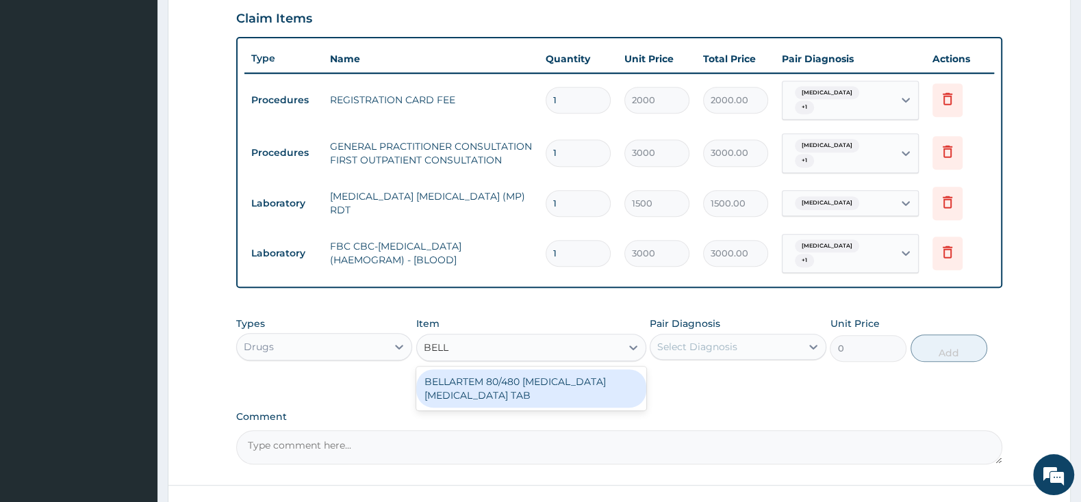
type input "BELLA"
click at [539, 402] on div "BELLARTEM 80/480 [MEDICAL_DATA] [MEDICAL_DATA] TAB" at bounding box center [531, 389] width 230 height 38
type input "379.5"
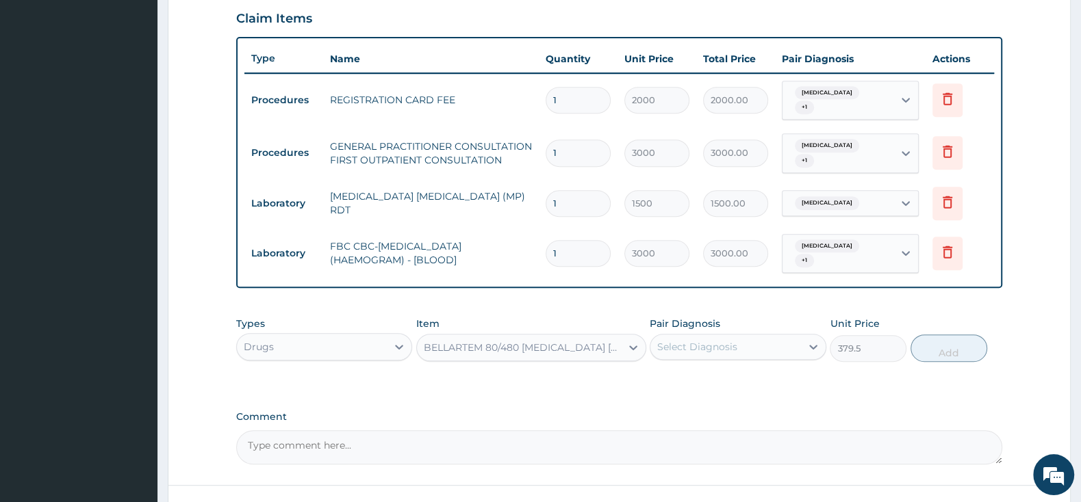
click at [721, 344] on div "Select Diagnosis" at bounding box center [697, 347] width 80 height 14
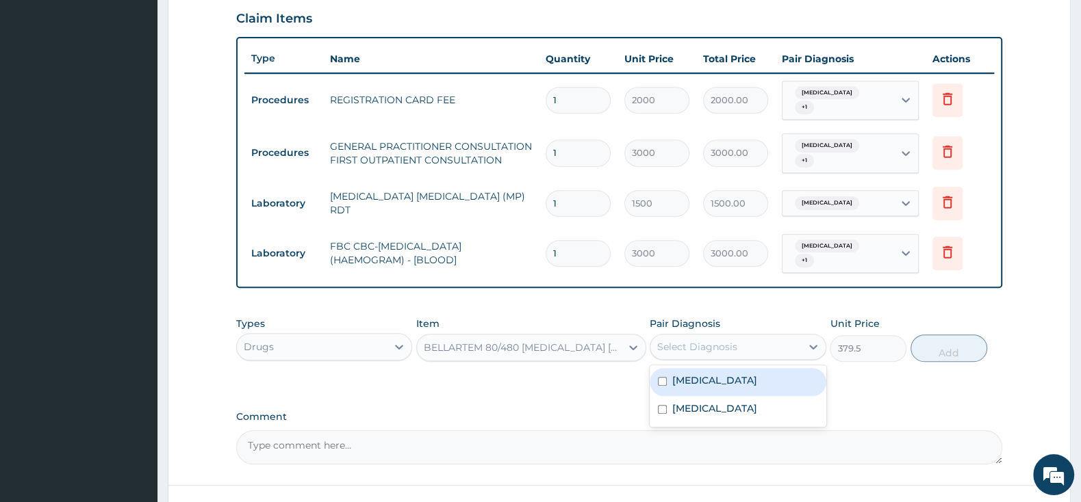
click at [691, 376] on label "[MEDICAL_DATA]" at bounding box center [714, 381] width 85 height 14
checkbox input "true"
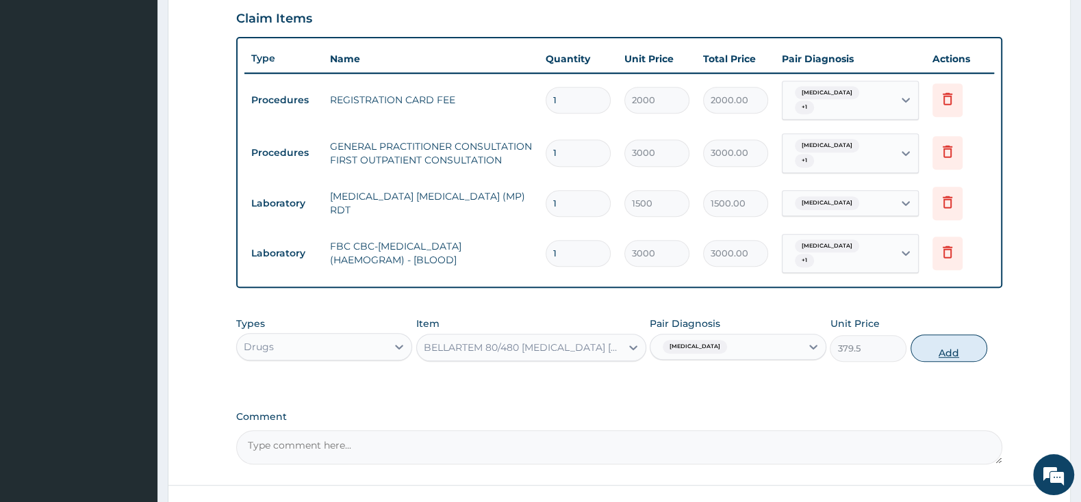
click at [948, 348] on button "Add" at bounding box center [948, 348] width 77 height 27
type input "0"
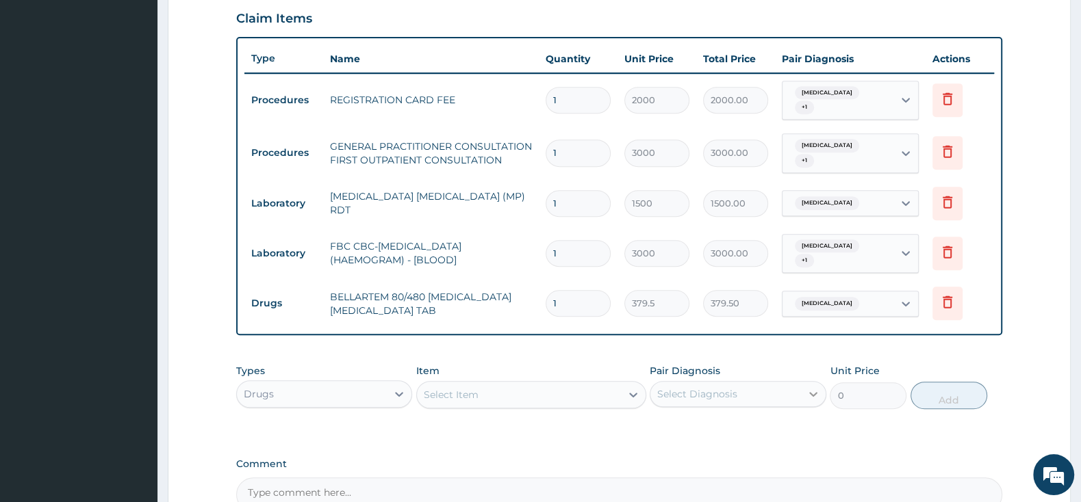
type input "0.00"
type input "6"
type input "2277.00"
type input "6"
click at [444, 399] on div "Select Item" at bounding box center [451, 395] width 55 height 14
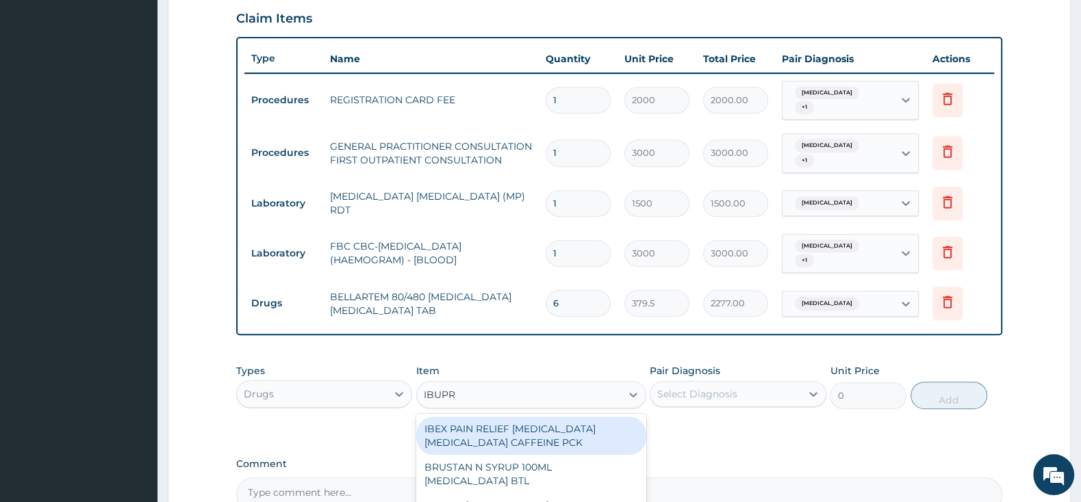
type input "IBUPRO"
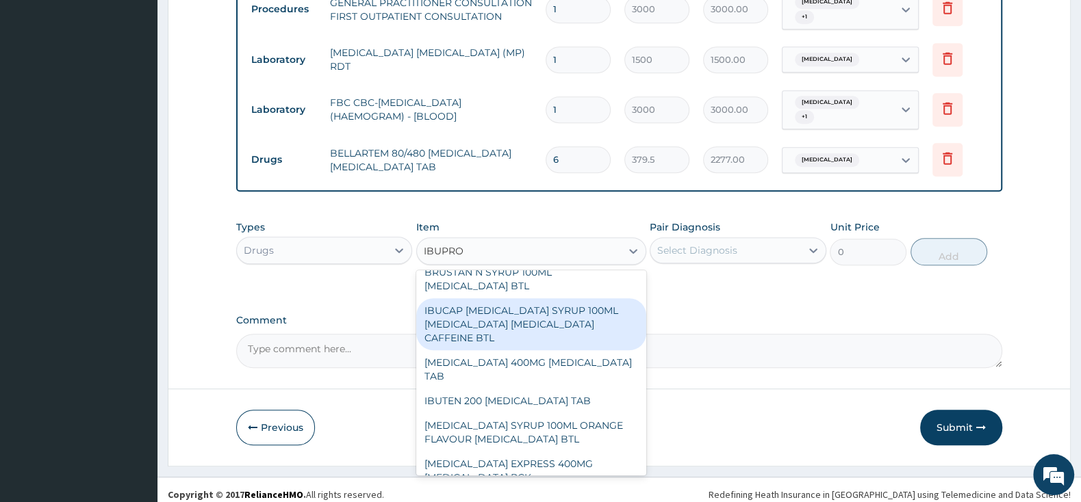
scroll to position [72, 0]
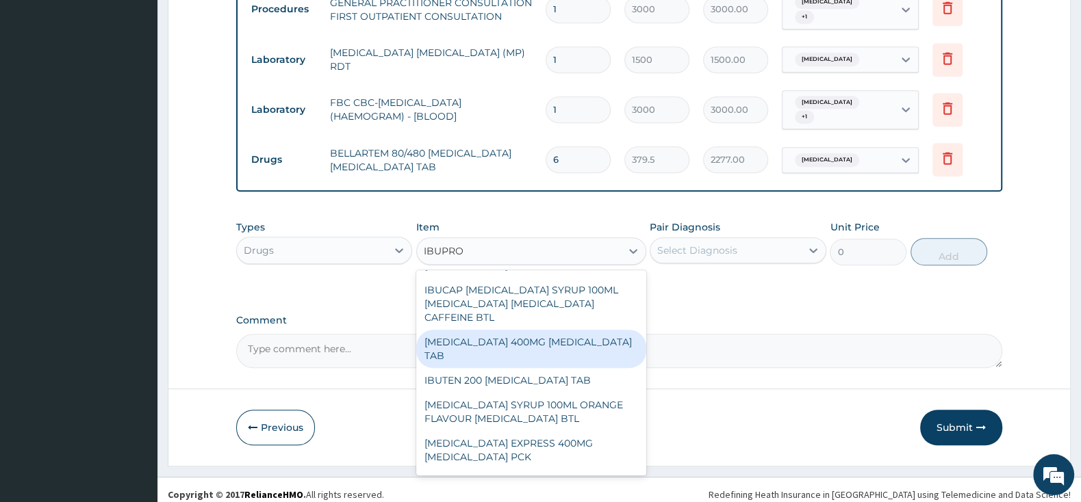
drag, startPoint x: 543, startPoint y: 339, endPoint x: 585, endPoint y: 331, distance: 43.2
click at [543, 339] on div "[MEDICAL_DATA] 400MG [MEDICAL_DATA] TAB" at bounding box center [531, 349] width 230 height 38
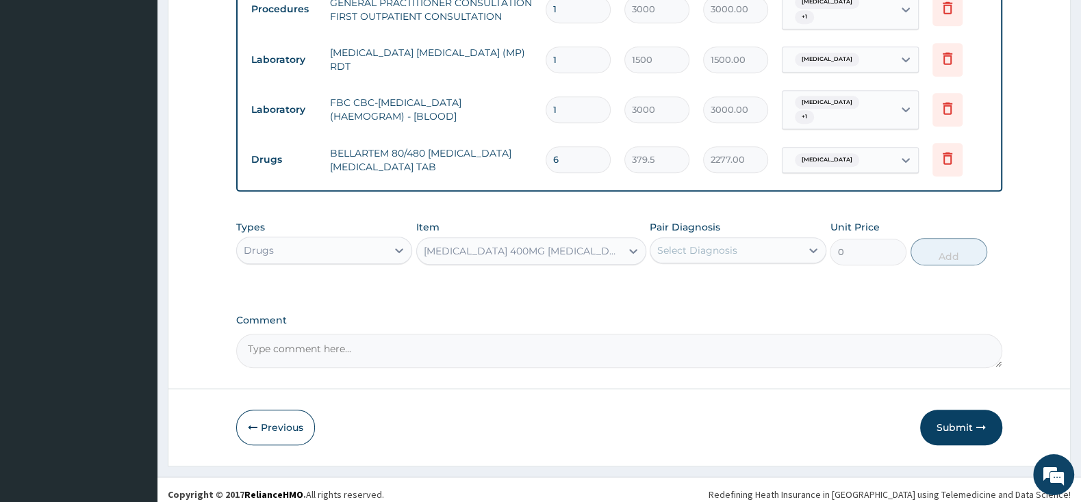
type input "63.25"
click at [699, 253] on div "Select Diagnosis" at bounding box center [697, 251] width 80 height 14
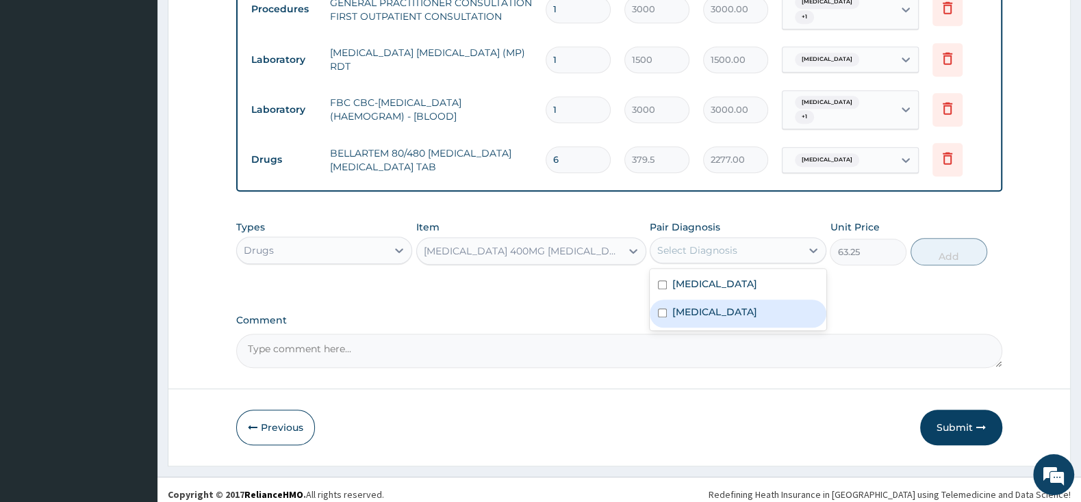
click at [667, 310] on input "checkbox" at bounding box center [662, 313] width 9 height 9
checkbox input "true"
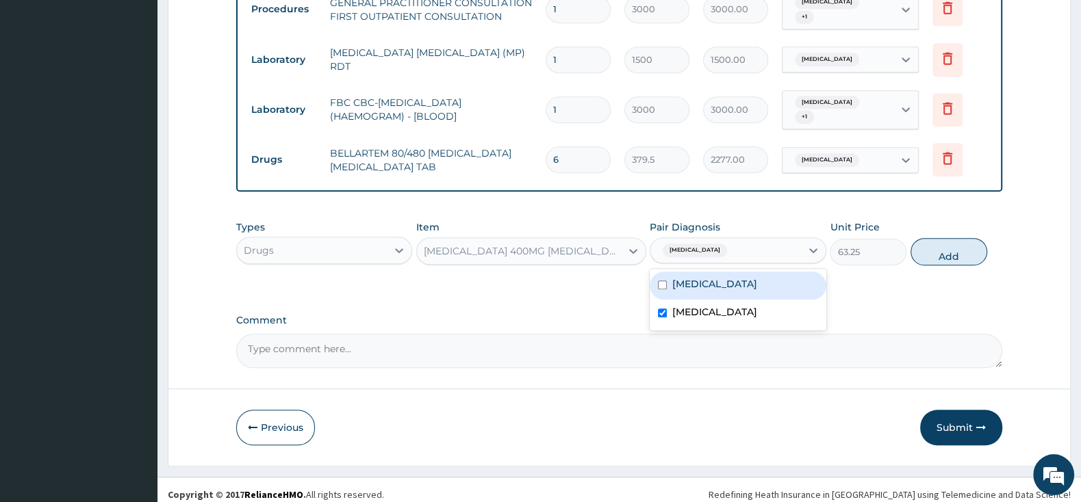
click at [667, 292] on div "[MEDICAL_DATA]" at bounding box center [738, 286] width 176 height 28
checkbox input "true"
click at [941, 255] on button "Add" at bounding box center [948, 251] width 77 height 27
type input "0"
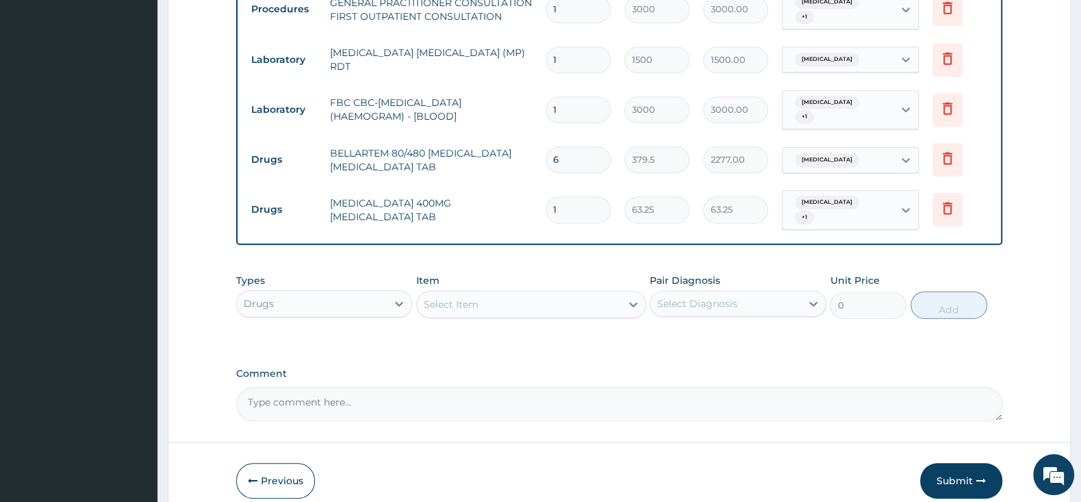
scroll to position [544, 0]
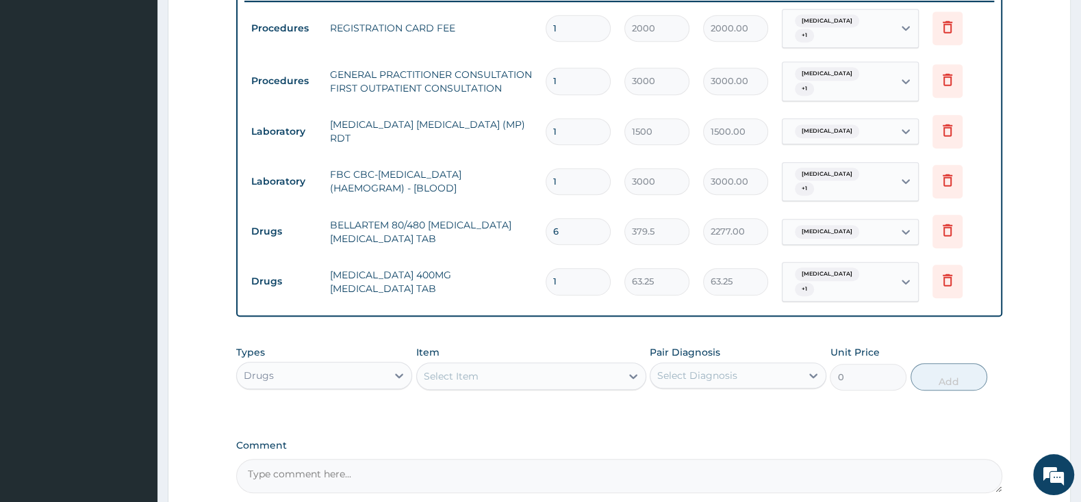
type input "10"
type input "632.50"
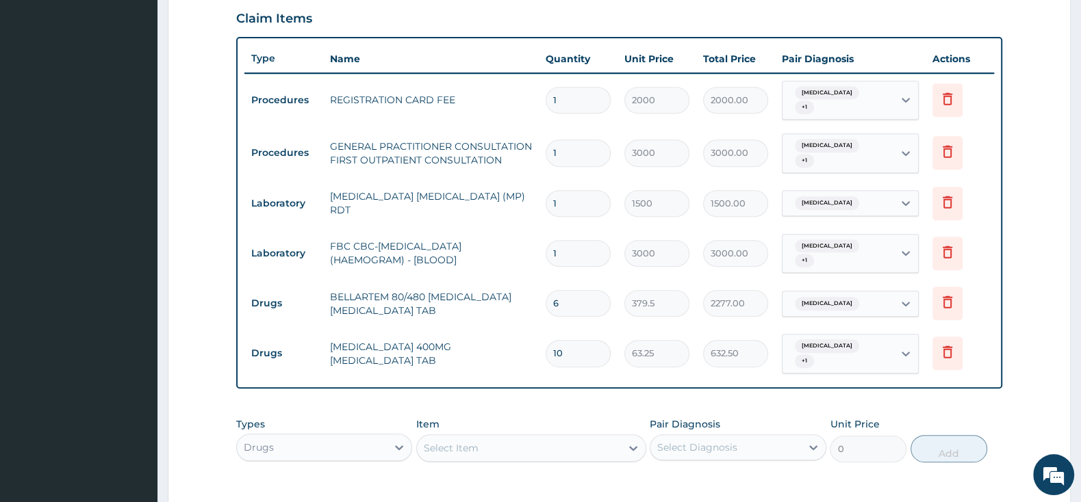
type input "10"
click at [558, 446] on div "Select Item" at bounding box center [519, 448] width 204 height 22
type input "FLEM"
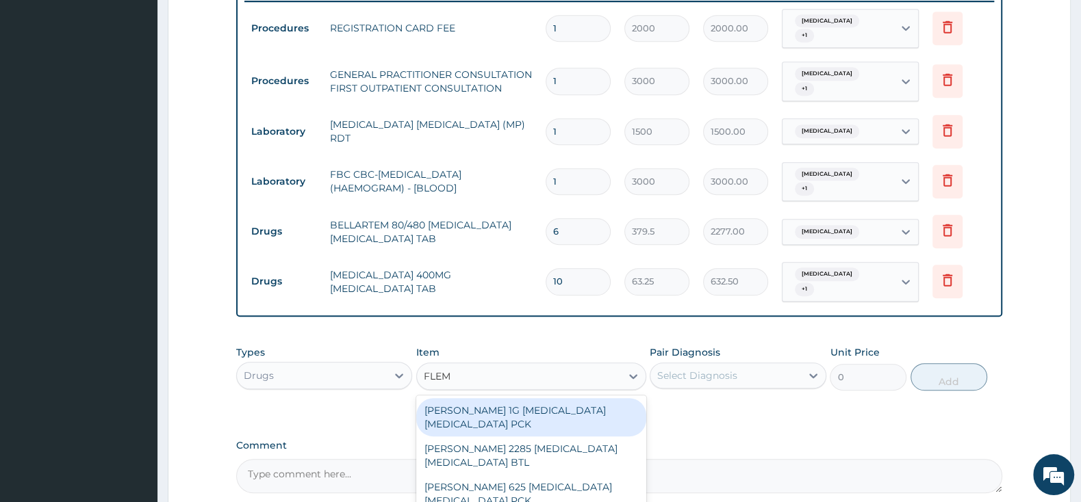
scroll to position [616, 0]
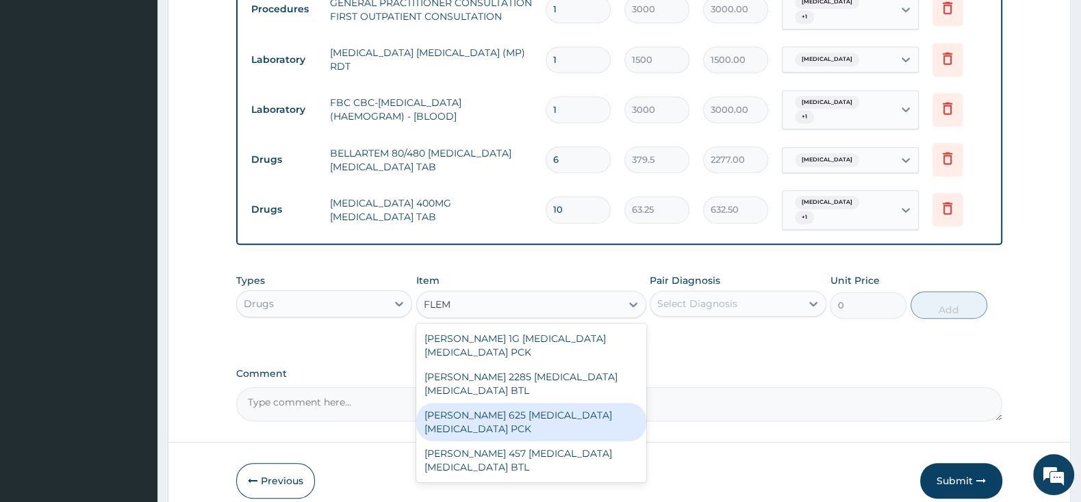
click at [598, 411] on div "[PERSON_NAME] 625 [MEDICAL_DATA] [MEDICAL_DATA] PCK" at bounding box center [531, 422] width 230 height 38
type input "2300"
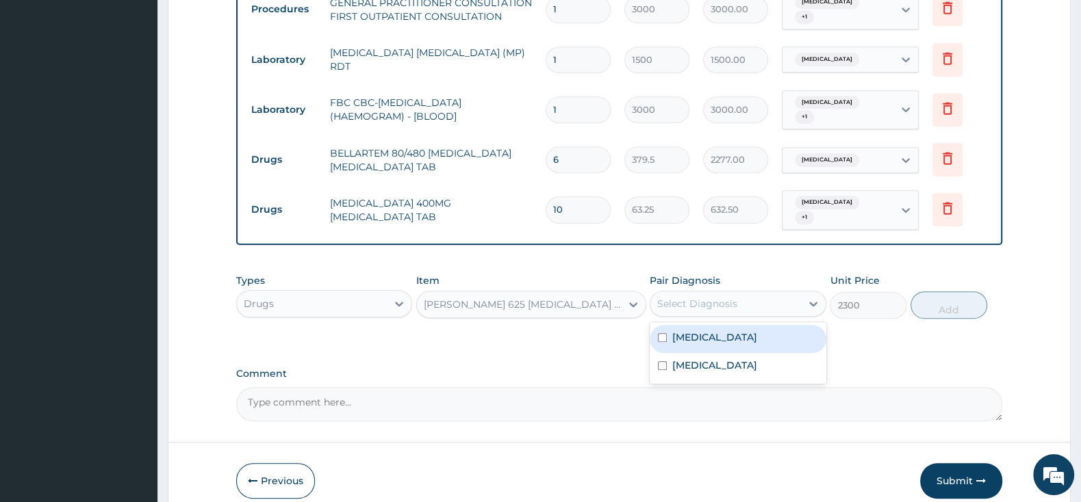
click at [690, 297] on div "Select Diagnosis" at bounding box center [697, 304] width 80 height 14
click at [666, 333] on input "checkbox" at bounding box center [662, 337] width 9 height 9
checkbox input "true"
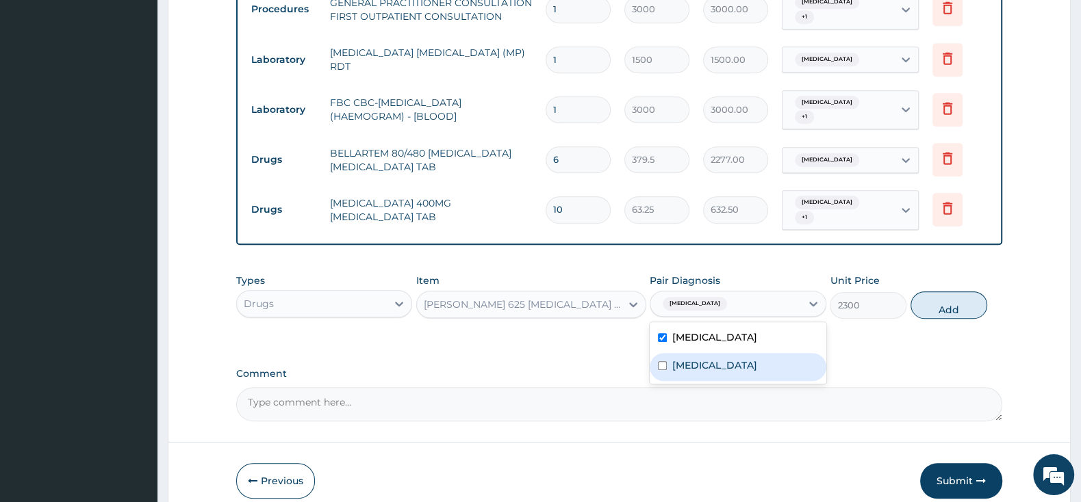
click at [663, 362] on input "checkbox" at bounding box center [662, 365] width 9 height 9
checkbox input "true"
click at [944, 297] on button "Add" at bounding box center [948, 305] width 77 height 27
type input "0"
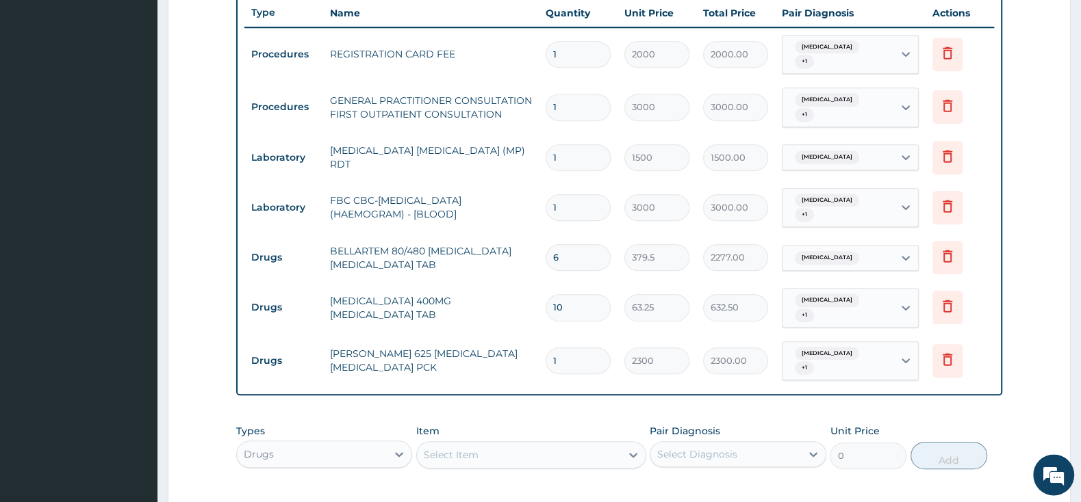
scroll to position [544, 0]
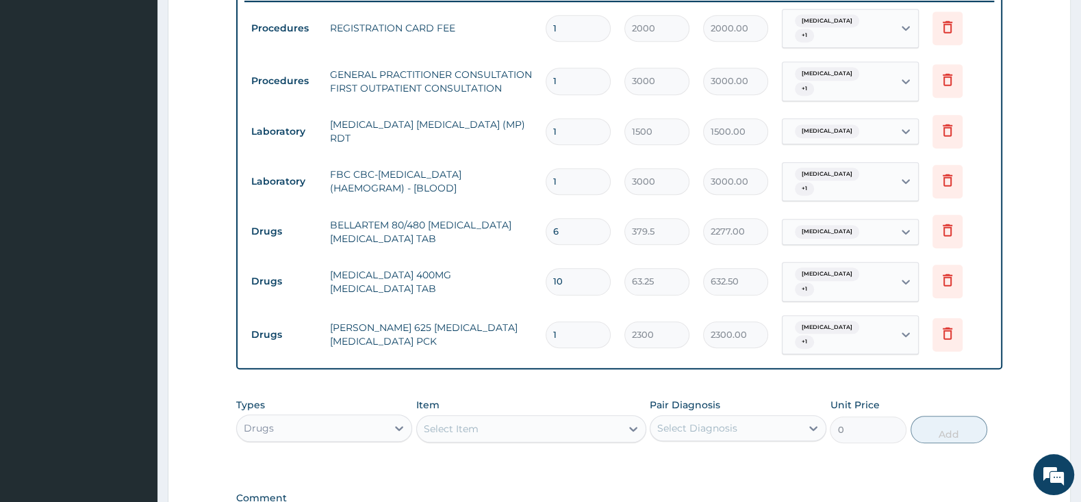
click at [497, 428] on div "Select Item" at bounding box center [519, 429] width 204 height 22
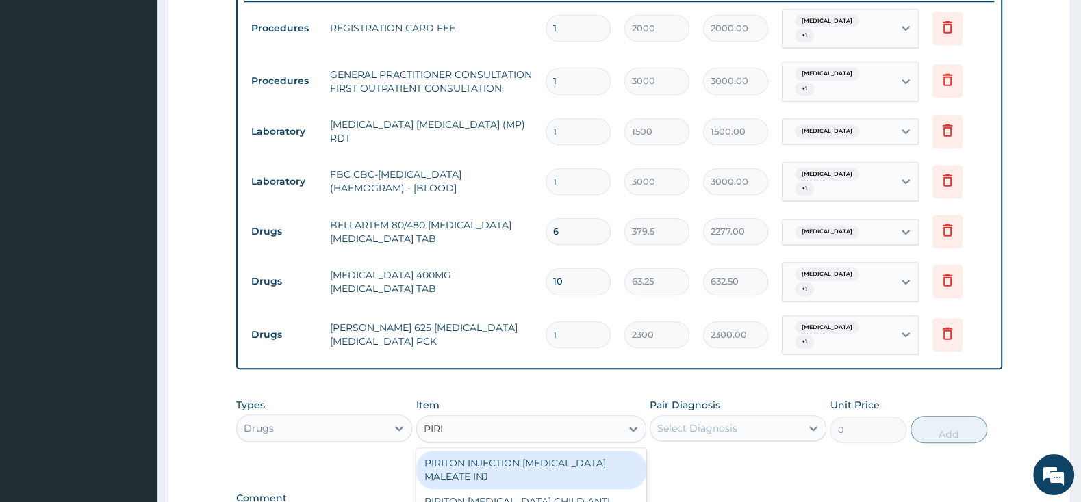
type input "PIRIT"
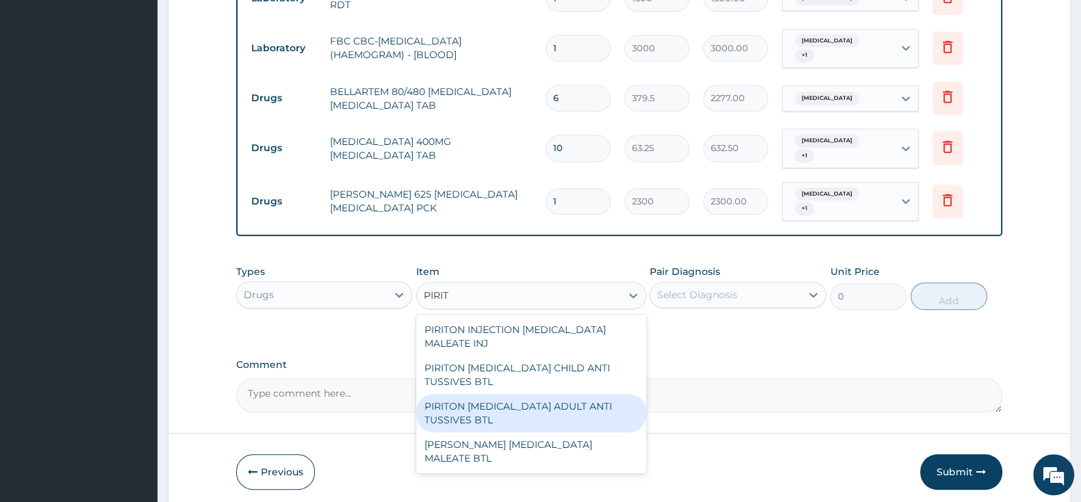
scroll to position [727, 0]
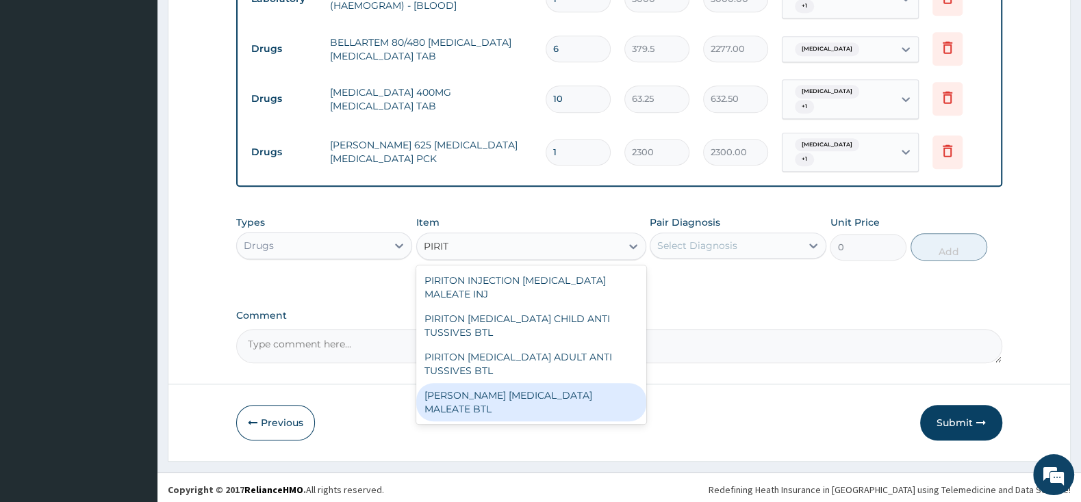
click at [592, 393] on div "[PERSON_NAME] [MEDICAL_DATA] MALEATE BTL" at bounding box center [531, 402] width 230 height 38
type input "747.5"
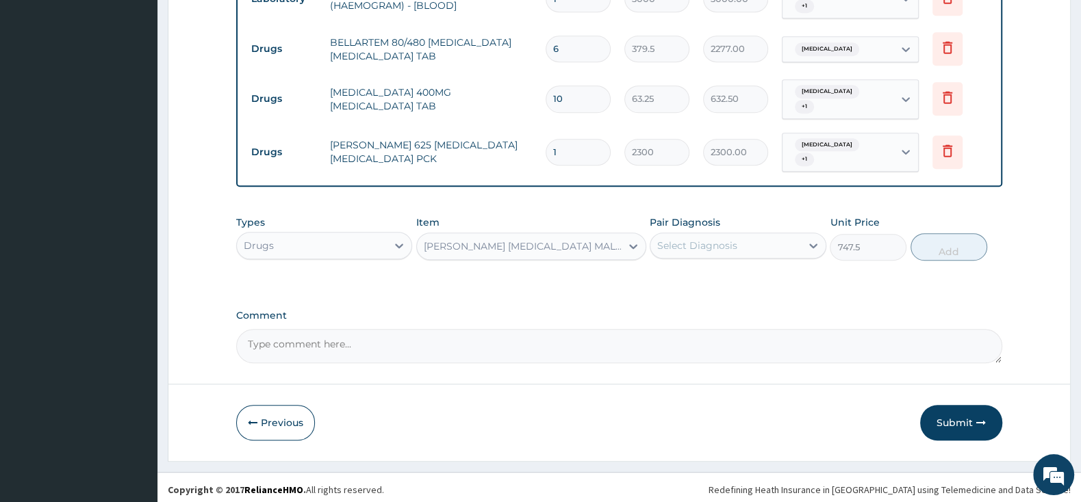
click at [708, 235] on div "Select Diagnosis" at bounding box center [725, 246] width 150 height 22
click at [663, 276] on input "checkbox" at bounding box center [662, 280] width 9 height 9
checkbox input "true"
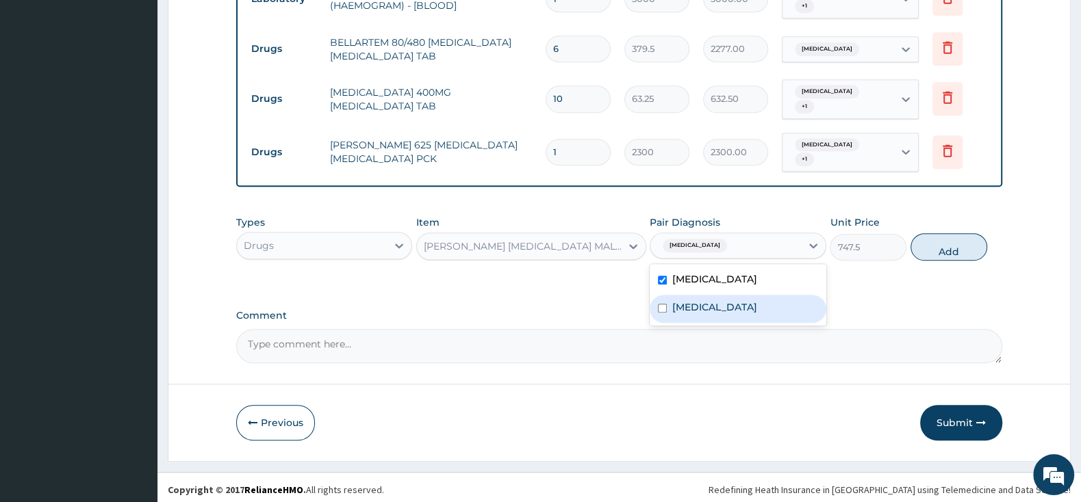
click at [663, 305] on input "checkbox" at bounding box center [662, 308] width 9 height 9
checkbox input "true"
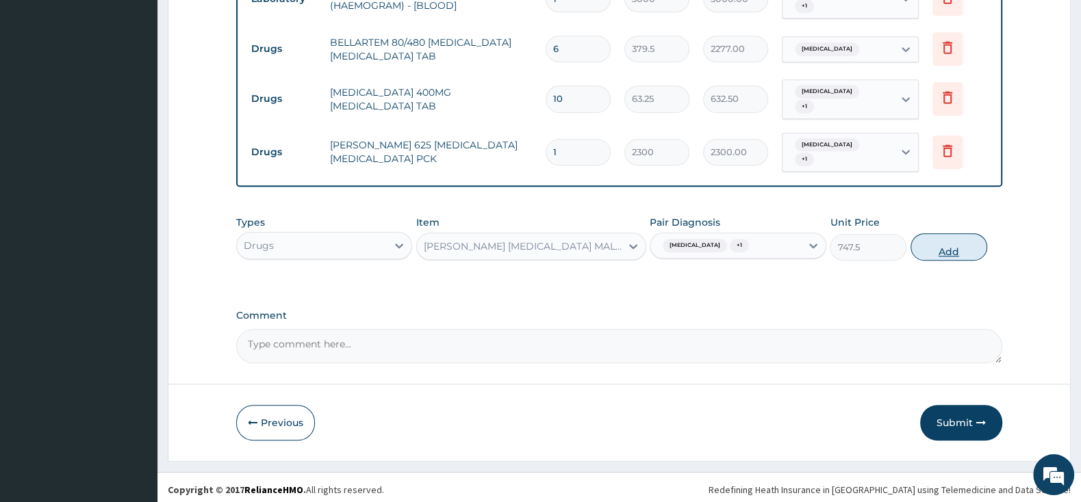
click at [951, 246] on button "Add" at bounding box center [948, 246] width 77 height 27
type input "0"
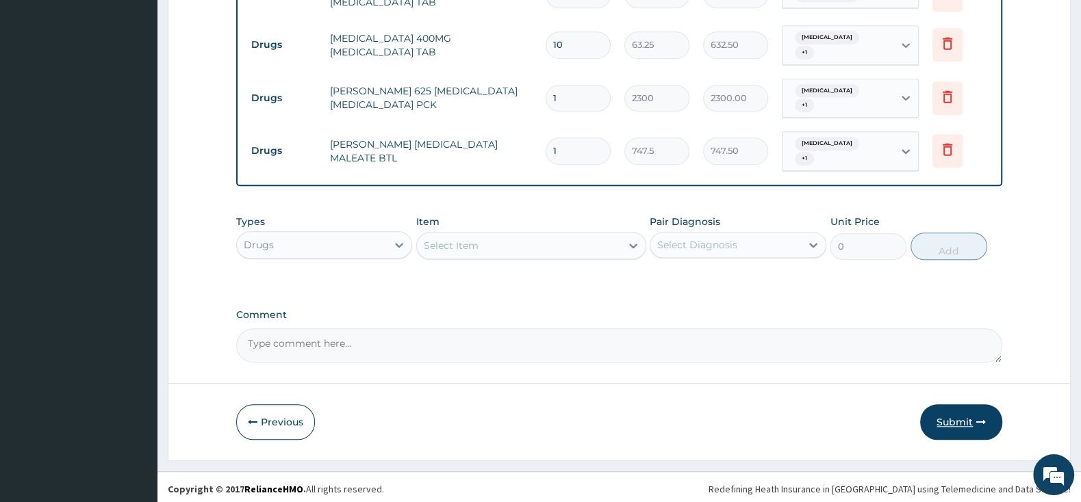
click at [954, 411] on button "Submit" at bounding box center [961, 423] width 82 height 36
